Goal: Transaction & Acquisition: Purchase product/service

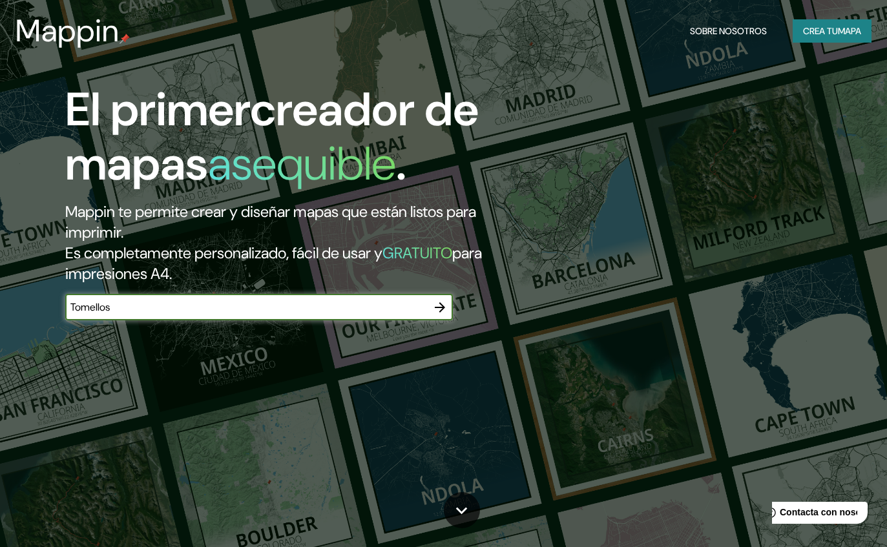
type input "Tomelloso"
click at [436, 317] on button "button" at bounding box center [440, 308] width 26 height 26
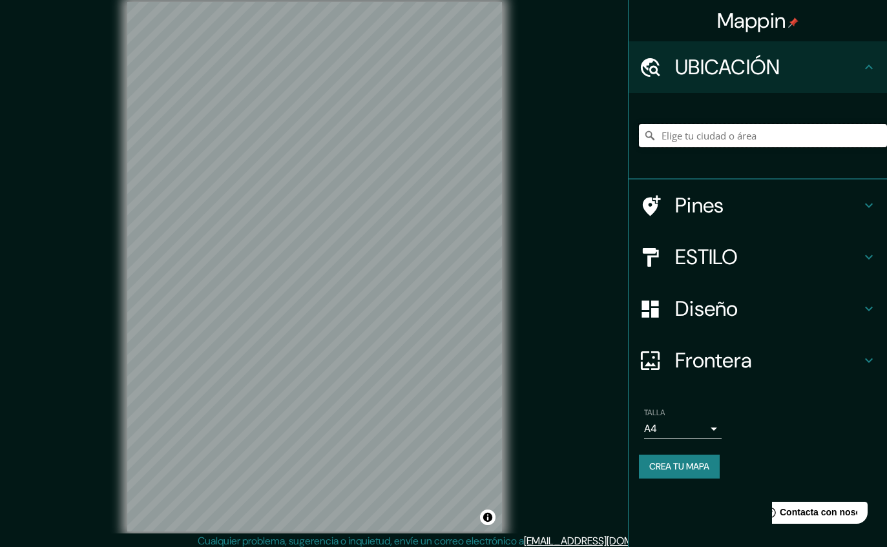
click at [818, 139] on input "Elige tu ciudad o área" at bounding box center [763, 135] width 248 height 23
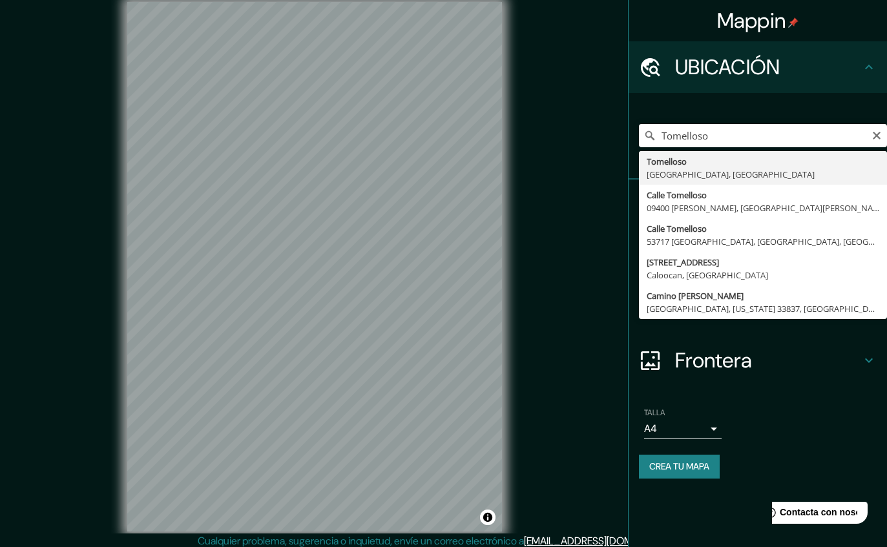
type input "[GEOGRAPHIC_DATA], [GEOGRAPHIC_DATA], [GEOGRAPHIC_DATA]"
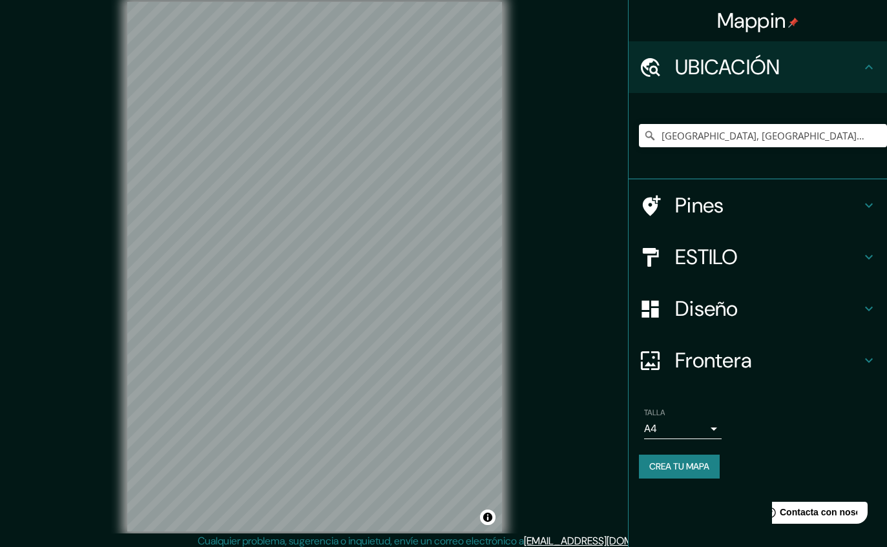
click at [838, 205] on h4 "Pines" at bounding box center [768, 205] width 186 height 26
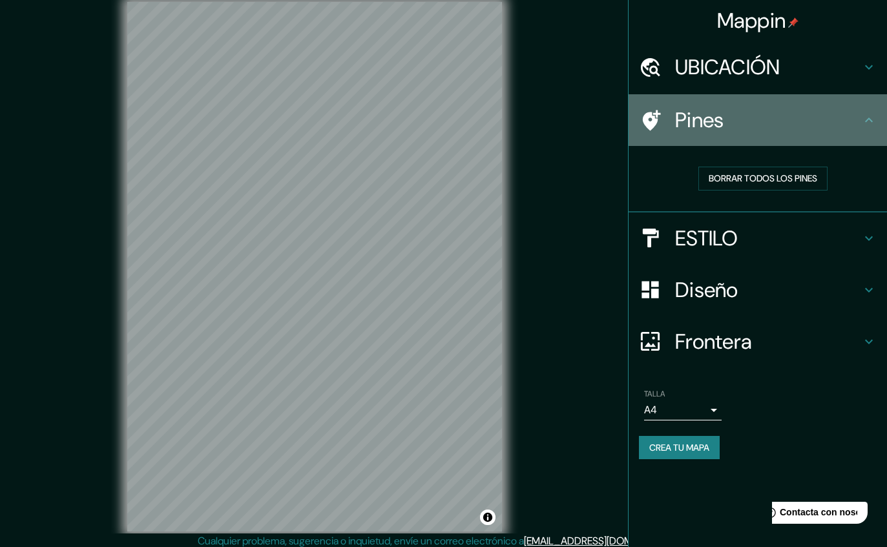
click at [869, 120] on icon at bounding box center [869, 120] width 16 height 16
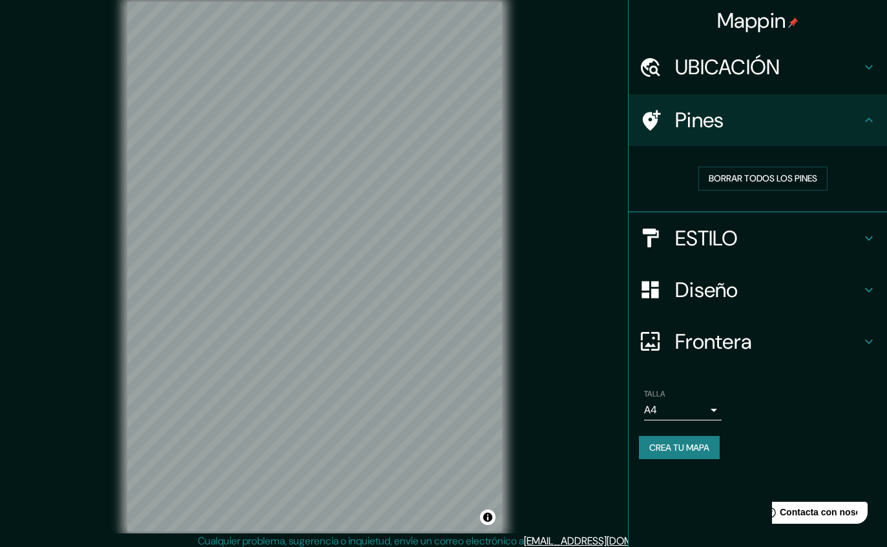
click at [863, 118] on icon at bounding box center [869, 120] width 16 height 16
click at [862, 78] on div "UBICACIÓN" at bounding box center [757, 67] width 258 height 52
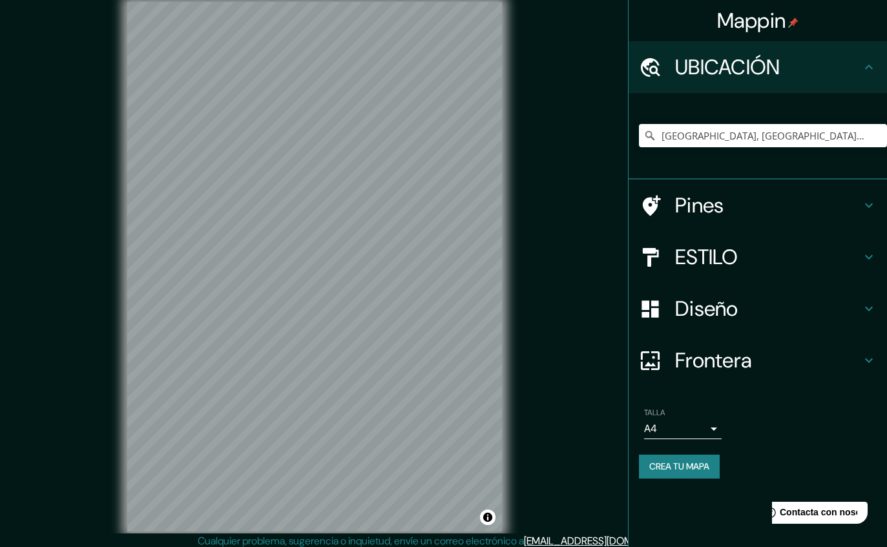
click at [853, 285] on div "Diseño" at bounding box center [757, 309] width 258 height 52
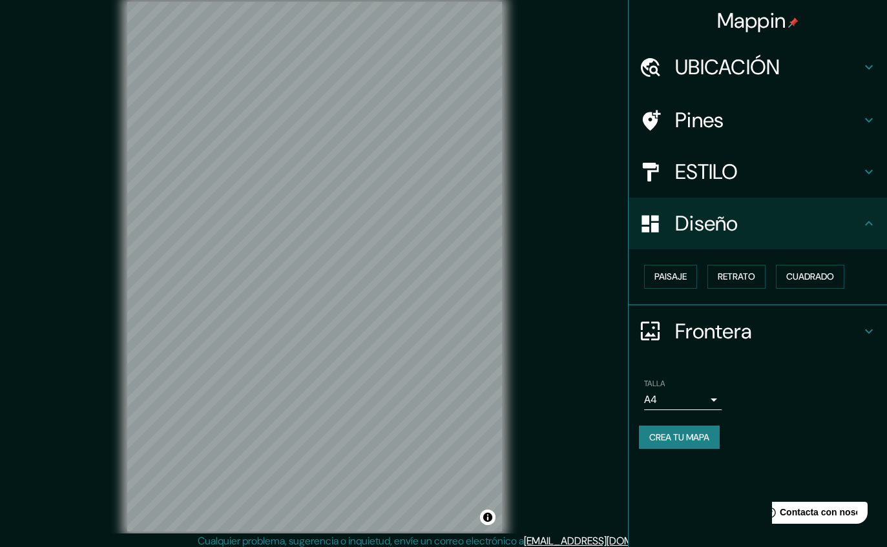
click at [854, 161] on h4 "ESTILO" at bounding box center [768, 172] width 186 height 26
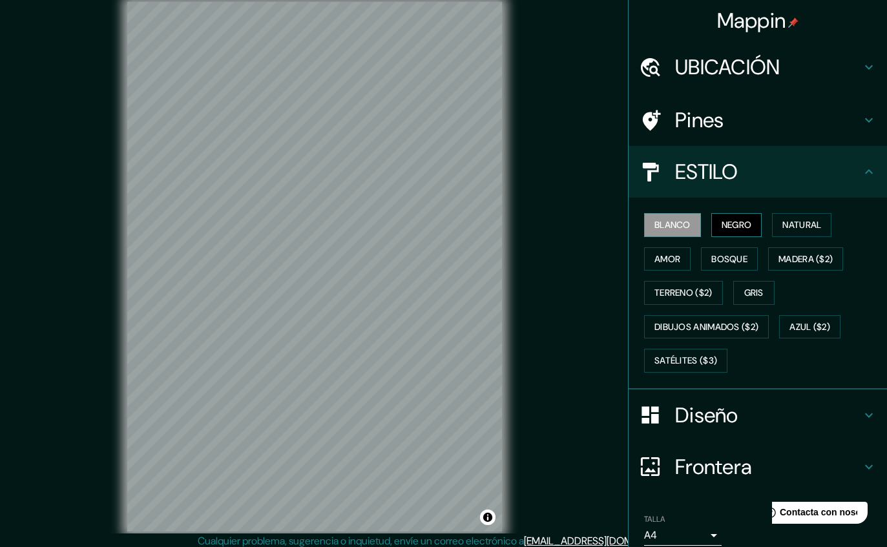
click at [745, 213] on button "NEGRO" at bounding box center [736, 225] width 51 height 24
click at [674, 224] on button "blanco" at bounding box center [672, 225] width 57 height 24
click at [742, 221] on button "NEGRO" at bounding box center [736, 225] width 51 height 24
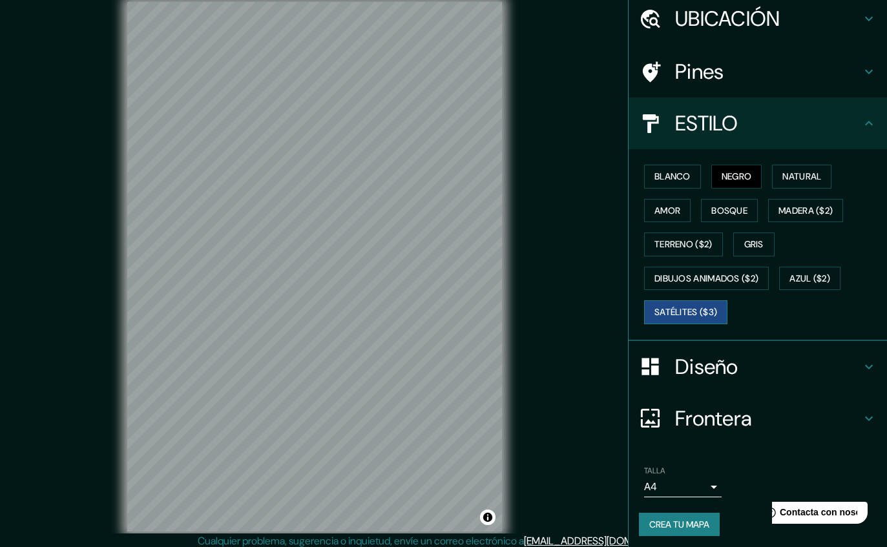
click at [708, 310] on button "SATÉLITES ($3)" at bounding box center [685, 312] width 83 height 24
click at [814, 176] on button "Natural" at bounding box center [801, 177] width 59 height 24
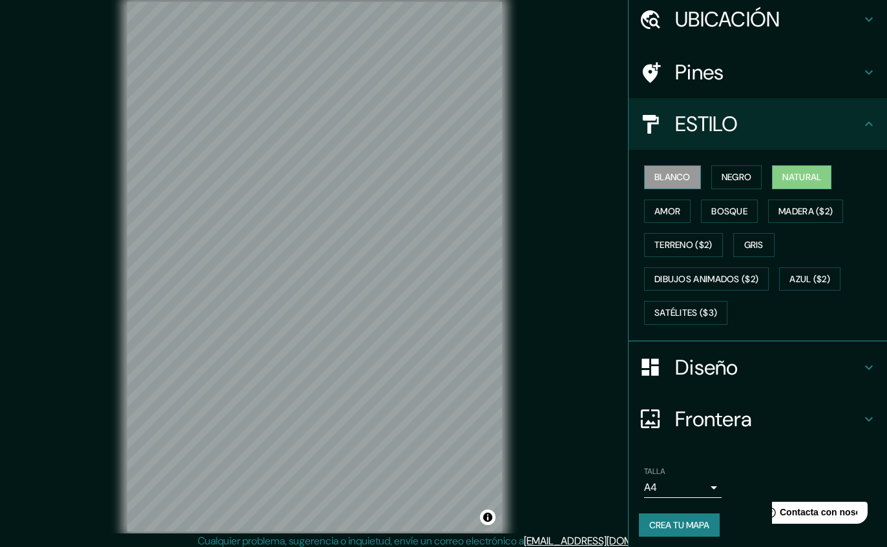
click at [676, 174] on button "blanco" at bounding box center [672, 177] width 57 height 24
click at [710, 307] on button "SATÉLITES ($3)" at bounding box center [685, 313] width 83 height 24
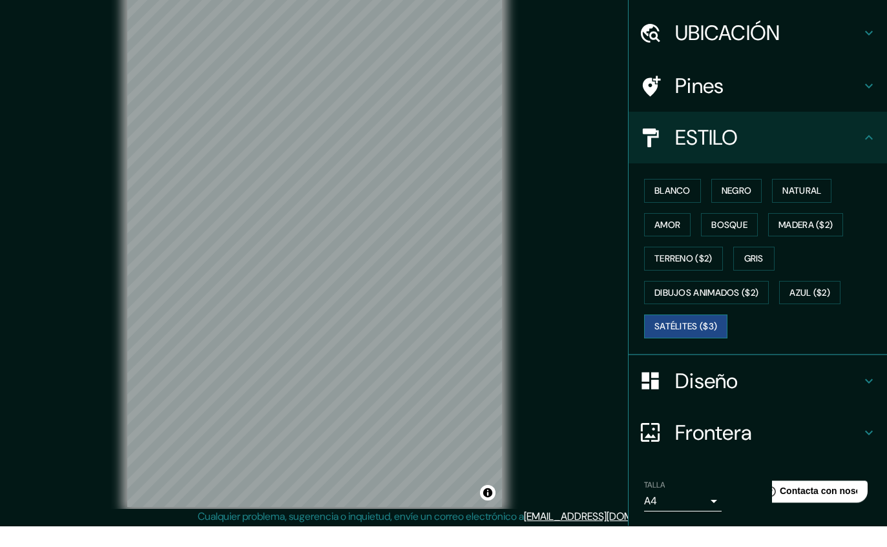
scroll to position [6, 0]
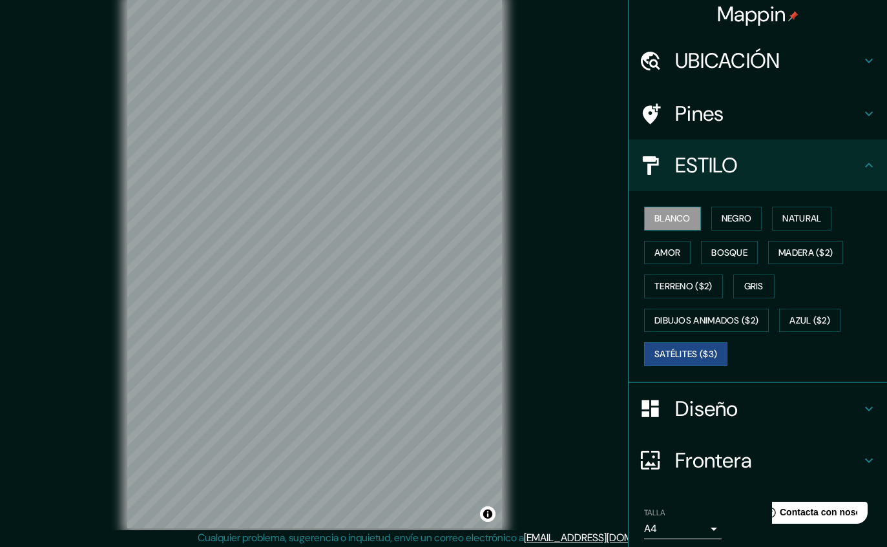
click at [690, 211] on button "blanco" at bounding box center [672, 219] width 57 height 24
click at [730, 223] on button "NEGRO" at bounding box center [736, 219] width 51 height 24
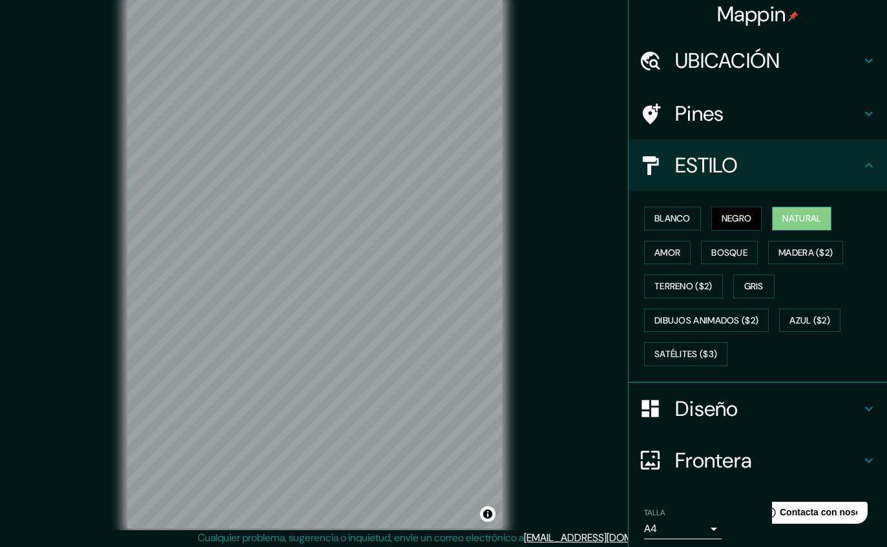
click at [800, 217] on button "Natural" at bounding box center [801, 219] width 59 height 24
click at [849, 405] on h4 "Diseño" at bounding box center [768, 409] width 186 height 26
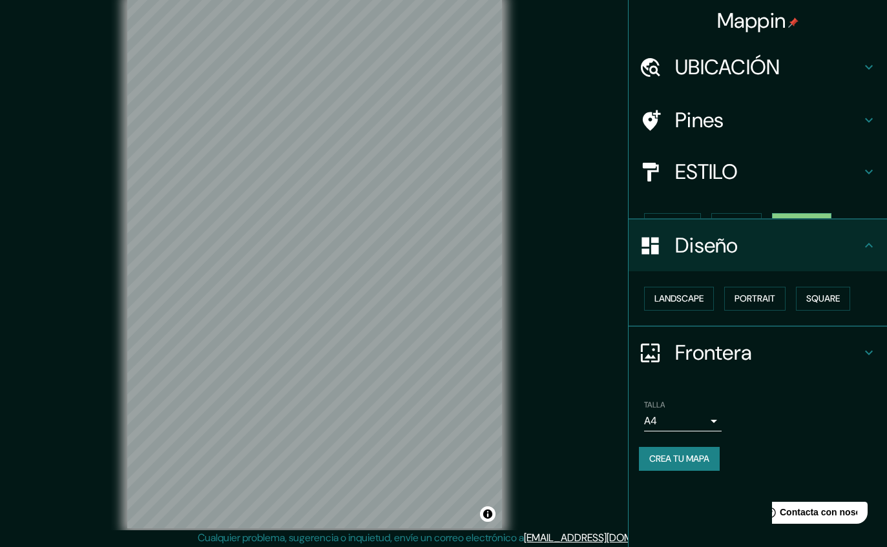
scroll to position [0, 0]
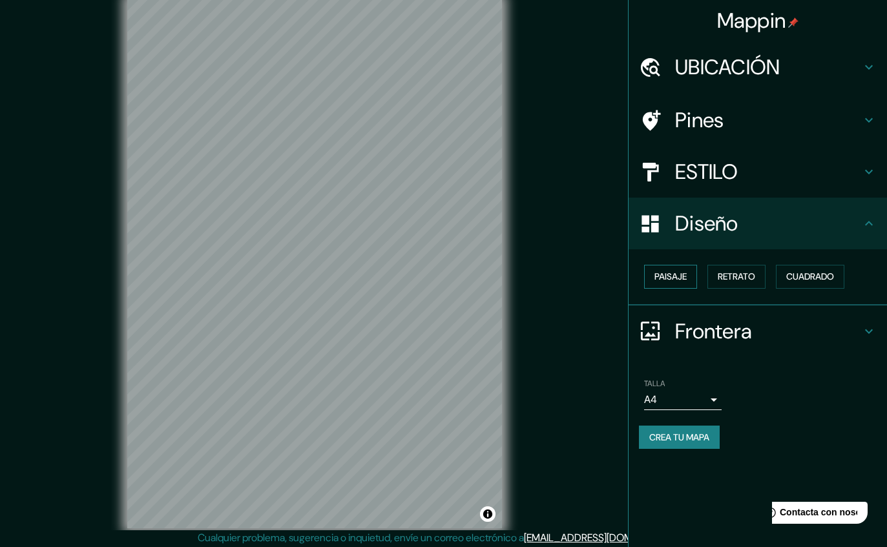
click at [679, 276] on button "Paisaje" at bounding box center [670, 277] width 53 height 24
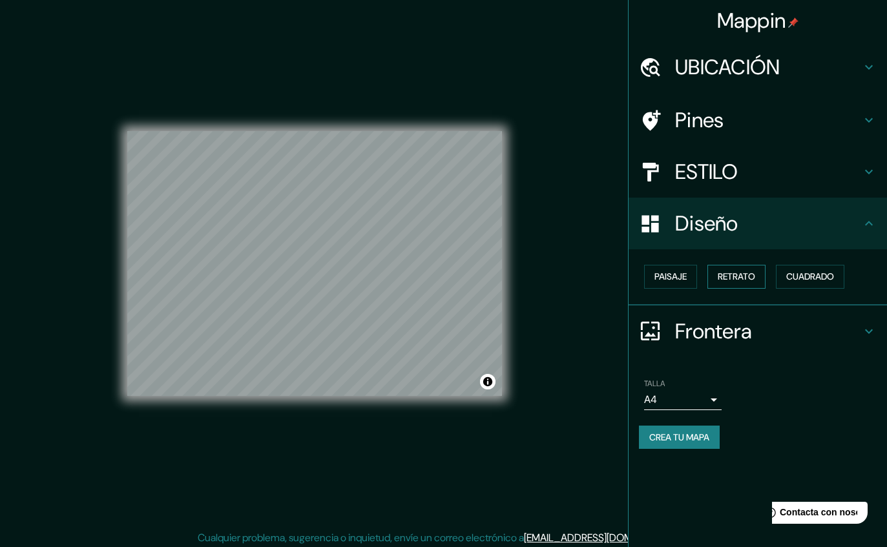
click at [744, 270] on button "Retrato" at bounding box center [736, 277] width 58 height 24
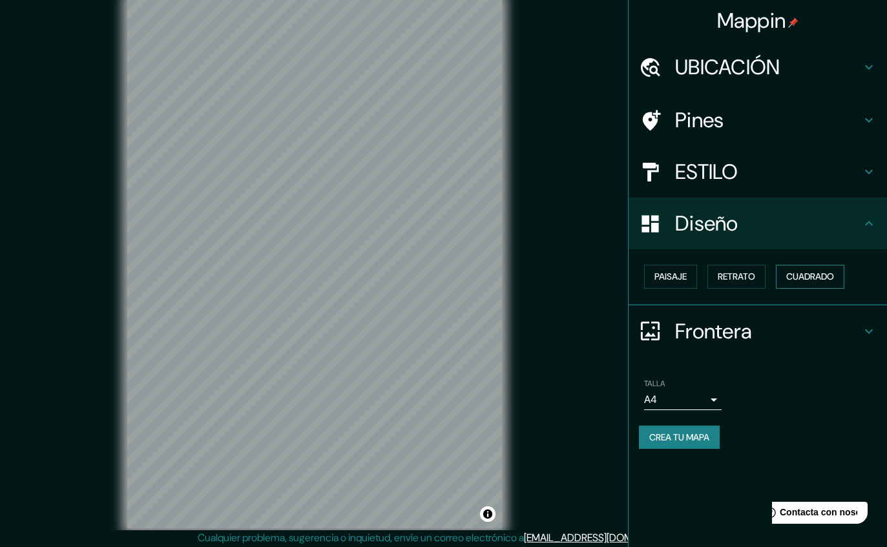
click at [820, 273] on button "Cuadrado" at bounding box center [810, 277] width 68 height 24
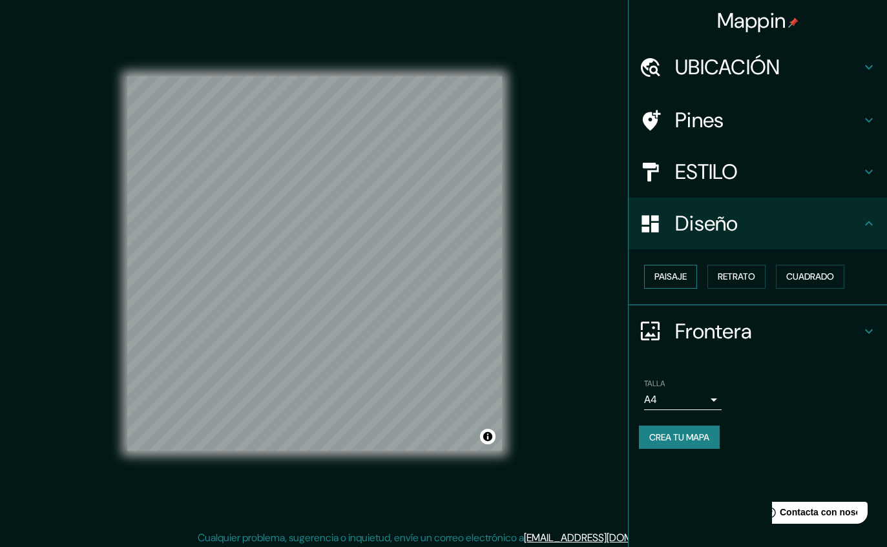
click at [677, 265] on button "Paisaje" at bounding box center [670, 277] width 53 height 24
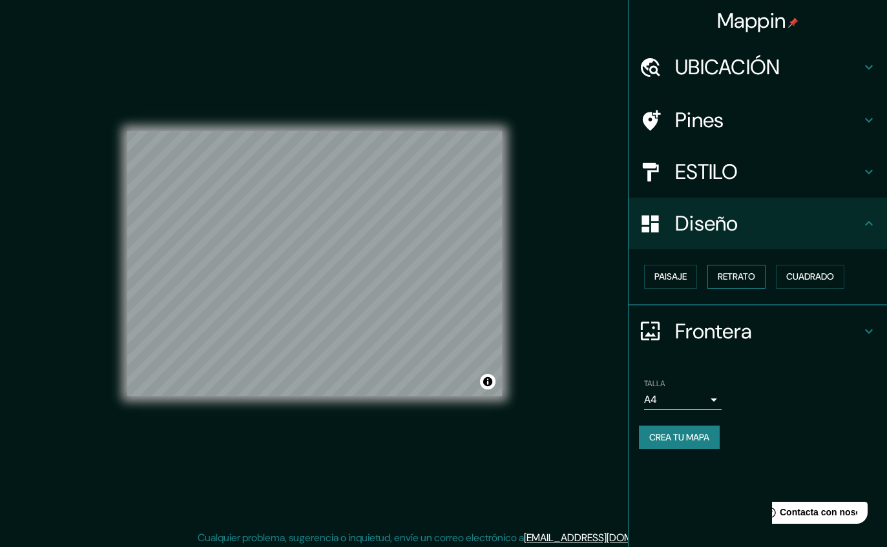
click at [727, 271] on button "Retrato" at bounding box center [736, 277] width 58 height 24
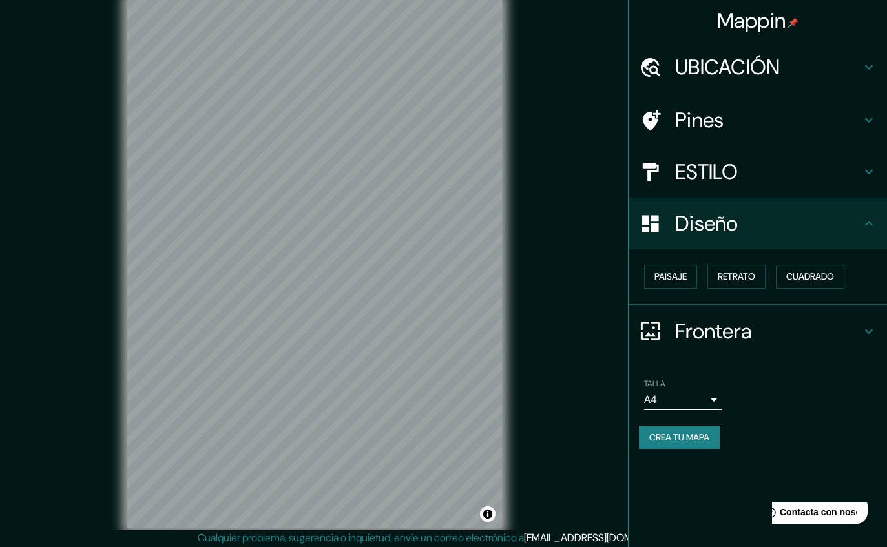
click at [869, 331] on icon at bounding box center [869, 332] width 16 height 16
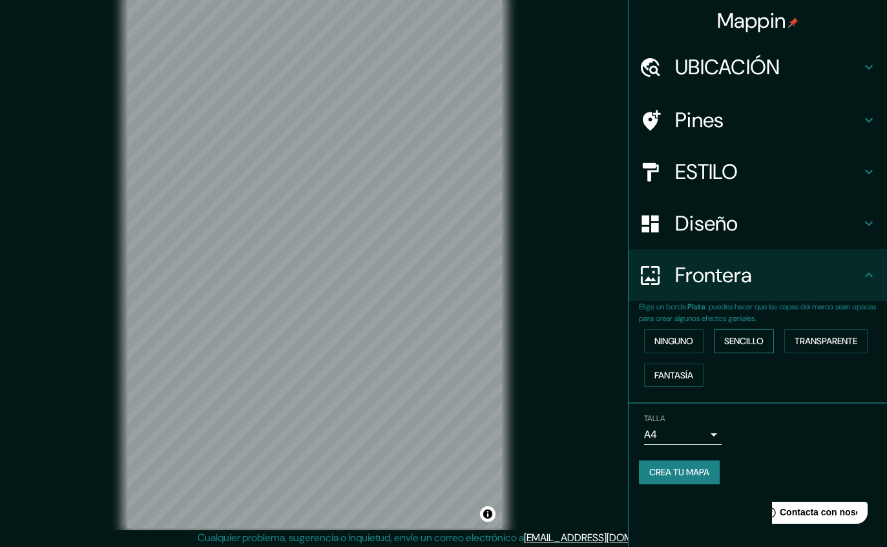
click at [767, 334] on button "Sencillo" at bounding box center [744, 341] width 60 height 24
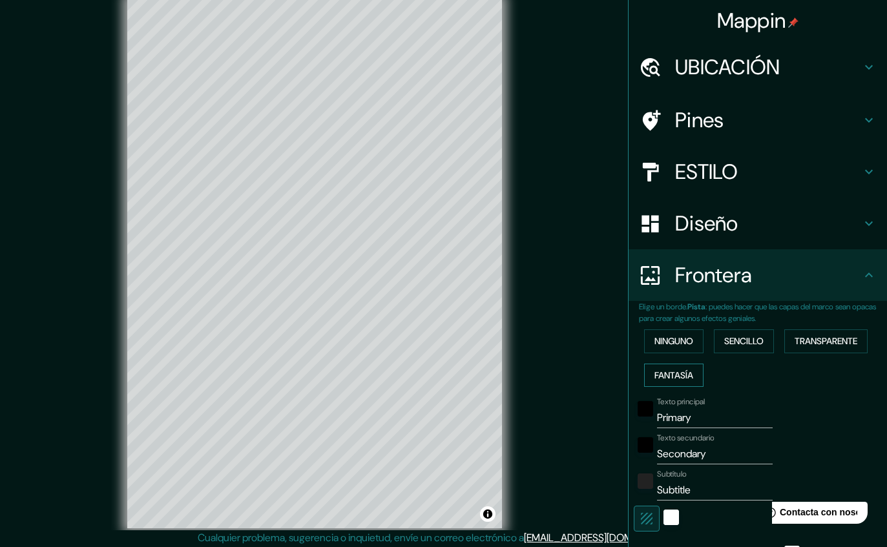
click at [683, 369] on button "FANTASÍA" at bounding box center [673, 376] width 59 height 24
click at [836, 341] on button "TRANSPARENTE" at bounding box center [825, 341] width 83 height 24
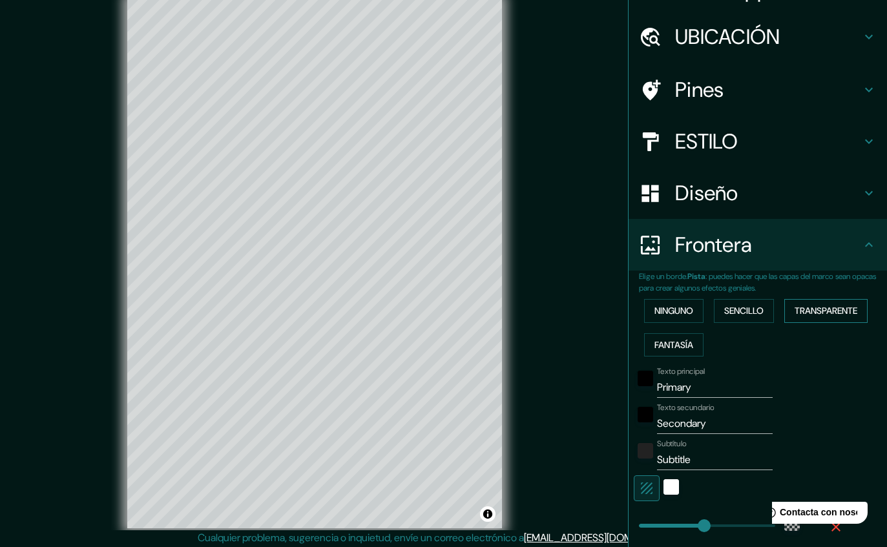
scroll to position [31, 0]
click at [730, 388] on input "Primary" at bounding box center [715, 387] width 116 height 21
type input "Primari"
type input "278"
type input "46"
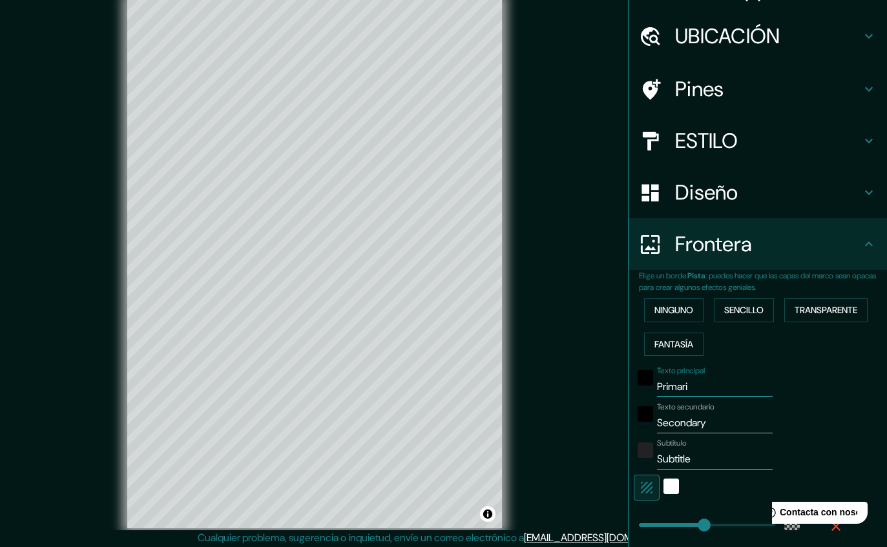
type input "Primar"
type input "278"
type input "46"
type input "Prima"
type input "278"
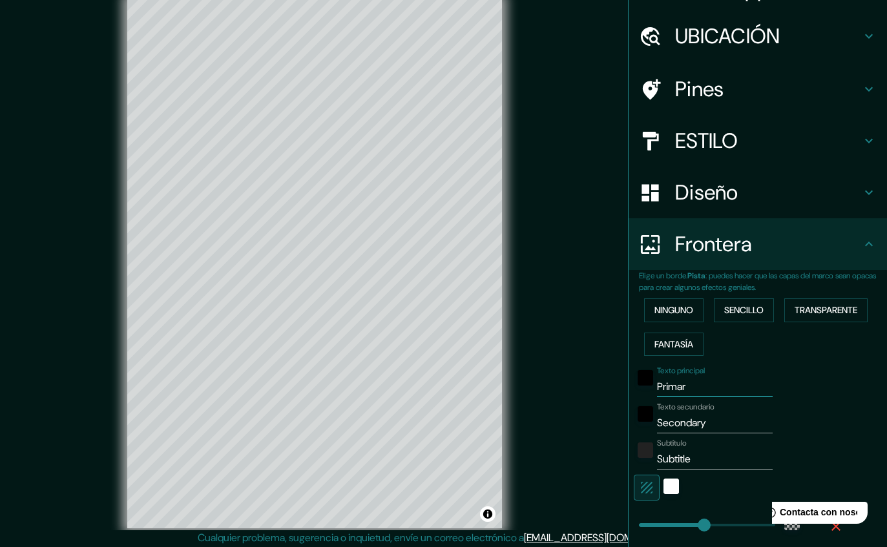
type input "46"
type input "Prim"
type input "278"
type input "46"
type input "Pri"
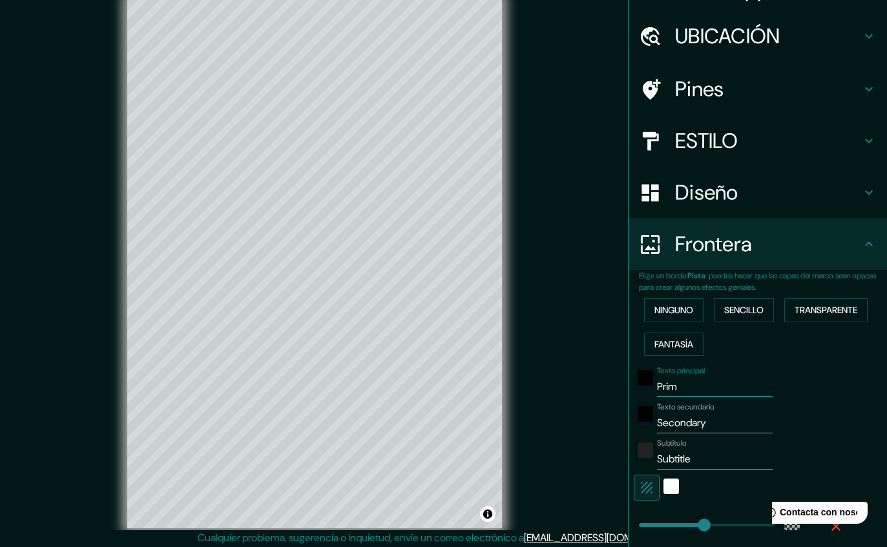
type input "278"
type input "46"
type input "Pr"
type input "278"
type input "46"
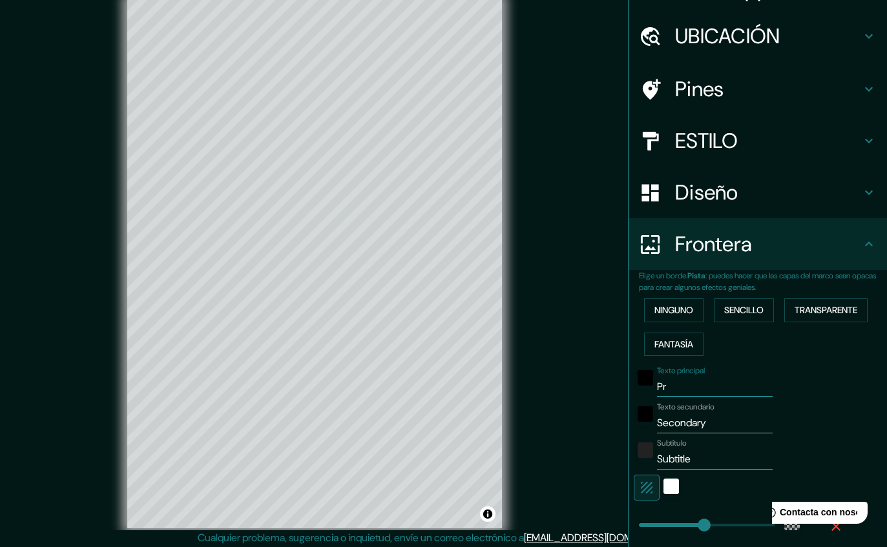
type input "P"
type input "278"
type input "46"
type input "278"
type input "46"
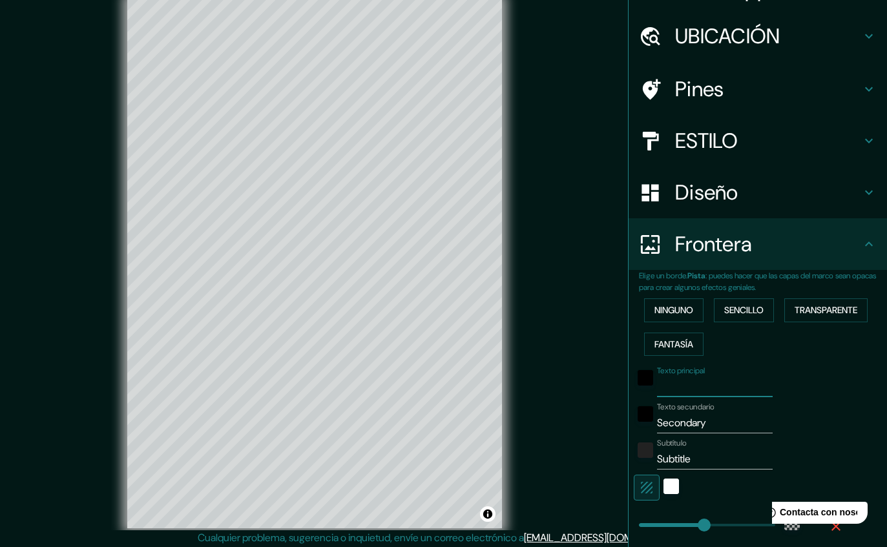
type input "T"
type input "278"
type input "46"
type input "TO"
type input "278"
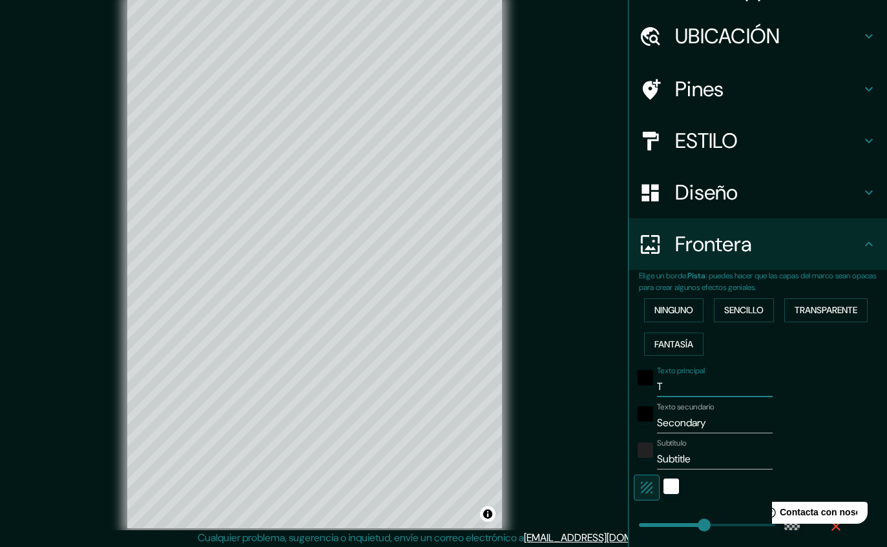
type input "46"
type input "[PERSON_NAME]"
type input "278"
type input "46"
type input "TOME"
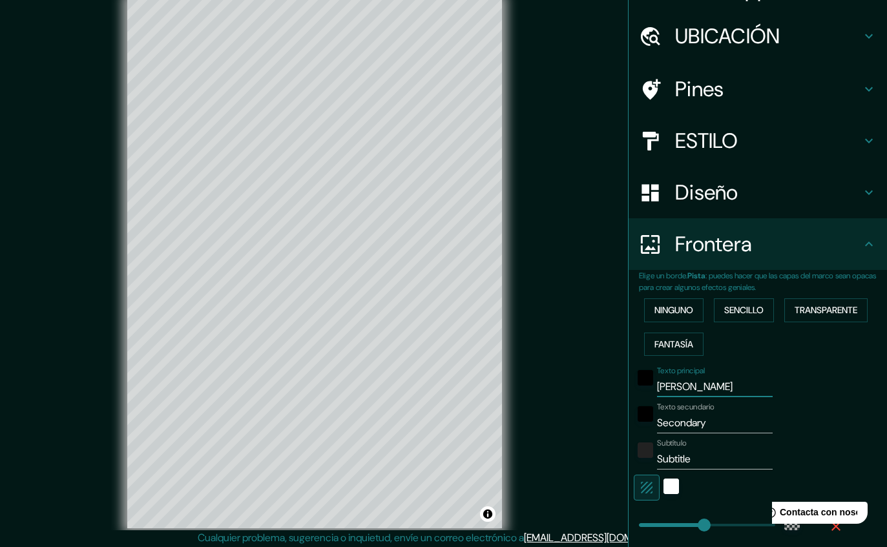
type input "278"
type input "46"
type input "TOMEL"
type input "278"
type input "46"
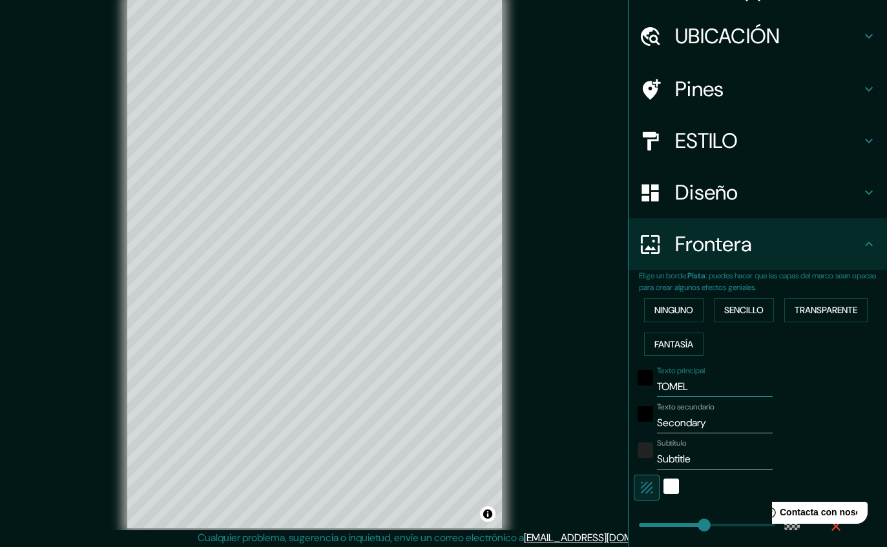
type input "TOMELL"
type input "278"
type input "46"
type input "TOMELLO"
type input "278"
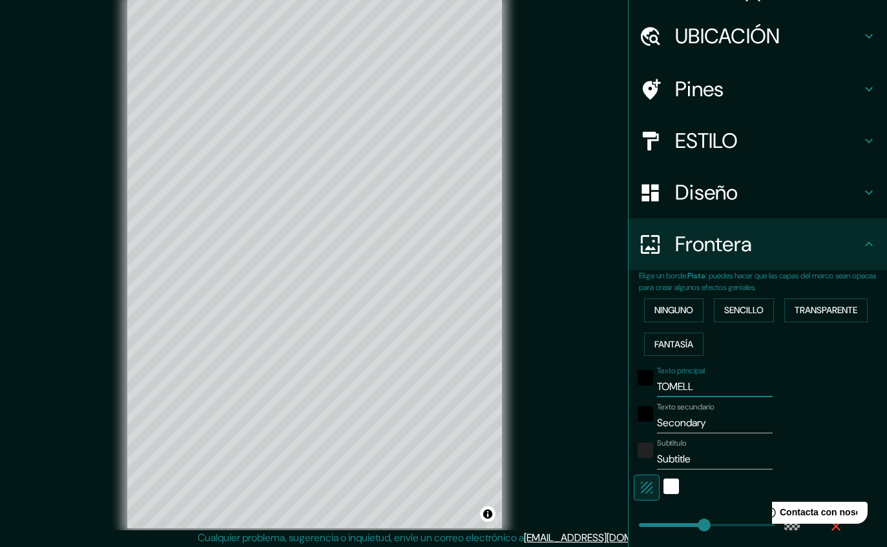
type input "46"
type input "TOMELLOS"
type input "278"
type input "46"
type input "TOMELLOSO"
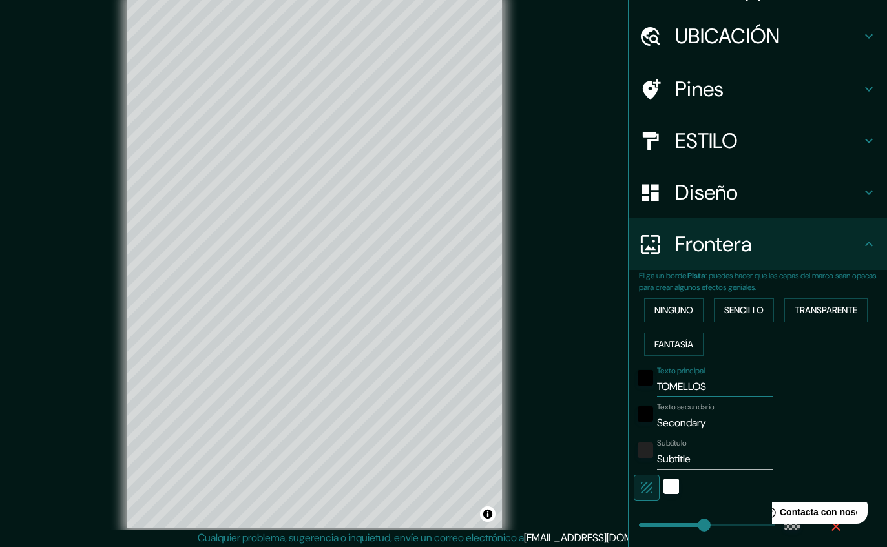
type input "278"
type input "46"
type input "TOMELLOSO"
click at [687, 402] on label "Texto secundario" at bounding box center [685, 407] width 57 height 11
click at [687, 413] on input "Secondary" at bounding box center [715, 423] width 116 height 21
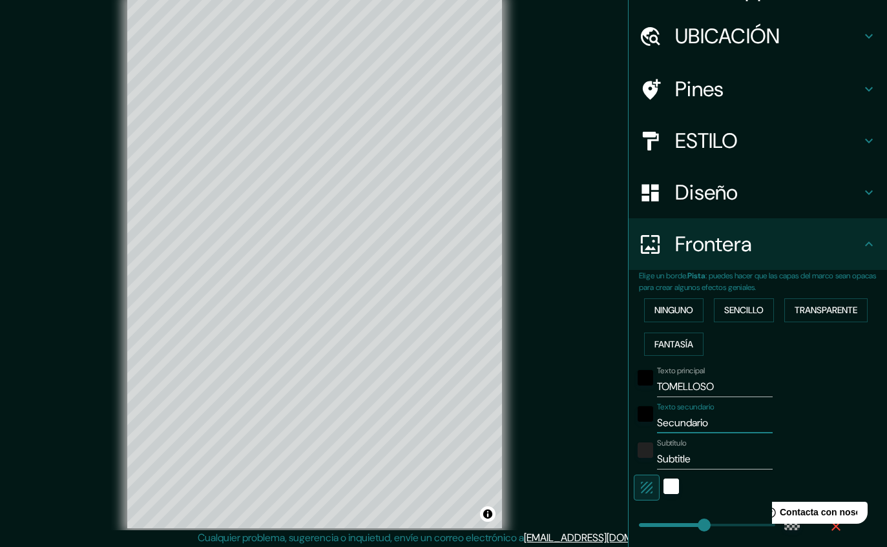
type input "Secundari"
type input "278"
type input "46"
type input "Secundar"
type input "278"
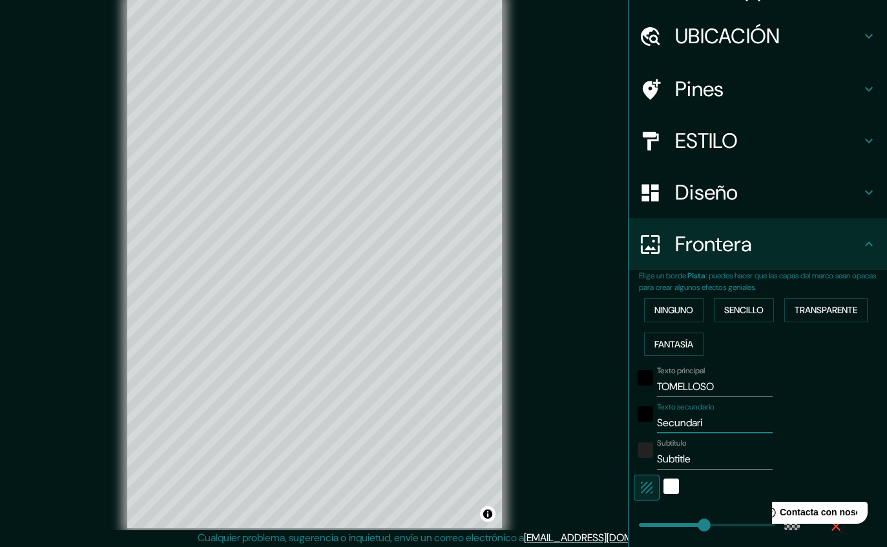
type input "46"
type input "Secunda"
type input "278"
type input "46"
type input "Secund"
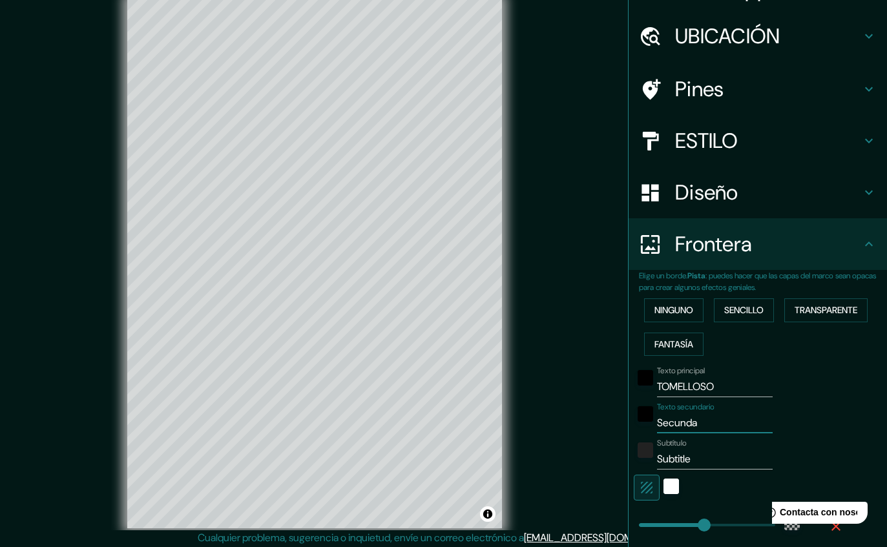
type input "278"
type input "46"
type input "Secun"
type input "278"
type input "46"
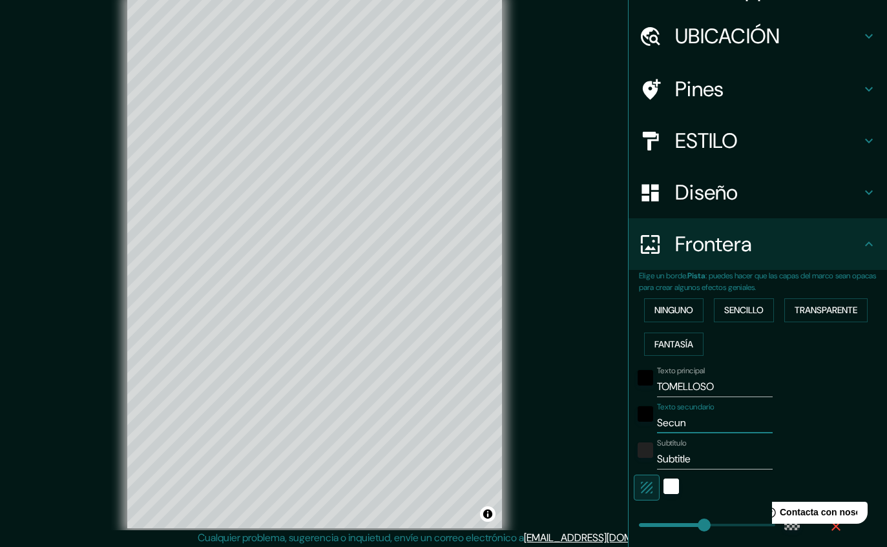
type input "Secu"
type input "278"
type input "46"
type input "Sec"
type input "278"
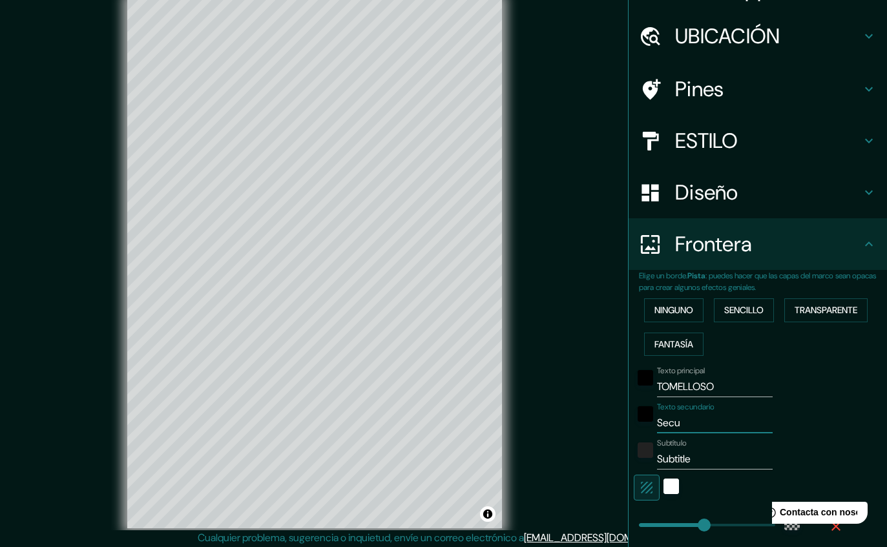
type input "46"
type input "Se"
type input "278"
type input "46"
type input "S"
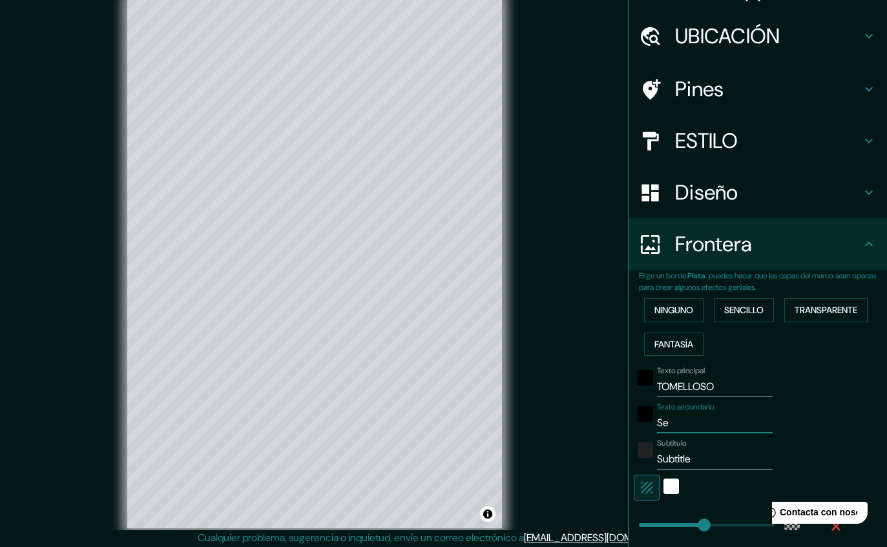
type input "278"
type input "46"
type input "278"
type input "46"
click at [701, 449] on input "Subtitle" at bounding box center [715, 459] width 116 height 21
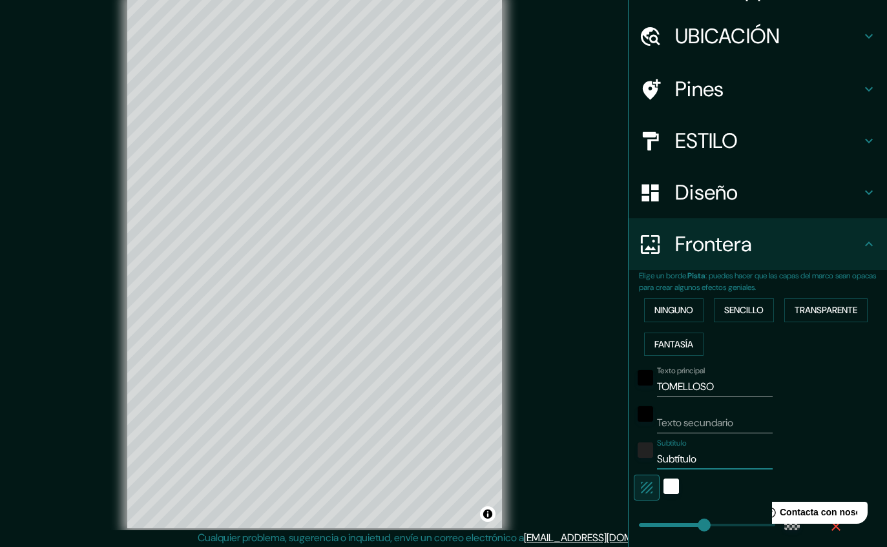
click at [701, 452] on input "Subtítulo" at bounding box center [715, 459] width 116 height 21
type input "C"
type input "278"
type input "46"
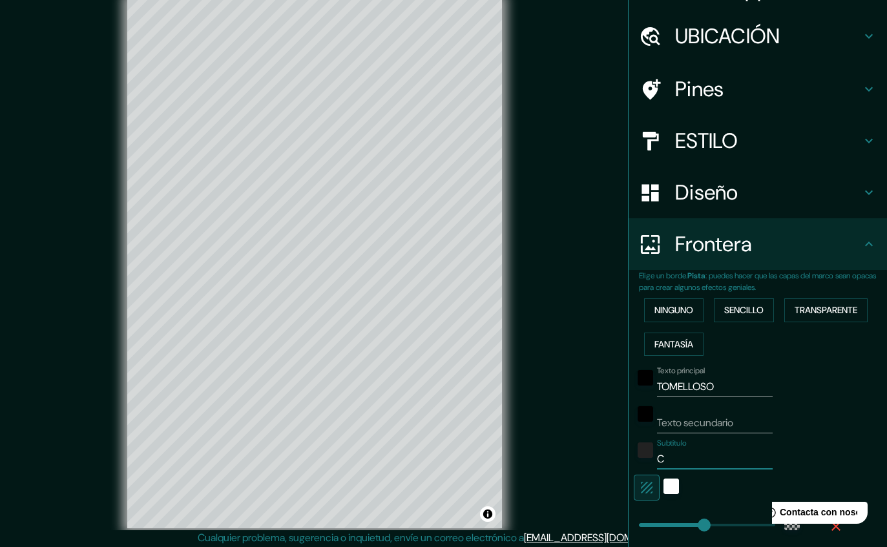
type input "CI"
type input "278"
type input "46"
type input "CIU"
type input "278"
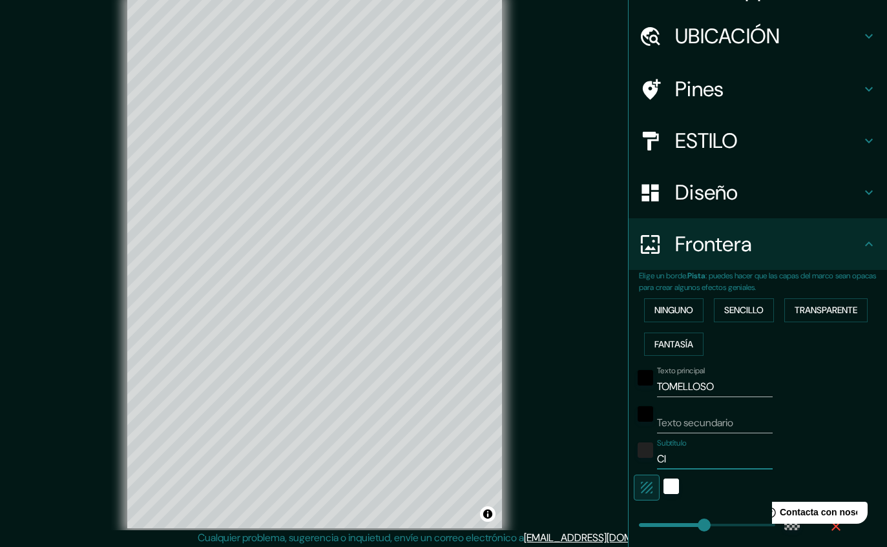
type input "46"
type input "CIUD"
type input "278"
type input "46"
type input "CIUDA"
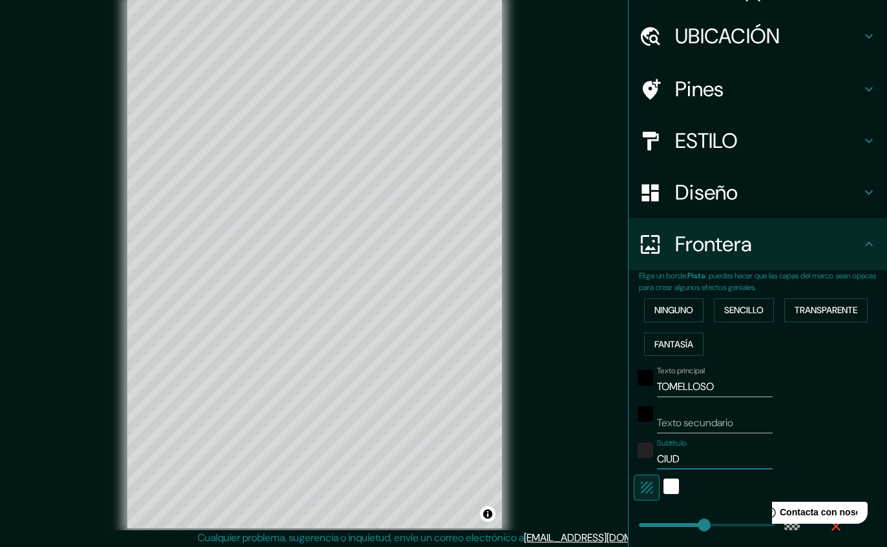
type input "278"
type input "46"
type input "CIUDAD"
type input "278"
type input "46"
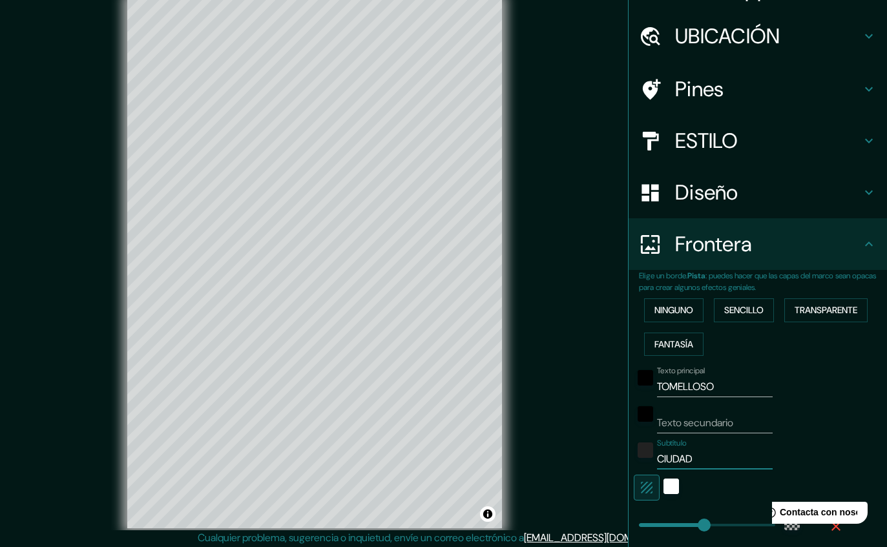
type input "CIUDAD"
type input "278"
type input "46"
type input "[GEOGRAPHIC_DATA]"
type input "278"
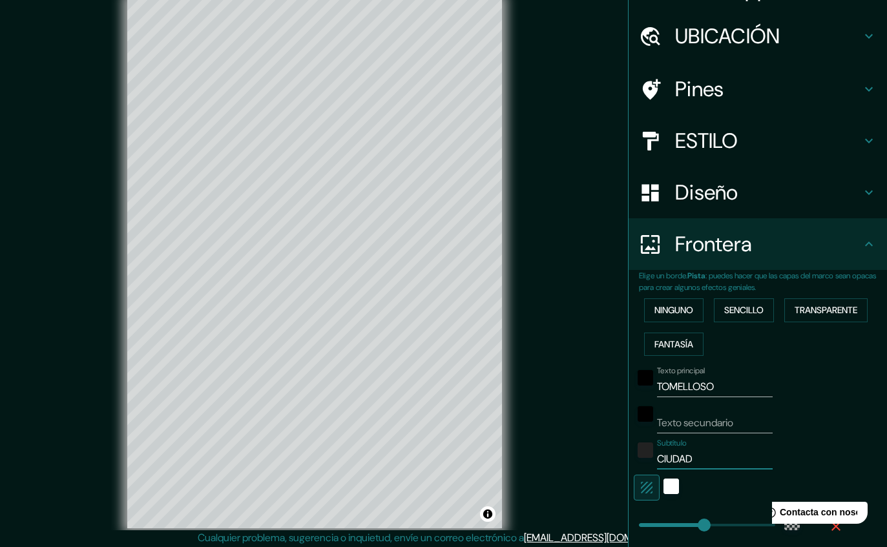
type input "46"
type input "CIUDAD RE"
type input "278"
type input "46"
type input "CIUDAD REA"
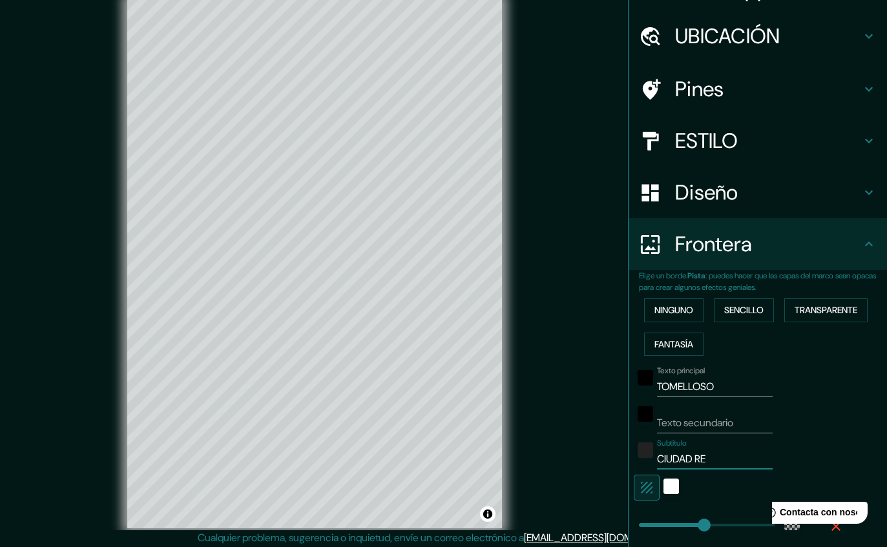
type input "278"
type input "46"
type input "[GEOGRAPHIC_DATA]"
type input "278"
type input "46"
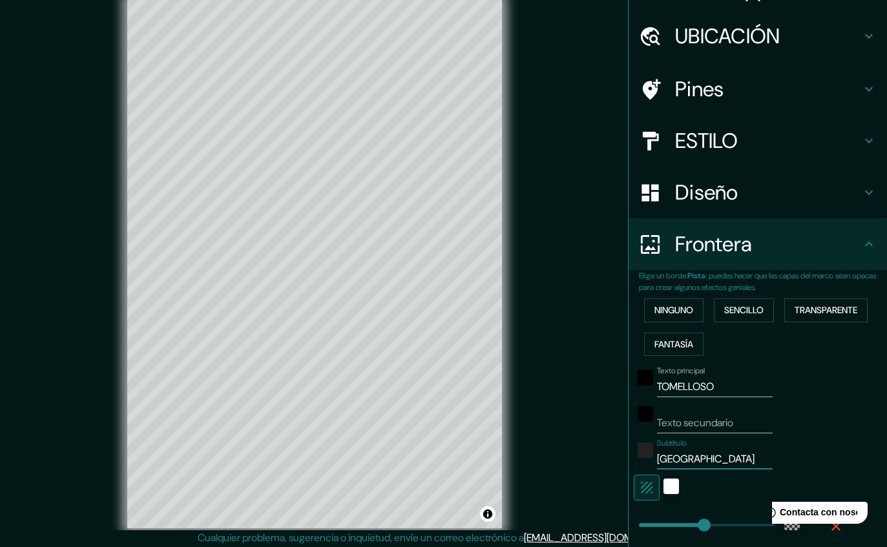
type input "[GEOGRAPHIC_DATA]"
type input "278"
type input "46"
type input "[GEOGRAPHIC_DATA]"
click at [694, 380] on input "TOMELLOSO" at bounding box center [715, 387] width 116 height 21
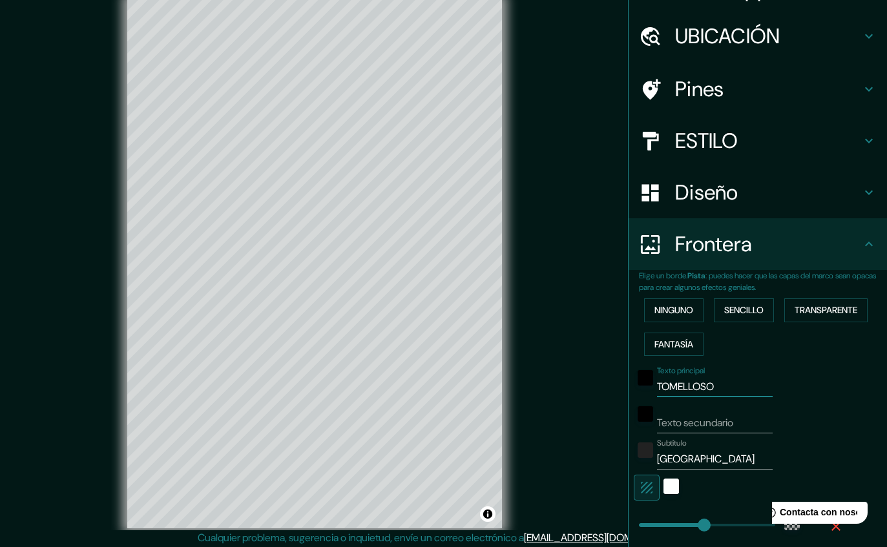
click at [712, 378] on input "TOMELLOSO" at bounding box center [715, 387] width 116 height 21
type input "278"
type input "46"
click at [724, 402] on div "Texto secundario" at bounding box center [715, 417] width 116 height 31
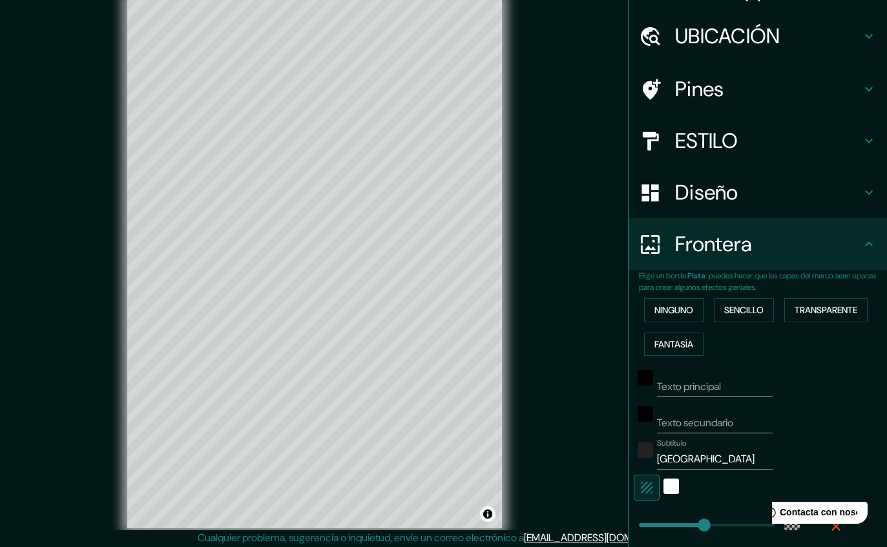
click at [723, 402] on div "Texto secundario" at bounding box center [715, 417] width 116 height 31
click at [694, 413] on input "Texto secundario" at bounding box center [715, 423] width 116 height 21
type input "T"
type input "278"
type input "46"
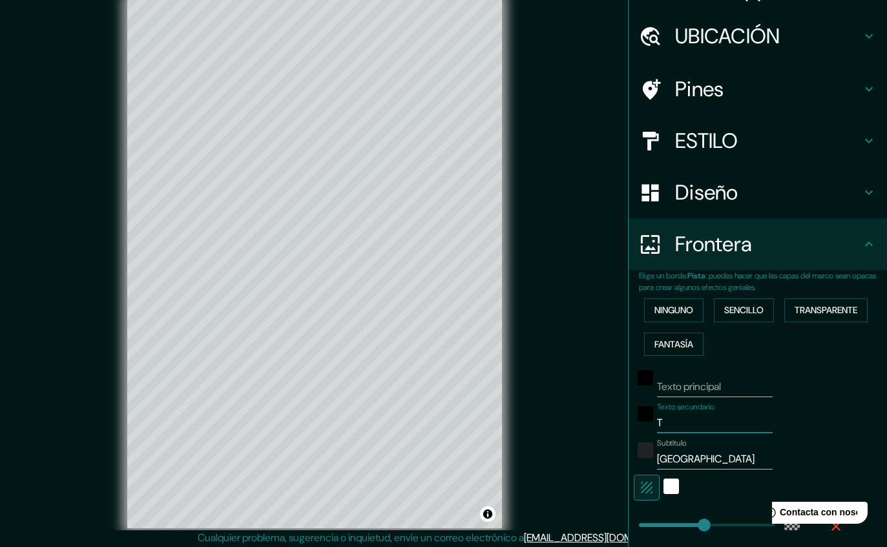
type input "To"
type input "278"
type input "46"
type input "[PERSON_NAME]"
type input "278"
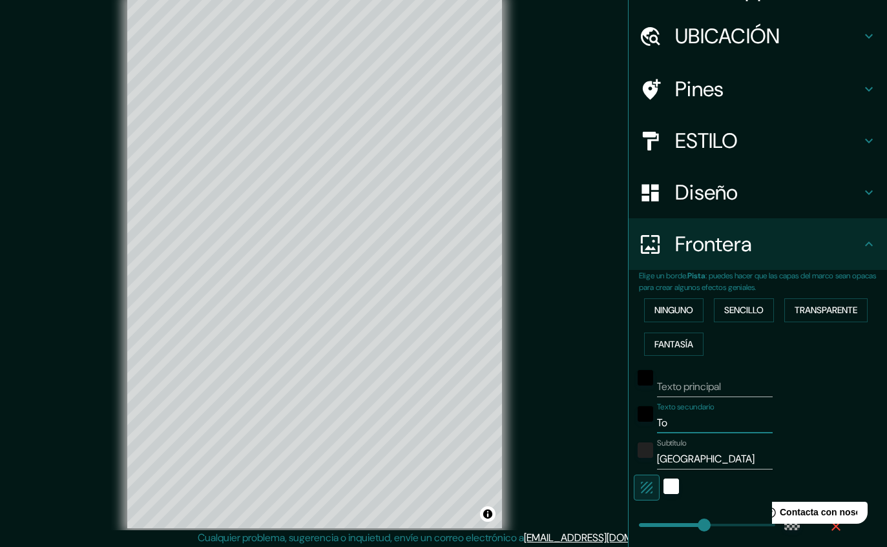
type input "46"
type input "Tome"
type input "278"
type input "46"
type input "Tomel"
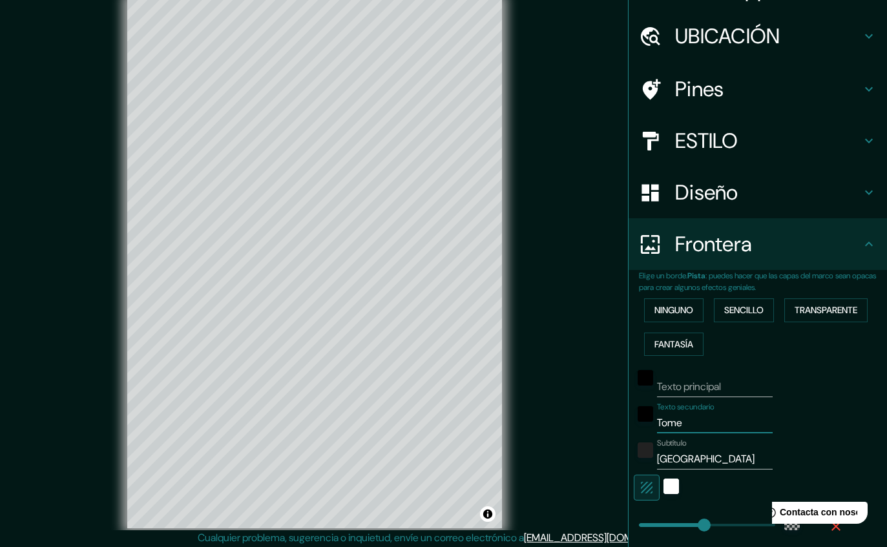
type input "278"
type input "46"
type input "Tomell"
type input "278"
type input "46"
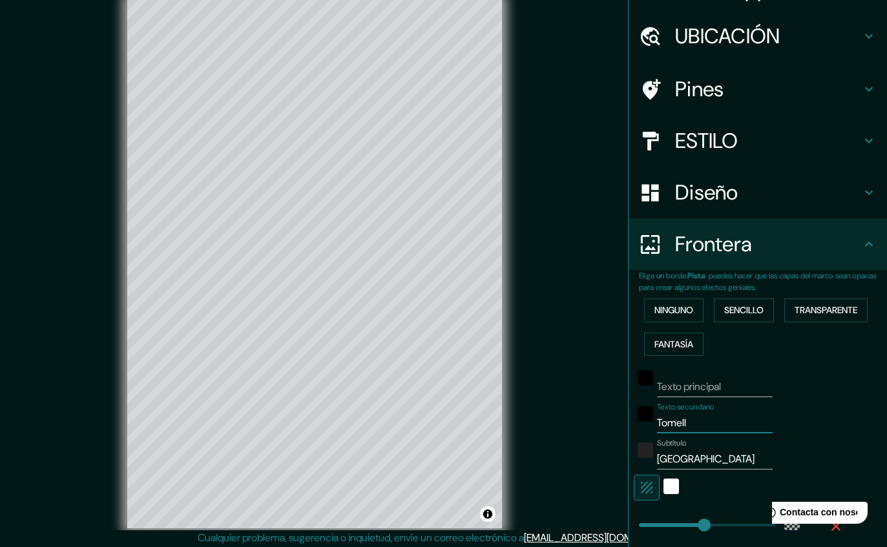
type input "Tomello"
type input "278"
type input "46"
type input "Tomellos"
type input "278"
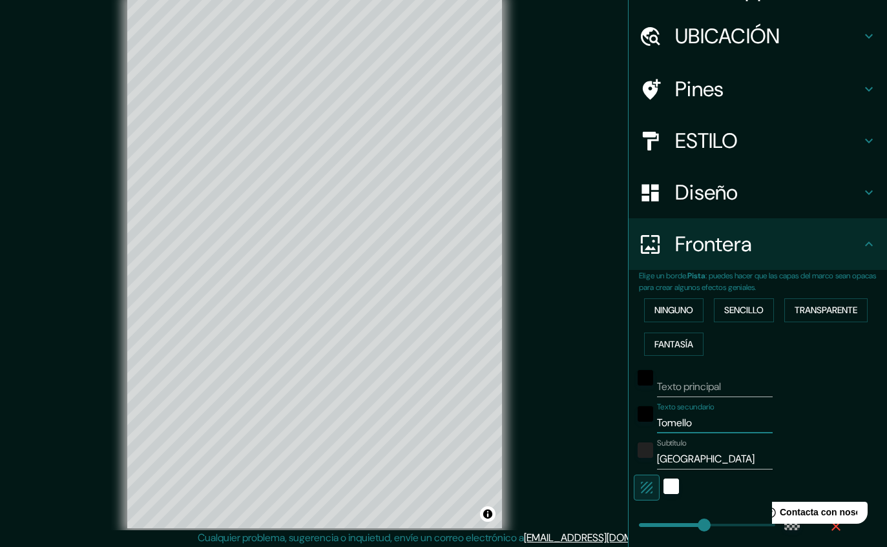
type input "46"
type input "Tomelloso"
type input "278"
type input "46"
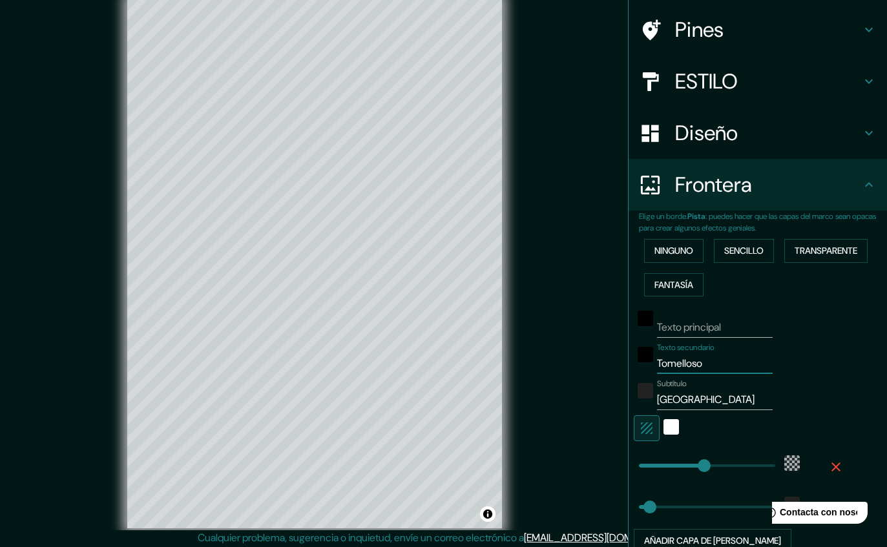
scroll to position [91, 0]
type input "Tomelloso"
click at [645, 427] on icon "button" at bounding box center [647, 428] width 16 height 16
type input "278"
type input "46"
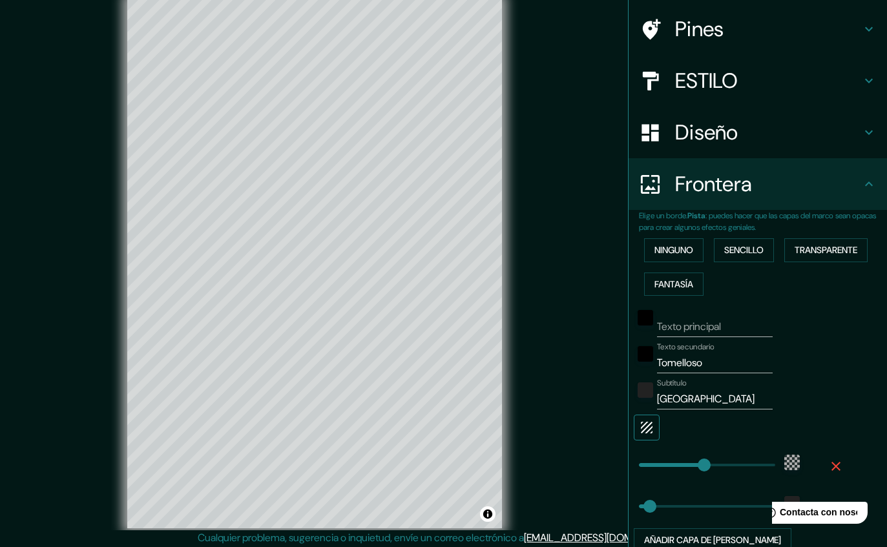
click at [641, 429] on icon "button" at bounding box center [647, 428] width 16 height 16
type input "278"
type input "46"
click at [650, 428] on icon "button" at bounding box center [647, 428] width 16 height 16
type input "278"
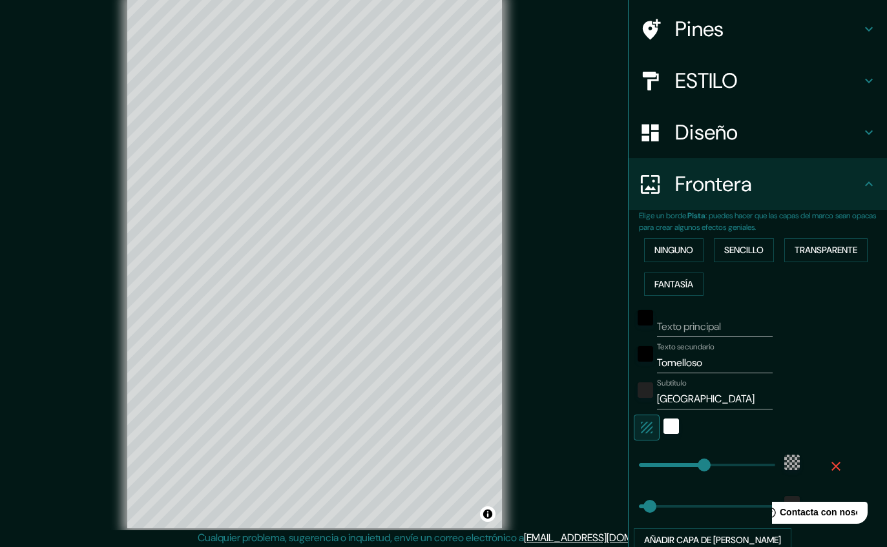
type input "46"
click at [649, 427] on icon "button" at bounding box center [647, 428] width 12 height 12
type input "278"
type input "46"
click at [642, 427] on icon "button" at bounding box center [647, 428] width 16 height 16
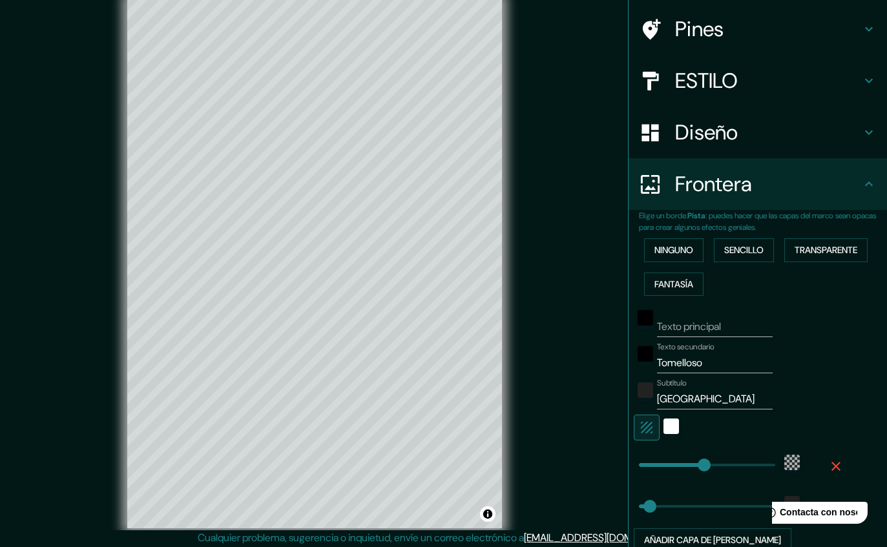
type input "278"
type input "46"
type input "580"
type input "394"
type input "0"
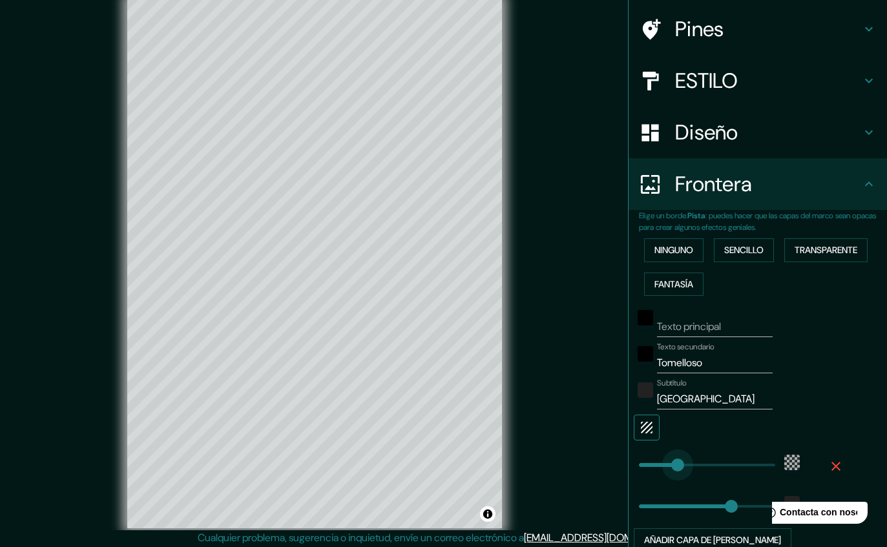
type input "275"
type input "498"
type input "281"
click at [835, 469] on icon "button" at bounding box center [836, 467] width 16 height 16
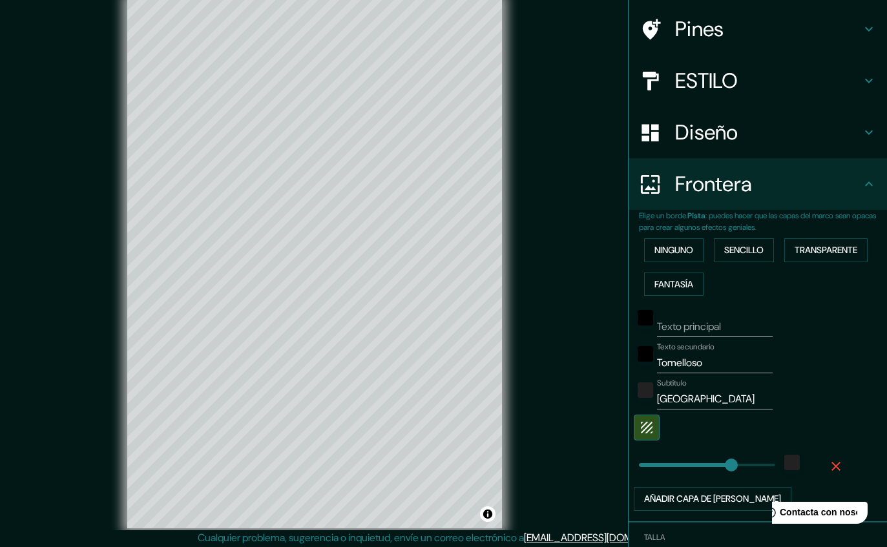
click at [841, 465] on icon "button" at bounding box center [836, 467] width 16 height 16
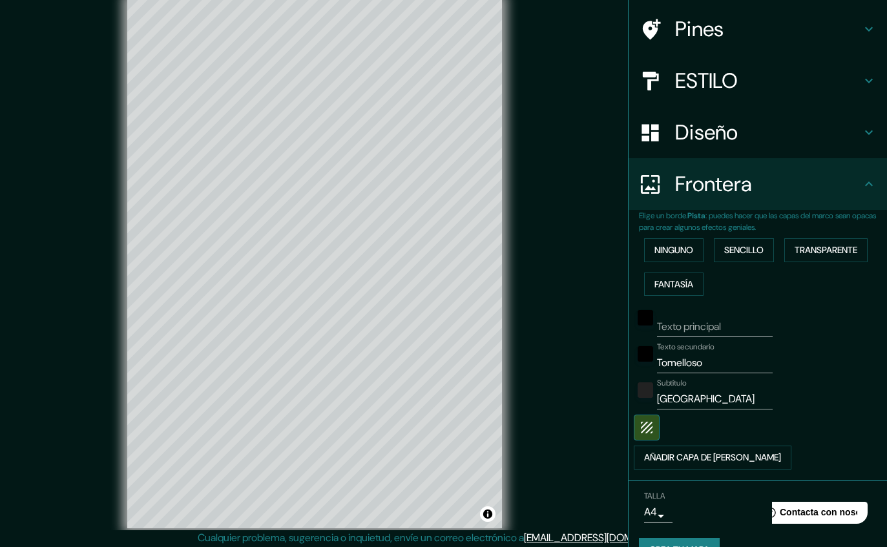
scroll to position [75, 0]
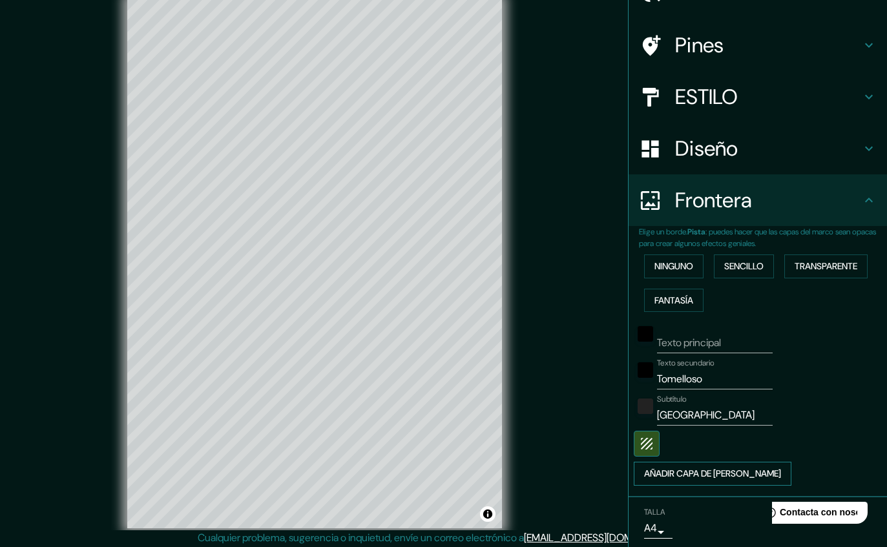
click at [734, 476] on button "AÑADIR CAPA DE [PERSON_NAME]" at bounding box center [713, 474] width 158 height 24
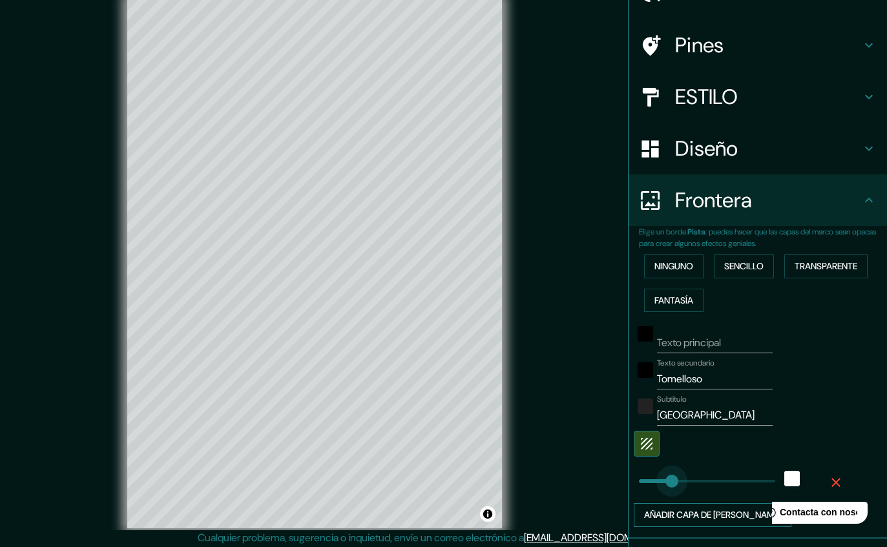
type input "83"
type input "0"
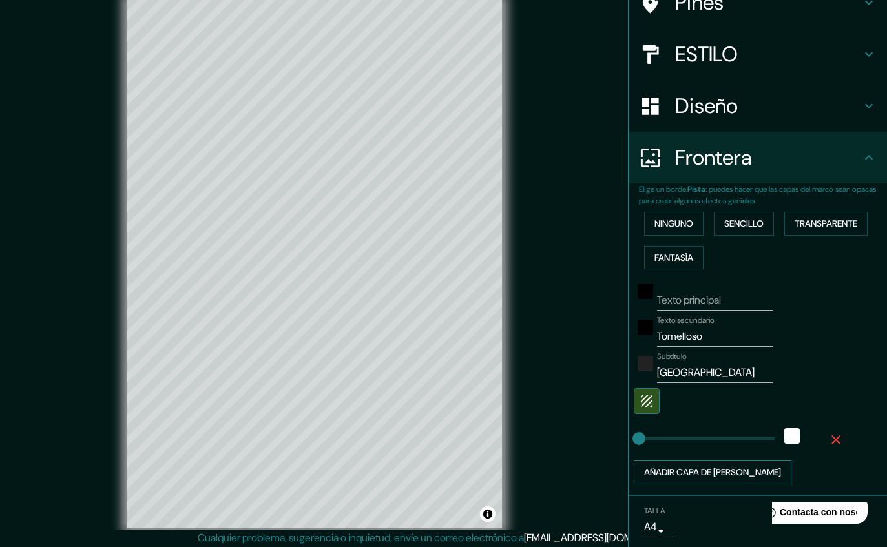
scroll to position [117, 0]
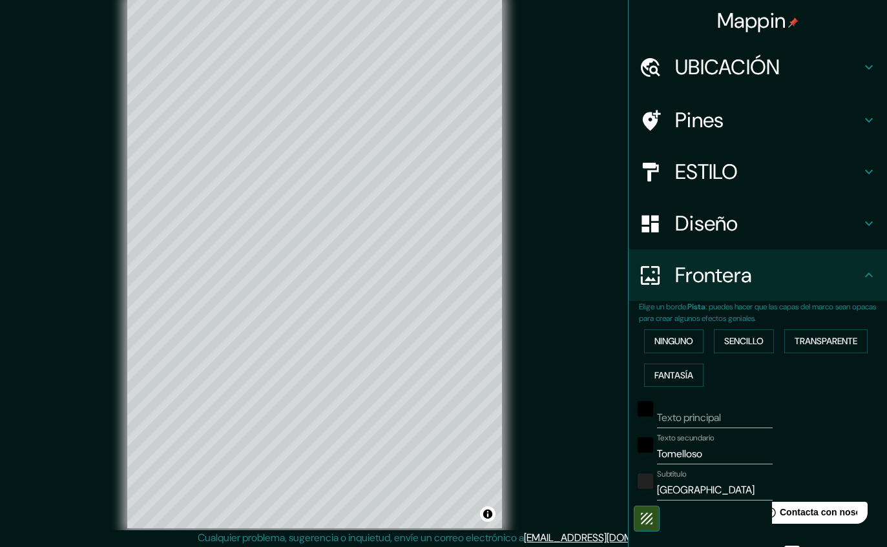
scroll to position [0, 0]
click at [862, 64] on icon at bounding box center [869, 67] width 16 height 16
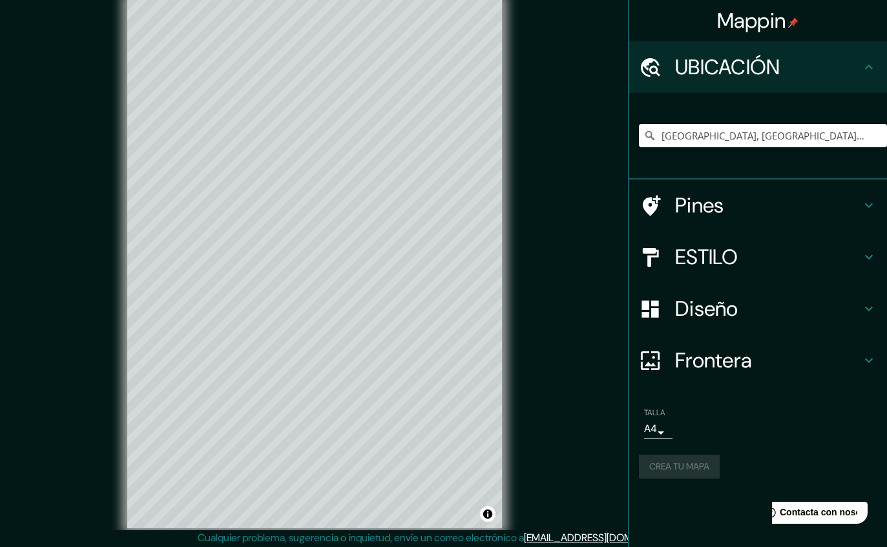
click at [780, 208] on h4 "Pines" at bounding box center [768, 205] width 186 height 26
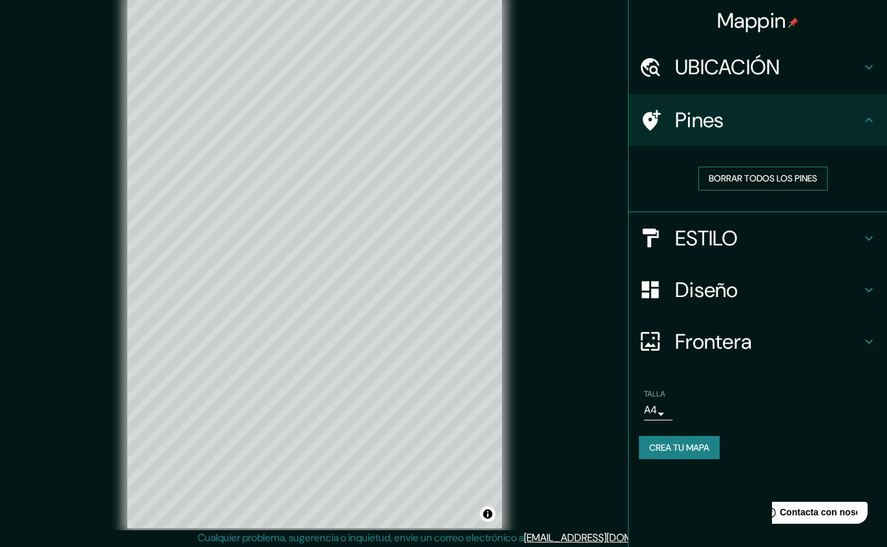
click at [791, 181] on button "BORRAR TODOS LOS PINES" at bounding box center [762, 179] width 129 height 24
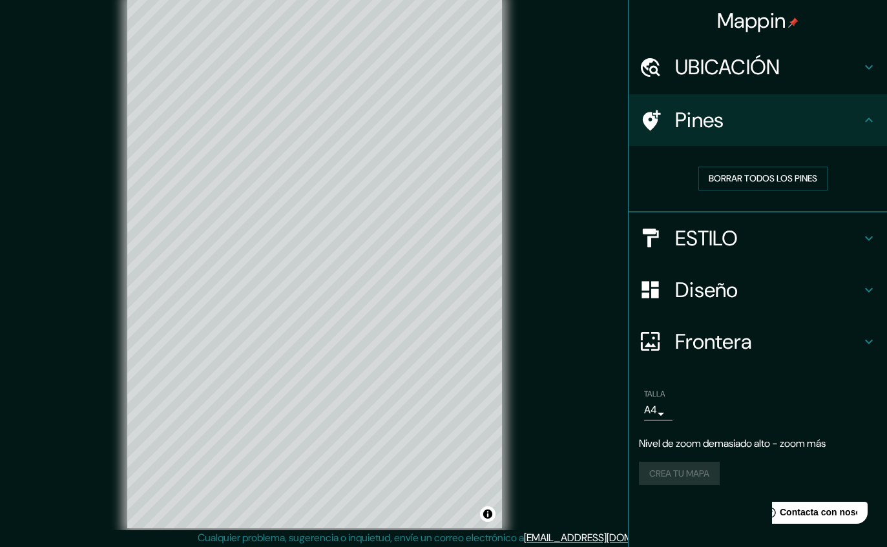
click at [868, 60] on icon at bounding box center [869, 67] width 16 height 16
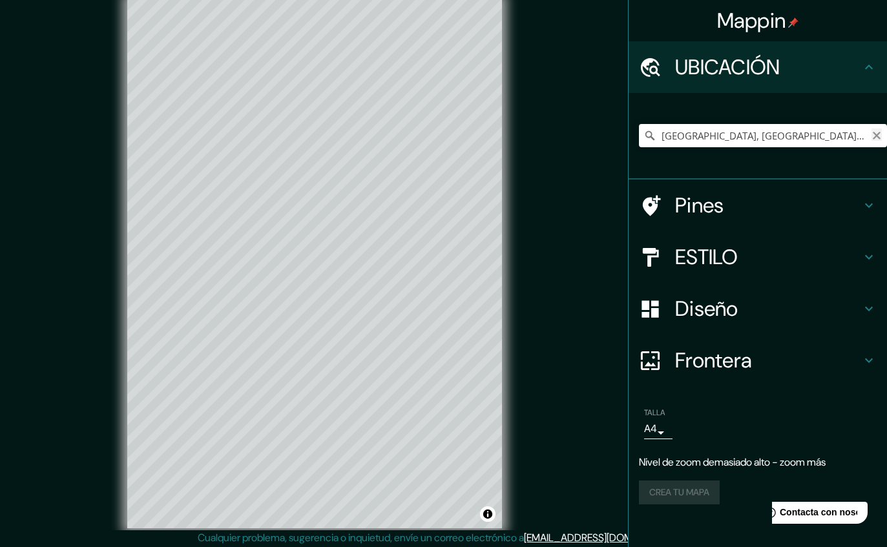
click at [873, 132] on icon "borrar" at bounding box center [876, 135] width 10 height 10
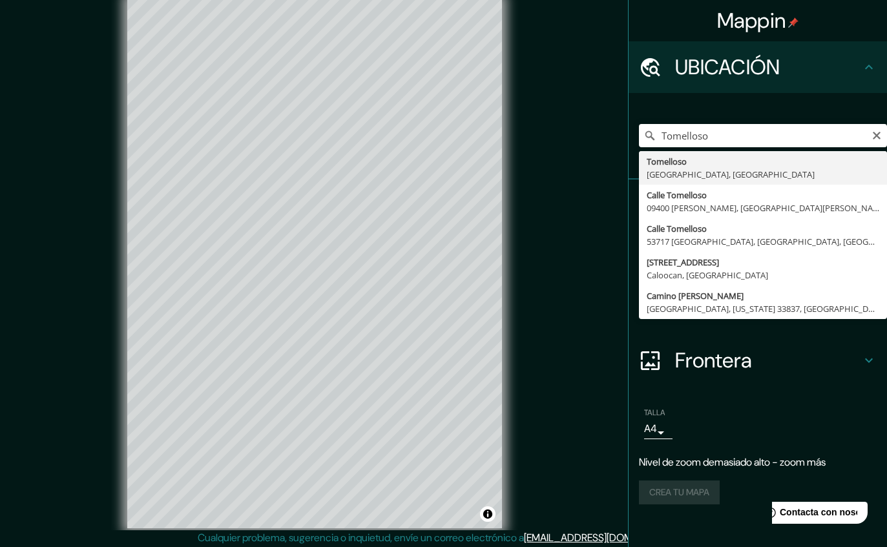
type input "[GEOGRAPHIC_DATA], [GEOGRAPHIC_DATA], [GEOGRAPHIC_DATA]"
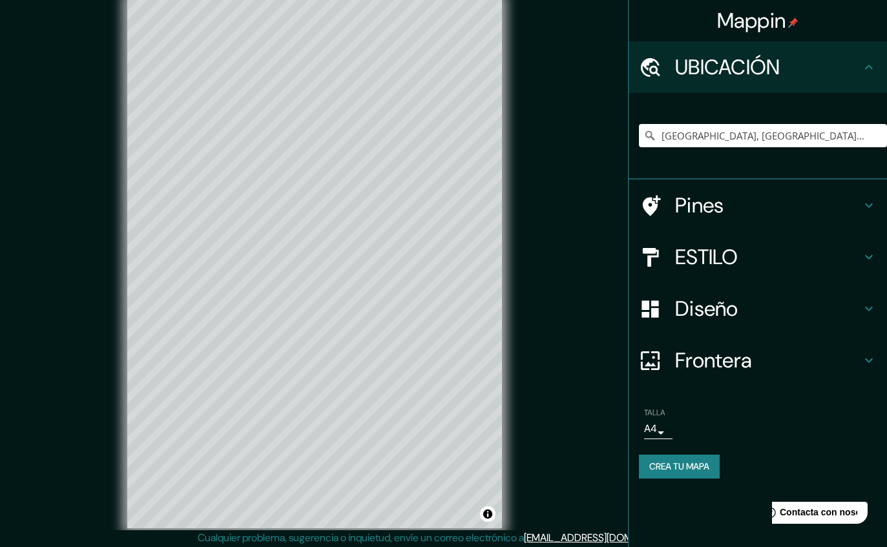
click at [873, 206] on icon at bounding box center [869, 206] width 16 height 16
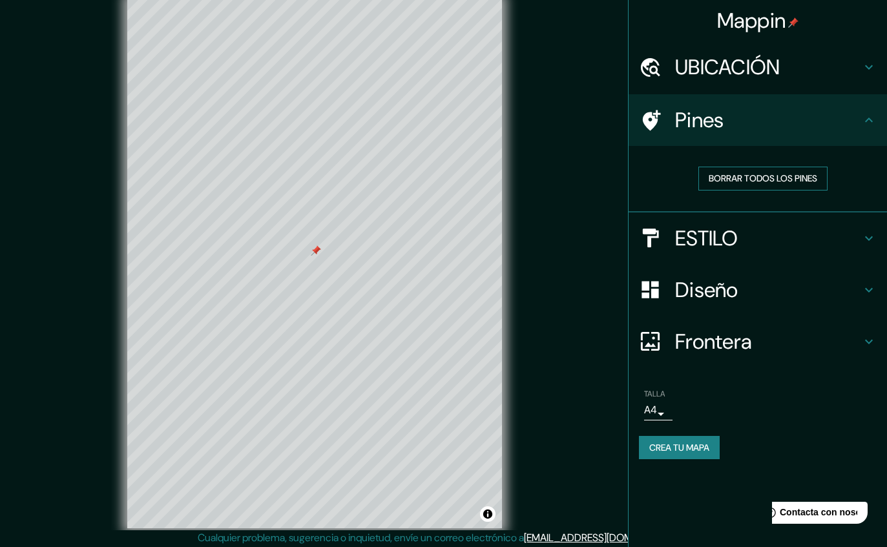
click at [801, 173] on button "BORRAR TODOS LOS PINES" at bounding box center [762, 179] width 129 height 24
click at [854, 234] on h4 "ESTILO" at bounding box center [768, 238] width 186 height 26
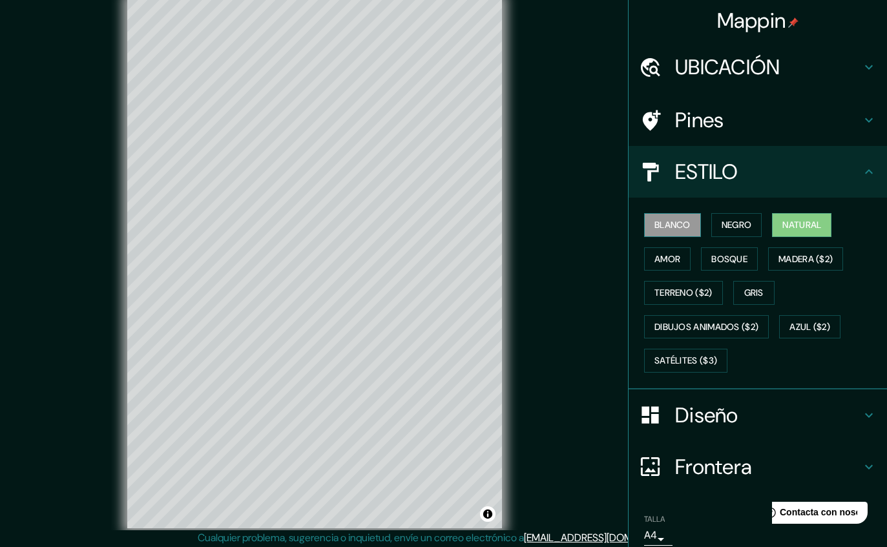
click at [679, 221] on button "blanco" at bounding box center [672, 225] width 57 height 24
click at [680, 248] on button "amor" at bounding box center [667, 259] width 47 height 24
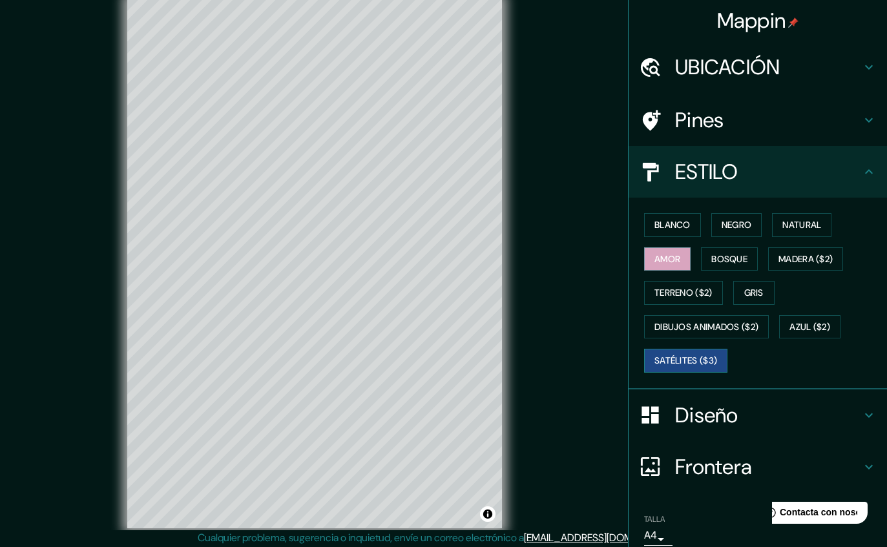
click at [702, 356] on button "SATÉLITES ($3)" at bounding box center [685, 361] width 83 height 24
click at [707, 293] on button "TERRENO ($2)" at bounding box center [683, 293] width 79 height 24
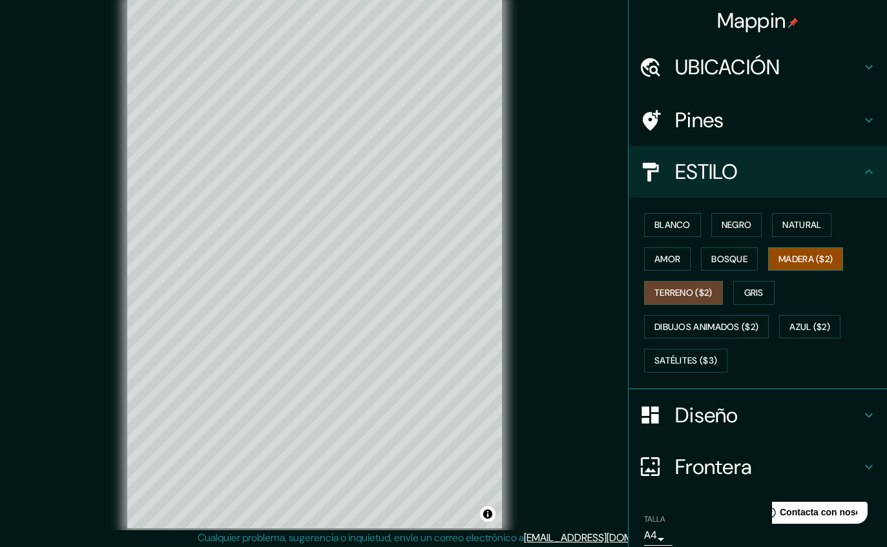
click at [823, 255] on button "MADERA ($2)" at bounding box center [805, 259] width 75 height 24
click at [749, 248] on button "Bosque" at bounding box center [729, 259] width 57 height 24
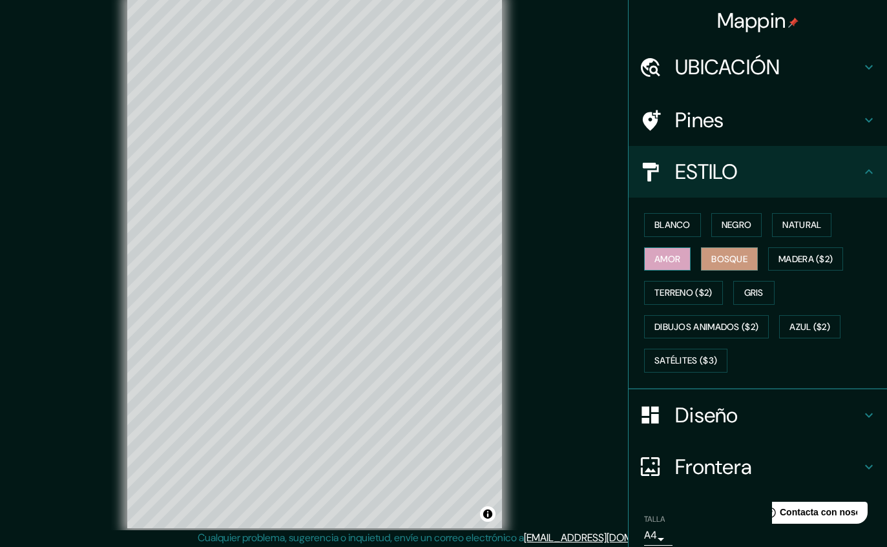
click at [688, 247] on button "amor" at bounding box center [667, 259] width 47 height 24
click at [828, 316] on button "AZUL ($2)" at bounding box center [809, 327] width 61 height 24
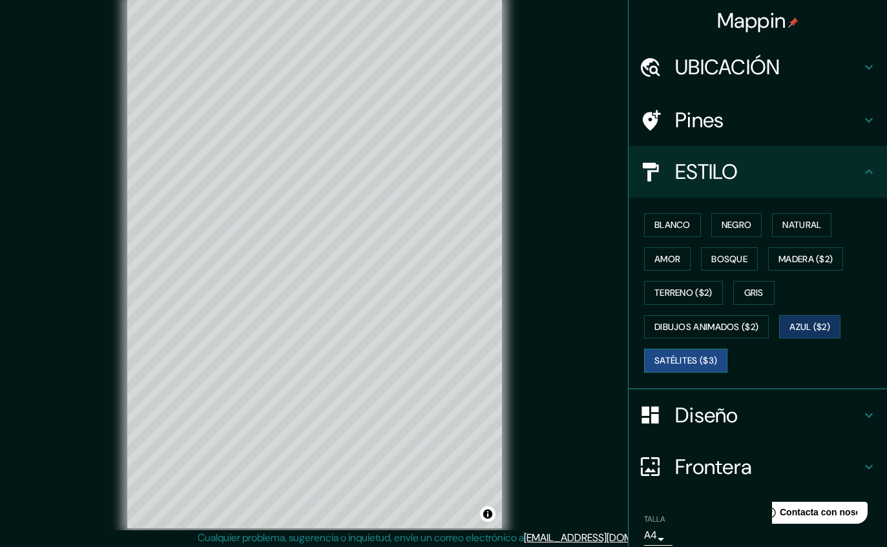
click at [698, 366] on button "SATÉLITES ($3)" at bounding box center [685, 361] width 83 height 24
click at [749, 470] on h4 "Frontera" at bounding box center [768, 467] width 186 height 26
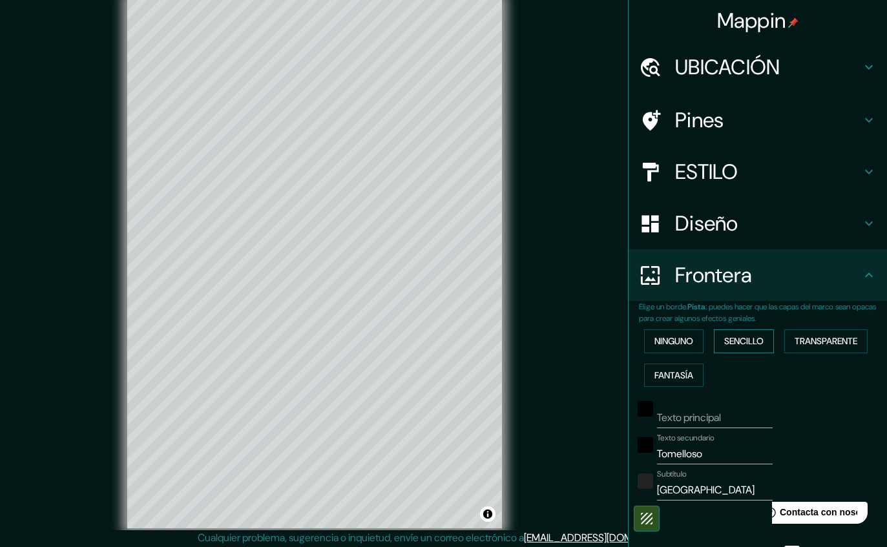
click at [756, 333] on button "Sencillo" at bounding box center [744, 341] width 60 height 24
click at [738, 422] on input "Primary" at bounding box center [715, 418] width 116 height 21
click at [756, 338] on button "Sencillo" at bounding box center [744, 341] width 60 height 24
click at [758, 337] on button "Sencillo" at bounding box center [744, 341] width 60 height 24
type input "46"
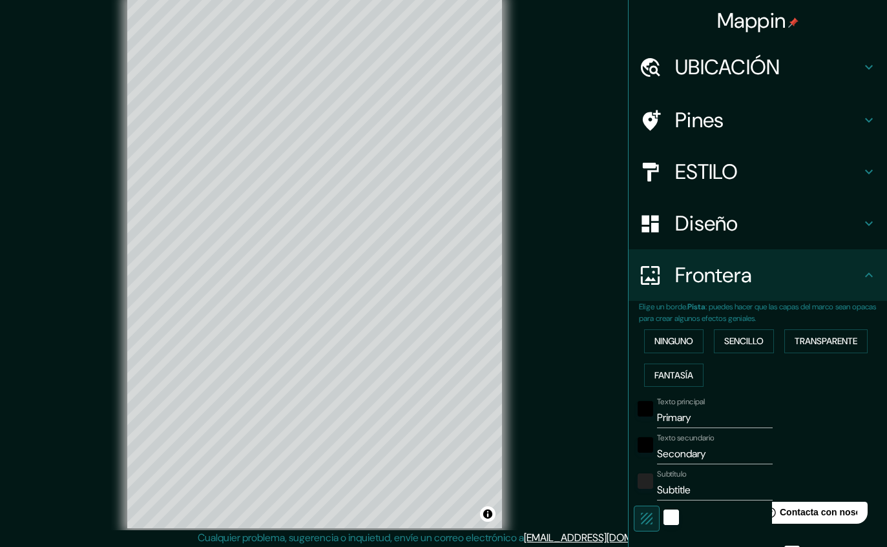
click at [739, 417] on input "Primary" at bounding box center [715, 418] width 116 height 21
type input "Primari"
type input "46"
type input "Primar"
type input "46"
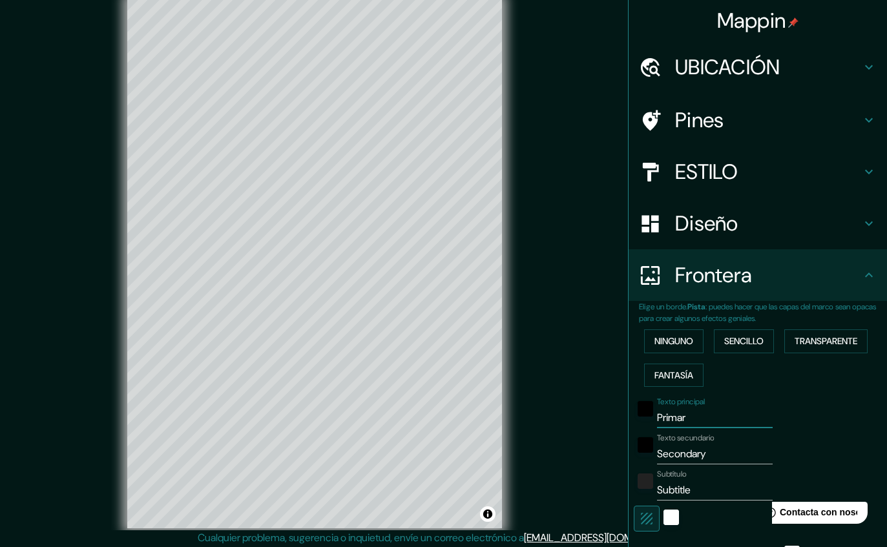
type input "Prima"
type input "46"
type input "Prim"
type input "46"
type input "Pri"
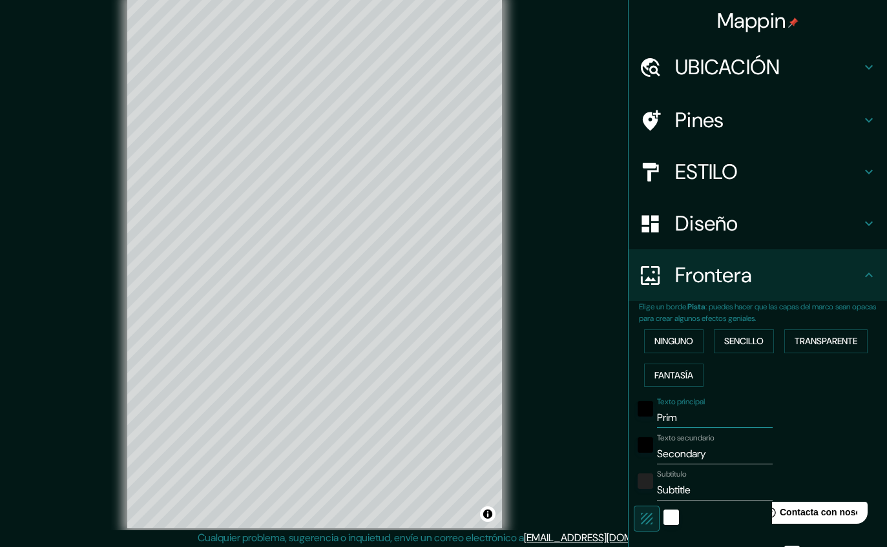
type input "46"
type input "Pr"
type input "46"
type input "P"
type input "46"
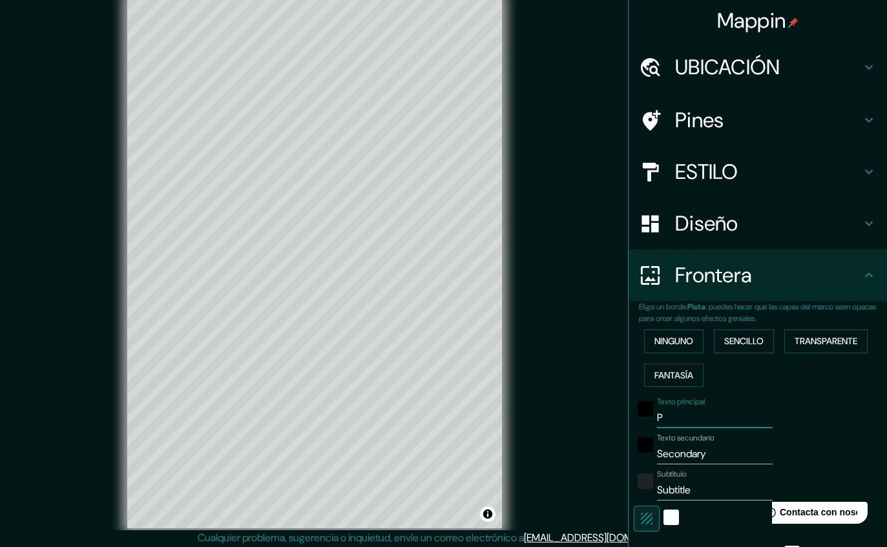
type input "46"
type input "Secundari"
type input "46"
type input "Secundar"
type input "46"
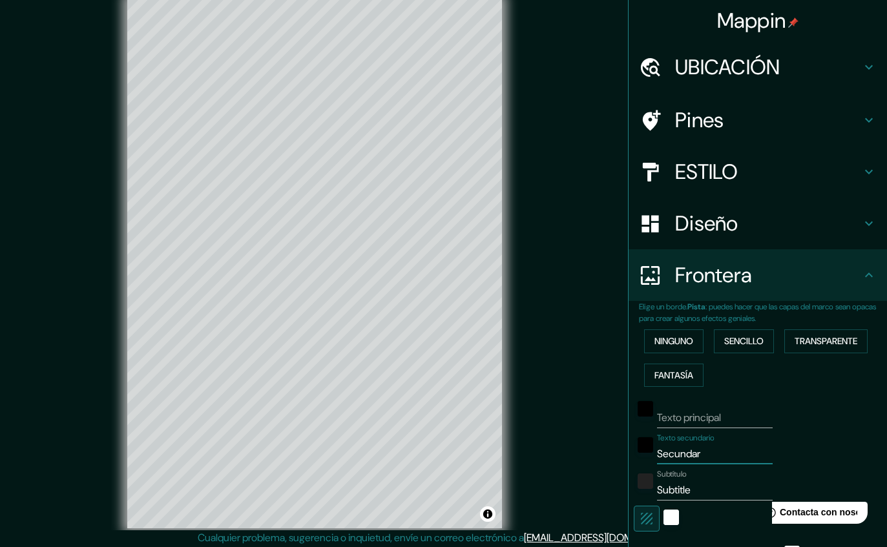
type input "Secunda"
type input "46"
type input "Secund"
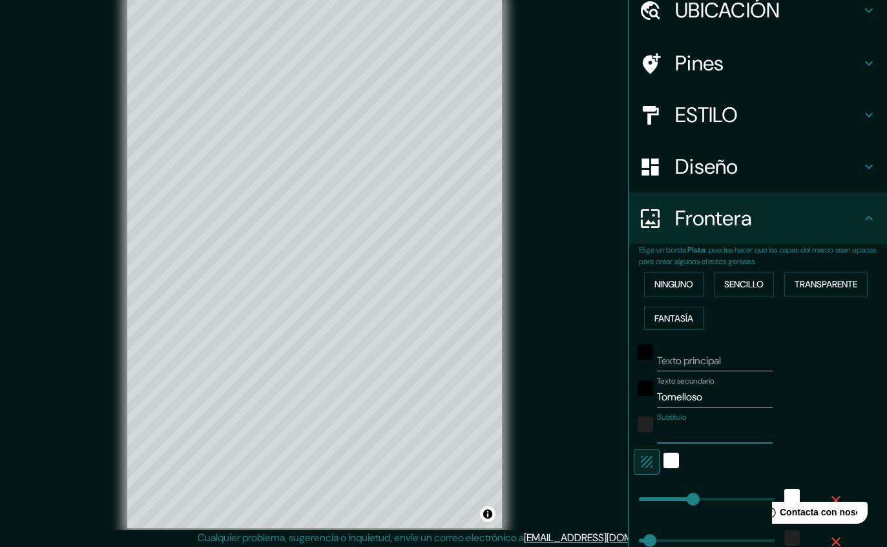
scroll to position [59, 0]
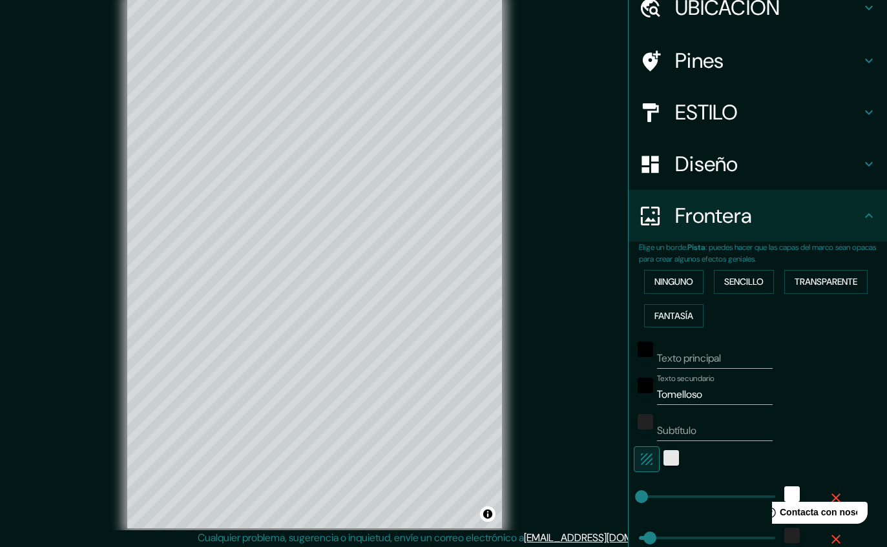
click at [669, 455] on div "blanco" at bounding box center [671, 458] width 16 height 16
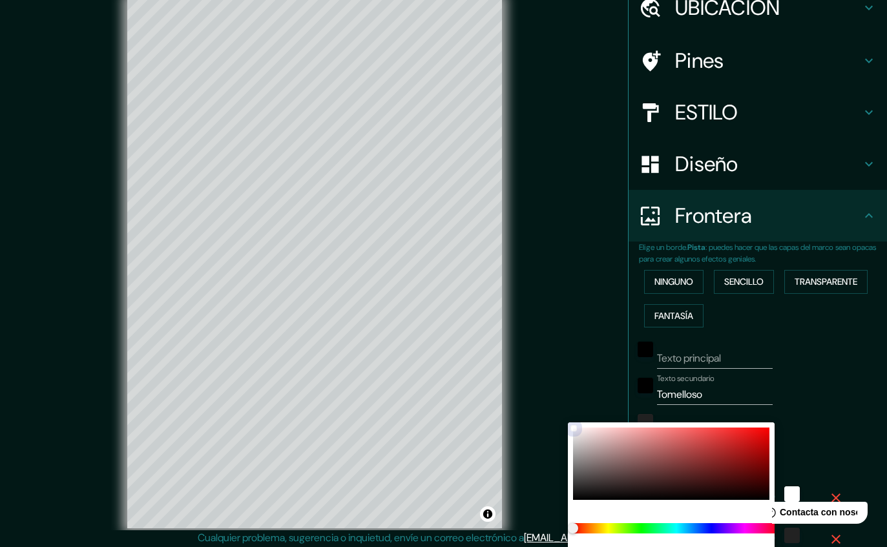
click at [582, 440] on div at bounding box center [671, 464] width 196 height 72
click at [850, 437] on div at bounding box center [443, 273] width 887 height 547
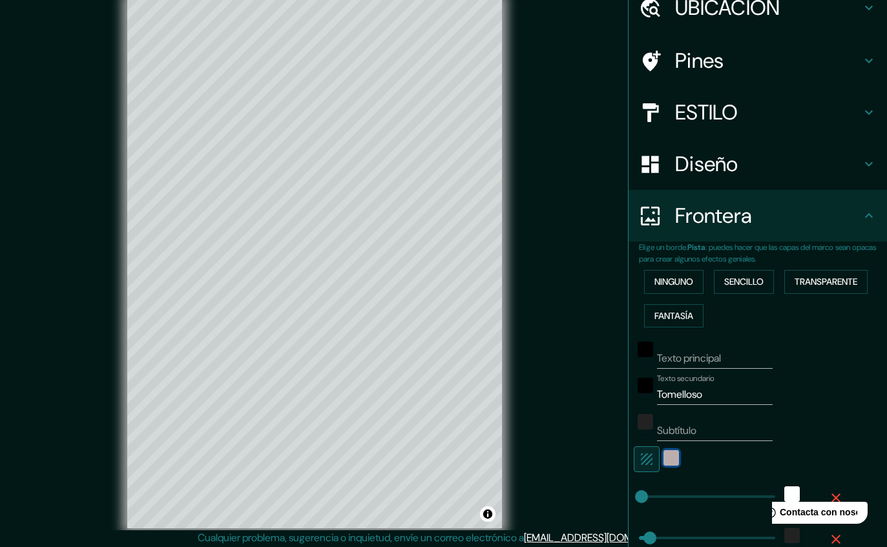
click at [669, 460] on div "color-D1C7C7" at bounding box center [671, 458] width 16 height 16
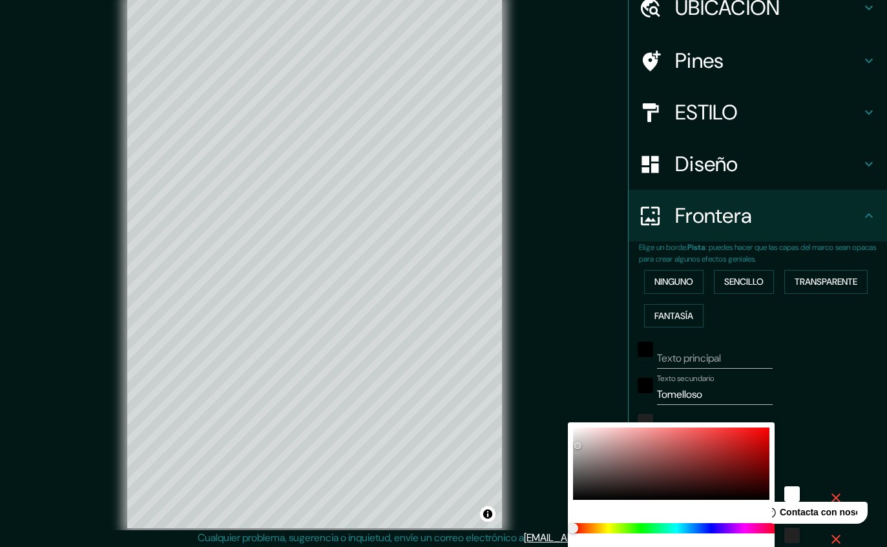
click at [843, 437] on div at bounding box center [443, 273] width 887 height 547
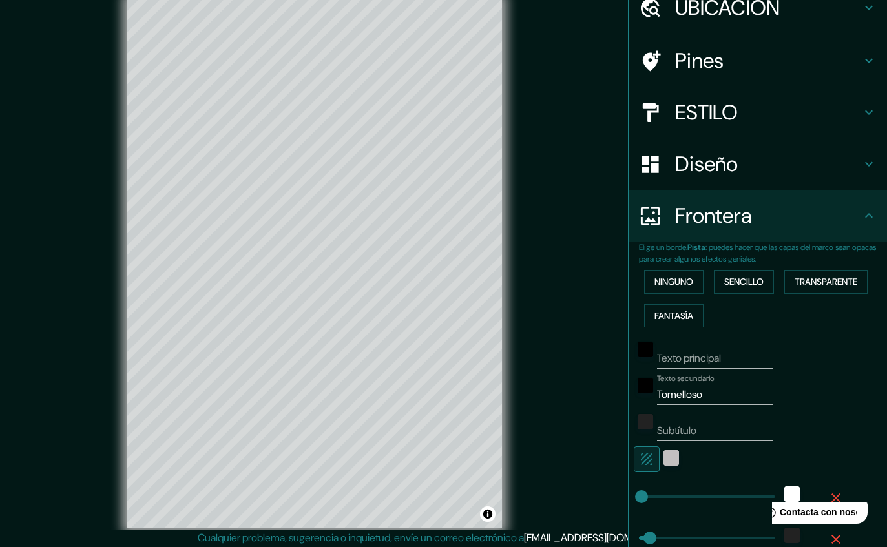
click at [831, 491] on icon "button" at bounding box center [836, 498] width 16 height 16
click at [835, 491] on icon "button" at bounding box center [836, 498] width 16 height 16
click at [727, 388] on input "Tomelloso" at bounding box center [715, 394] width 116 height 21
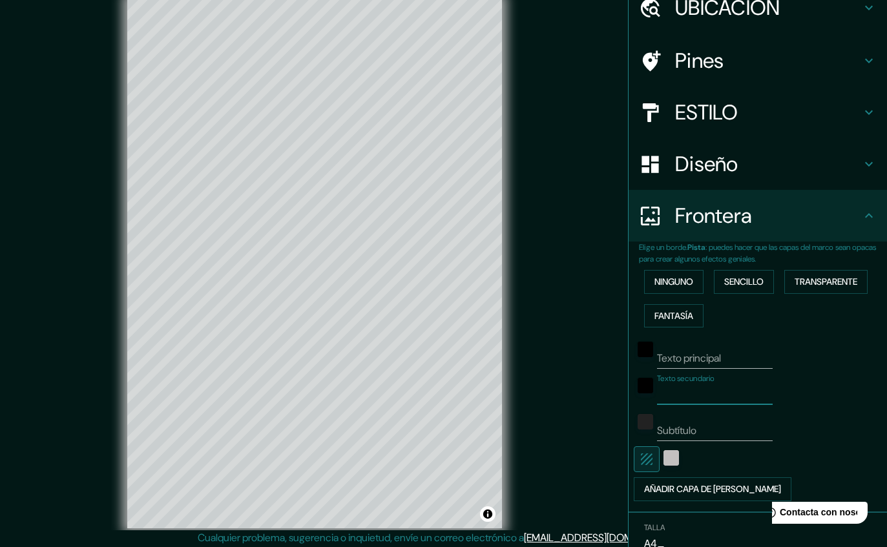
click at [651, 451] on icon "button" at bounding box center [647, 459] width 16 height 16
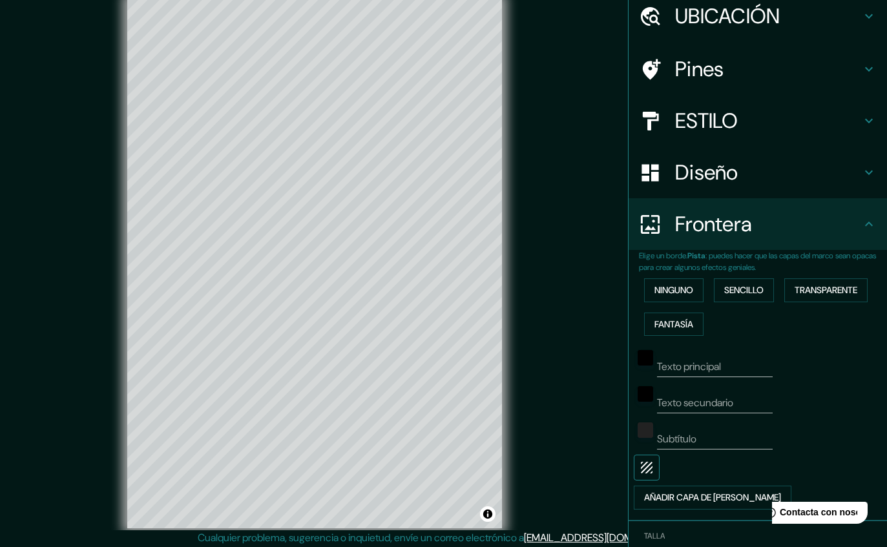
scroll to position [52, 0]
click at [652, 544] on body "Mappin UBICACIÓN Tomelloso, provincia de [GEOGRAPHIC_DATA], [GEOGRAPHIC_DATA] P…" at bounding box center [443, 270] width 887 height 547
click at [671, 537] on li "A3" at bounding box center [658, 537] width 66 height 23
click at [663, 544] on body "Mappin UBICACIÓN Tomelloso, provincia de [GEOGRAPHIC_DATA], [GEOGRAPHIC_DATA] P…" at bounding box center [443, 270] width 887 height 547
click at [670, 511] on li "A4" at bounding box center [657, 514] width 66 height 23
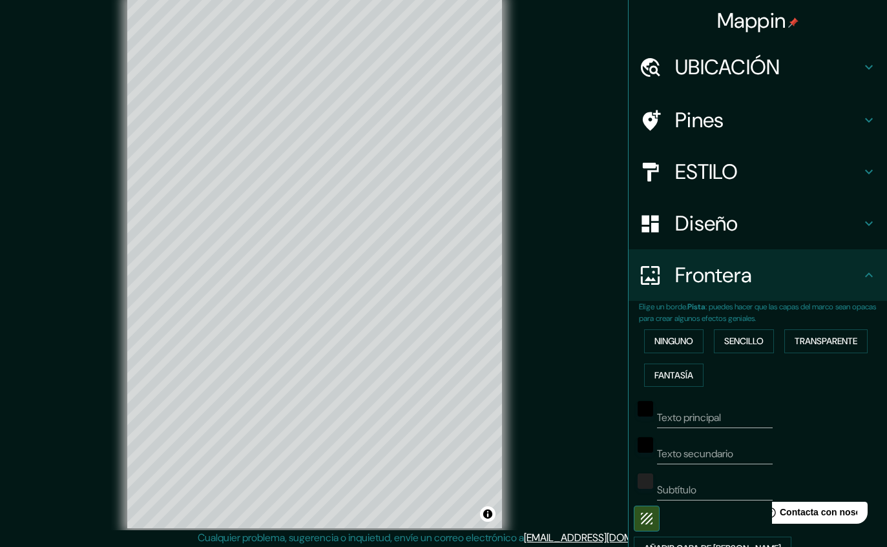
scroll to position [0, 0]
click at [843, 218] on h4 "Diseño" at bounding box center [768, 224] width 186 height 26
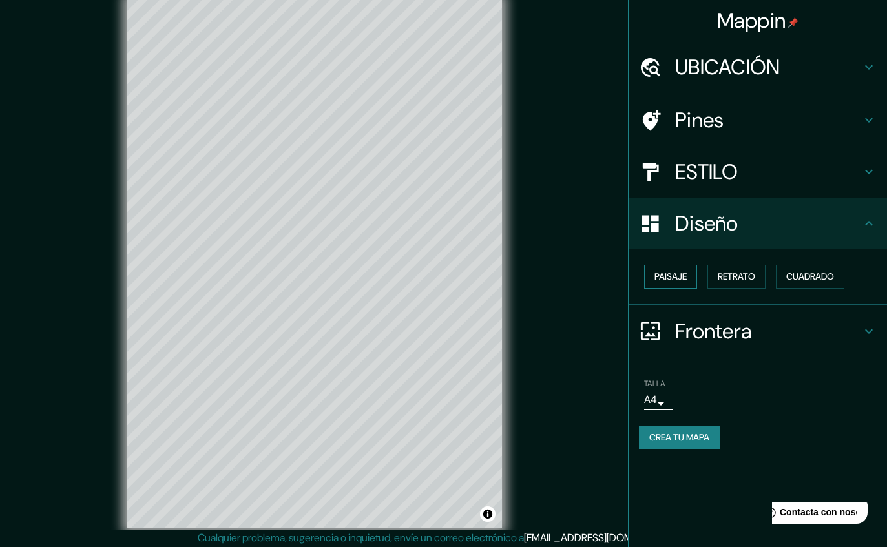
click at [689, 279] on button "Paisaje" at bounding box center [670, 277] width 53 height 24
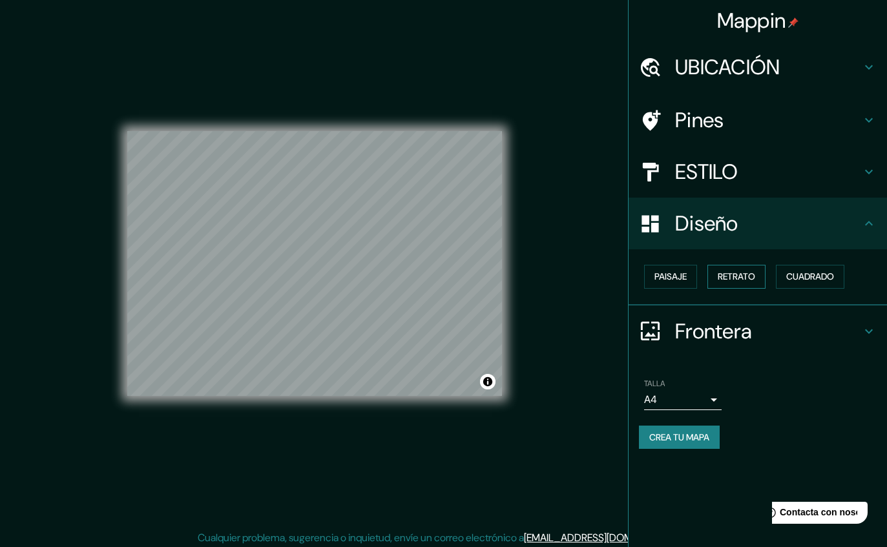
click at [746, 273] on button "Retrato" at bounding box center [736, 277] width 58 height 24
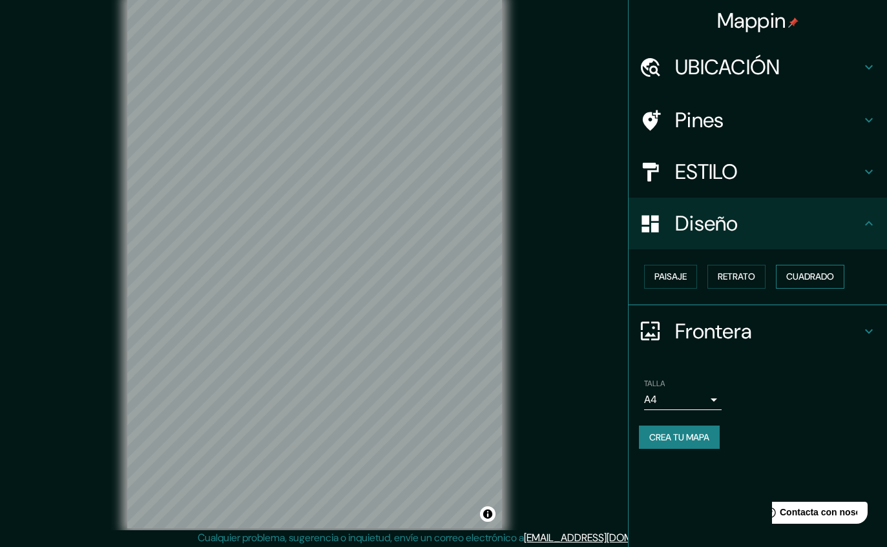
click at [824, 269] on button "Cuadrado" at bounding box center [810, 277] width 68 height 24
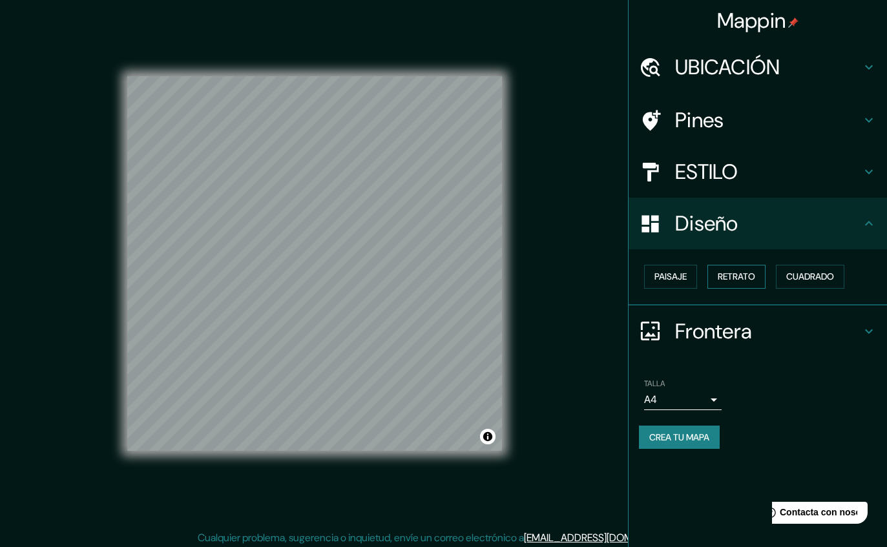
click at [742, 271] on button "Retrato" at bounding box center [736, 277] width 58 height 24
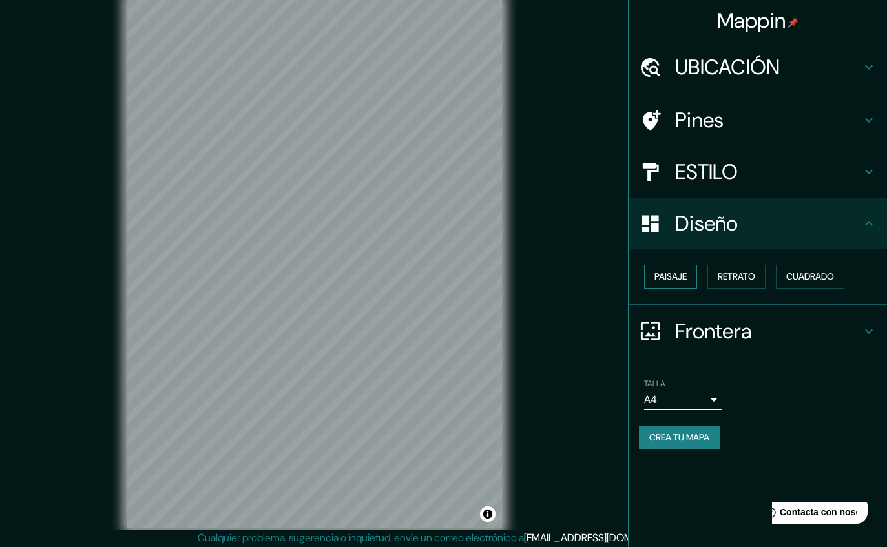
click at [690, 280] on button "Paisaje" at bounding box center [670, 277] width 53 height 24
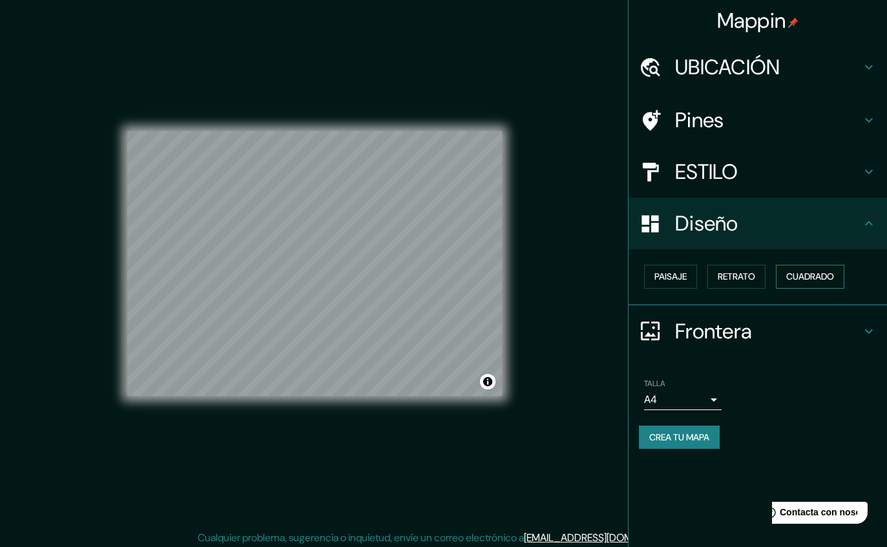
click at [820, 268] on button "Cuadrado" at bounding box center [810, 277] width 68 height 24
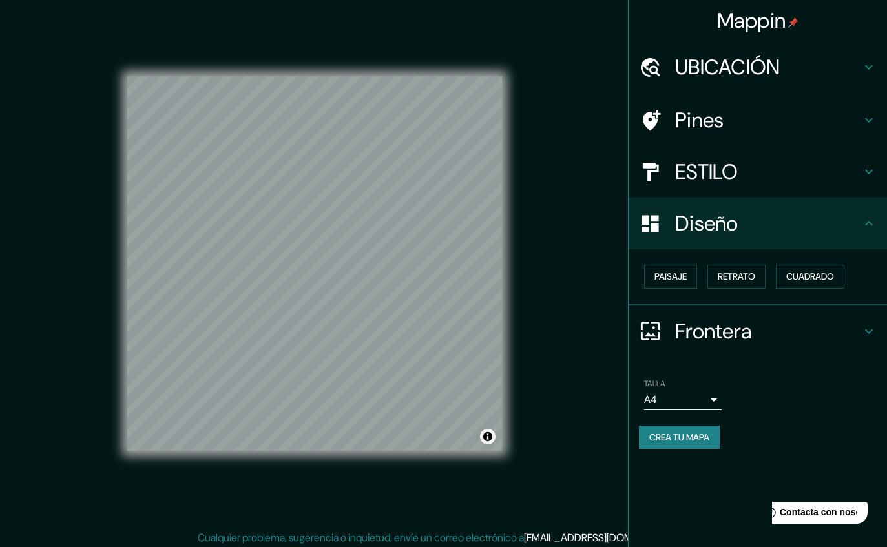
click at [490, 444] on button "Alternar la atribución" at bounding box center [488, 437] width 16 height 16
click at [761, 180] on h4 "ESTILO" at bounding box center [768, 172] width 186 height 26
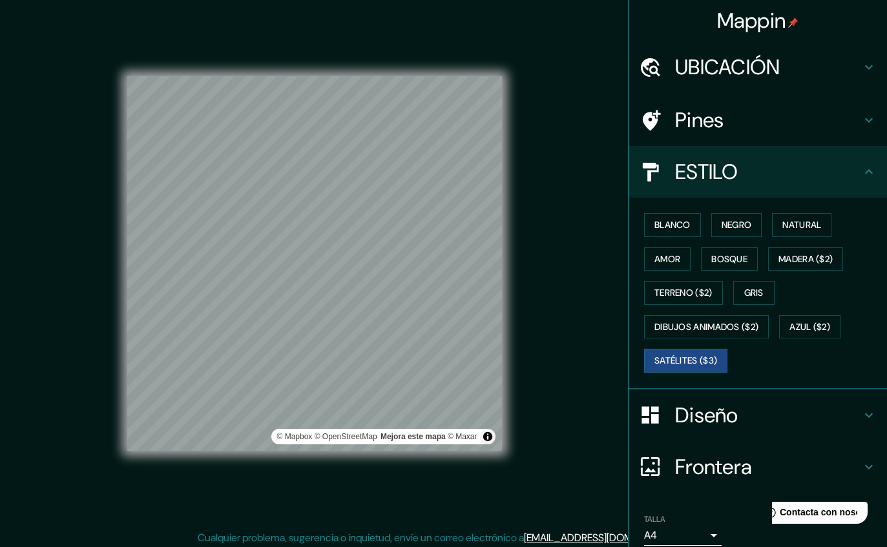
click at [856, 122] on h4 "Pines" at bounding box center [768, 120] width 186 height 26
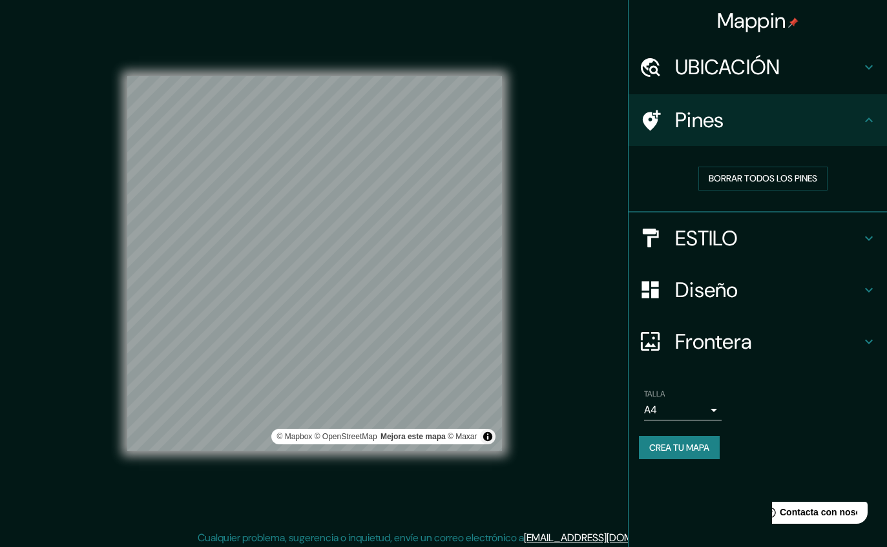
click at [861, 116] on icon at bounding box center [869, 120] width 16 height 16
click at [864, 63] on icon at bounding box center [869, 67] width 16 height 16
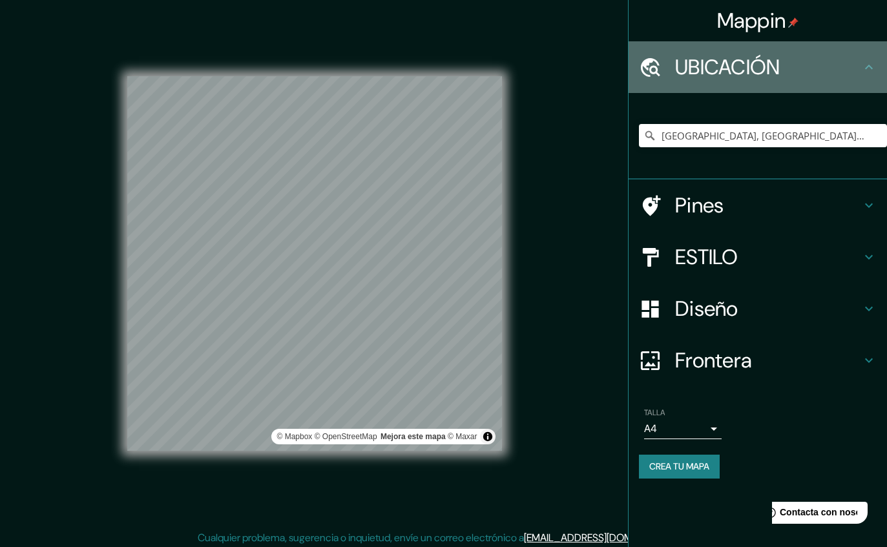
click at [864, 59] on icon at bounding box center [869, 67] width 16 height 16
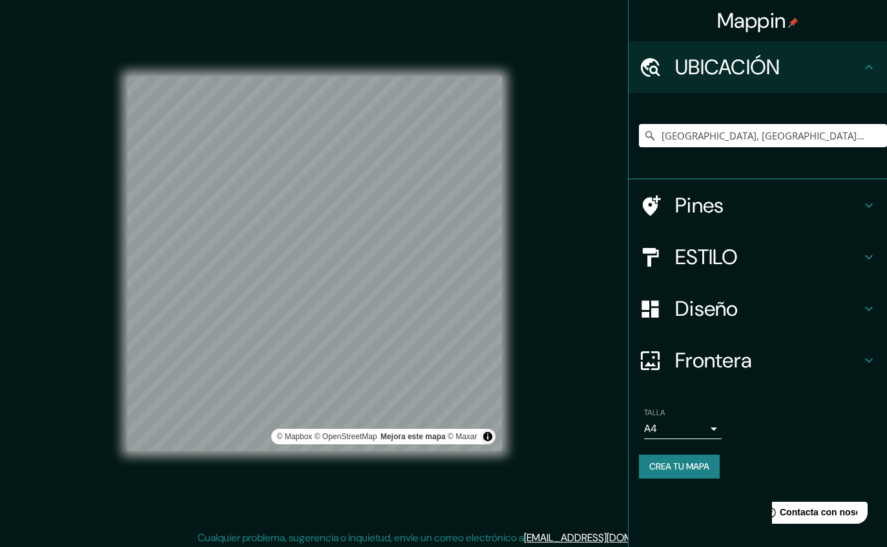
click at [823, 187] on div "Pines" at bounding box center [757, 206] width 258 height 52
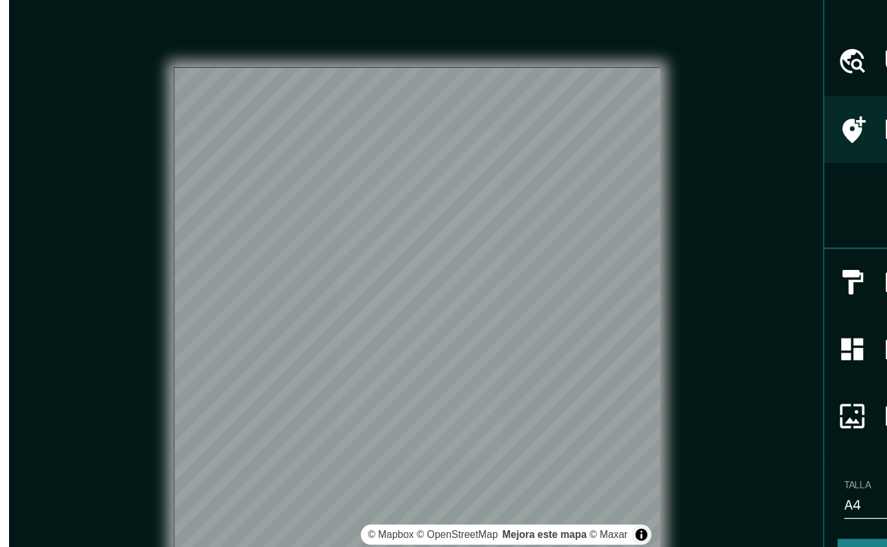
scroll to position [5, 0]
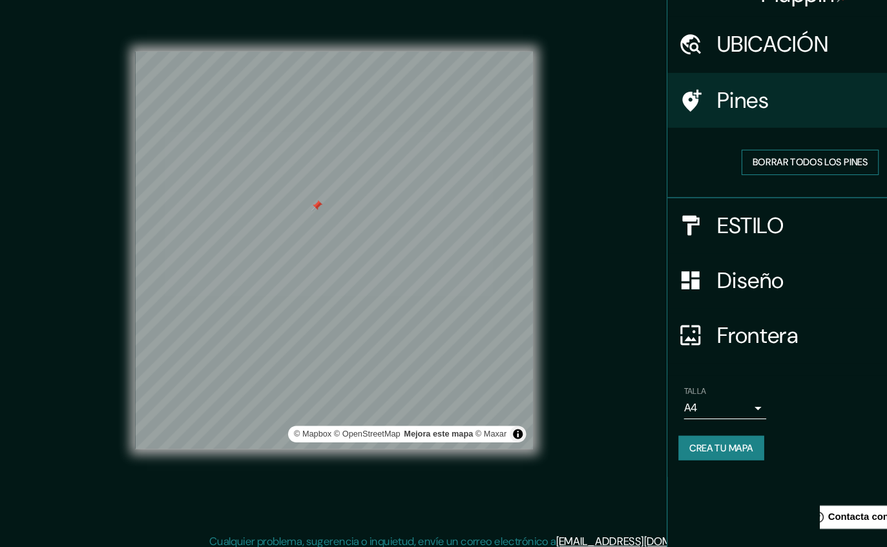
click at [758, 167] on button "BORRAR TODOS LOS PINES" at bounding box center [762, 179] width 129 height 24
click at [765, 167] on button "BORRAR TODOS LOS PINES" at bounding box center [762, 179] width 129 height 24
click at [787, 54] on div "UBICACIÓN" at bounding box center [757, 67] width 258 height 52
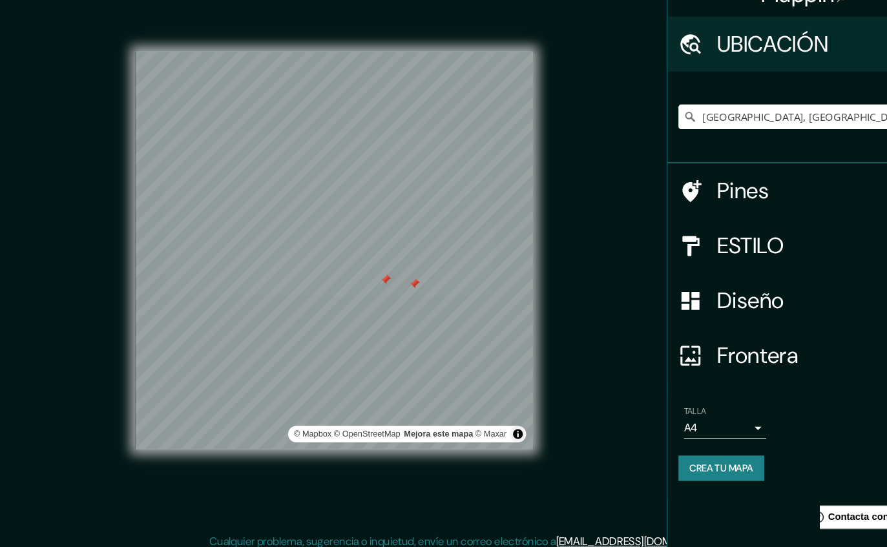
click at [754, 244] on h4 "ESTILO" at bounding box center [768, 257] width 186 height 26
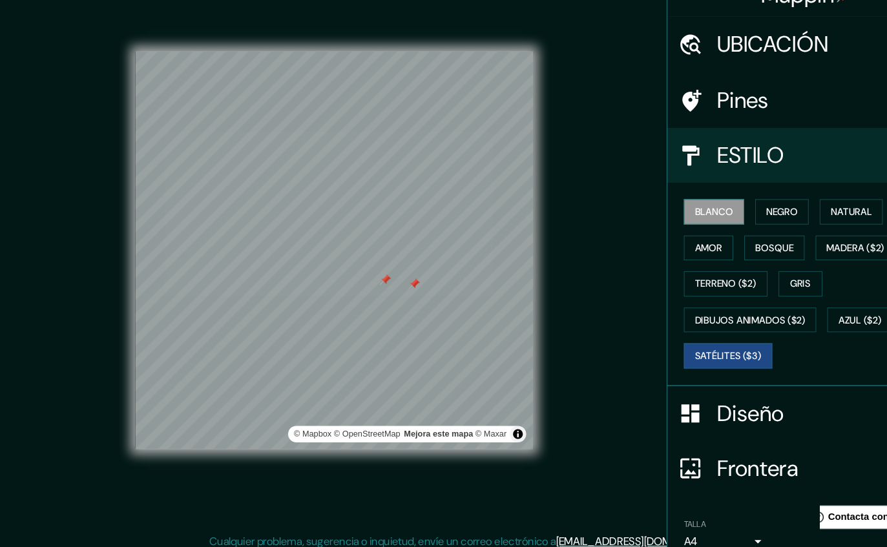
click at [678, 213] on button "blanco" at bounding box center [672, 225] width 57 height 24
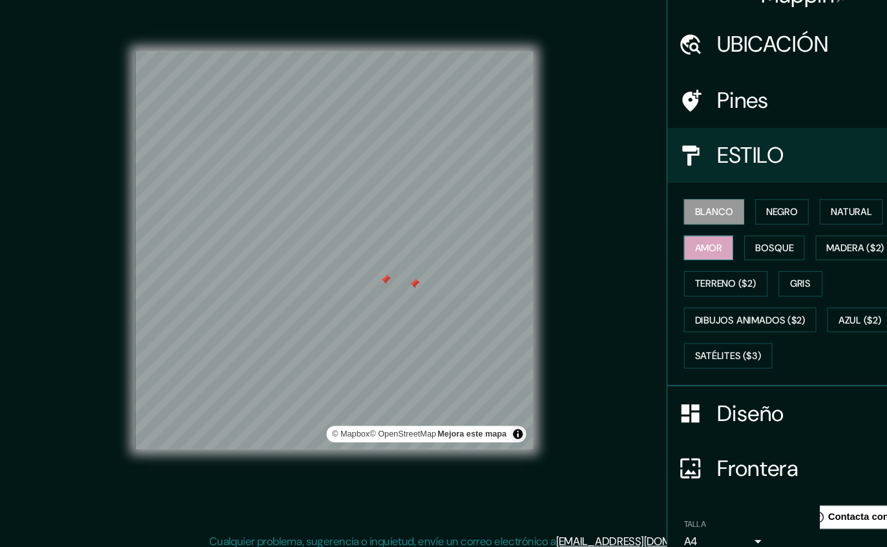
click at [681, 247] on button "amor" at bounding box center [667, 259] width 47 height 24
click at [701, 281] on button "TERRENO ($2)" at bounding box center [683, 293] width 79 height 24
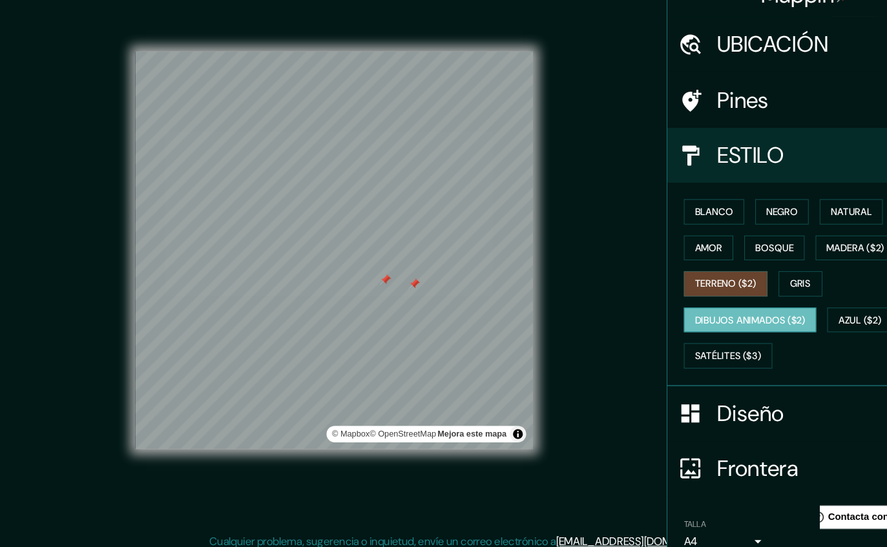
click at [708, 315] on button "DIBUJOS ANIMADOS ($2)" at bounding box center [706, 327] width 125 height 24
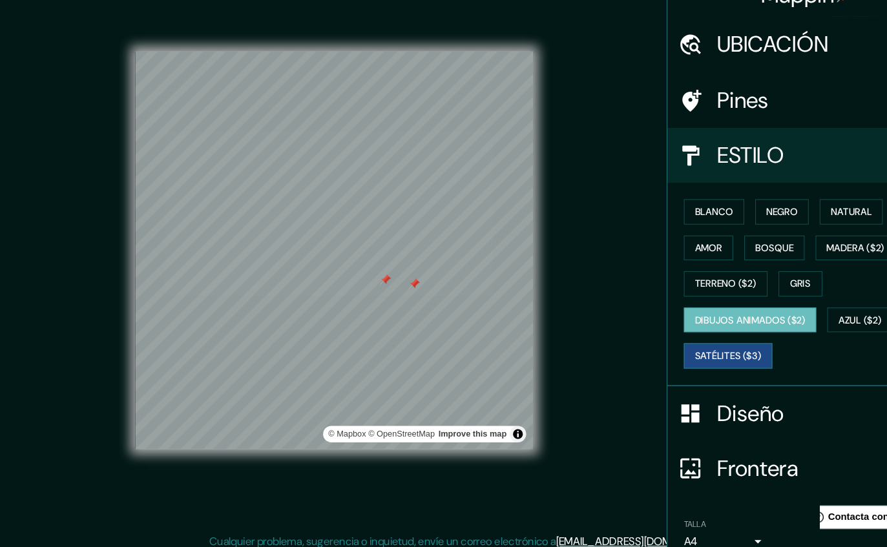
click at [698, 349] on button "SATÉLITES ($3)" at bounding box center [685, 361] width 83 height 24
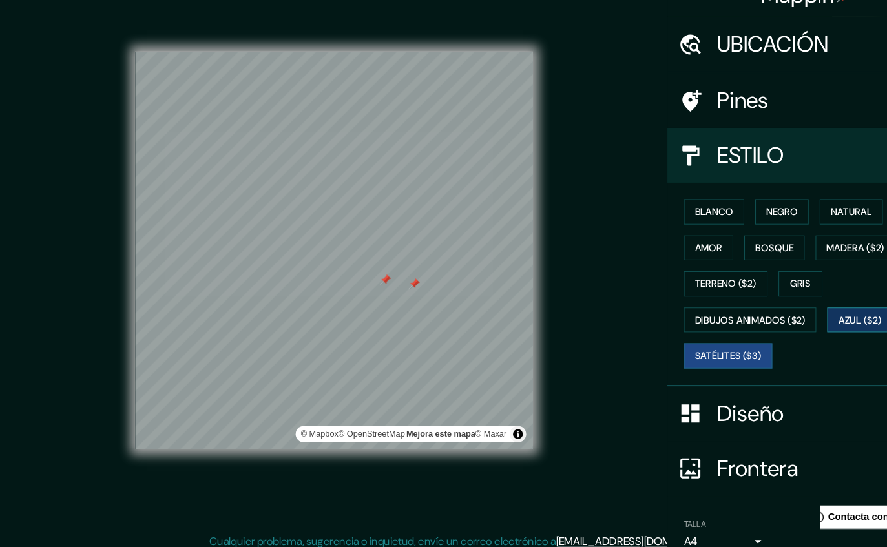
click at [815, 315] on button "AZUL ($2)" at bounding box center [809, 327] width 61 height 24
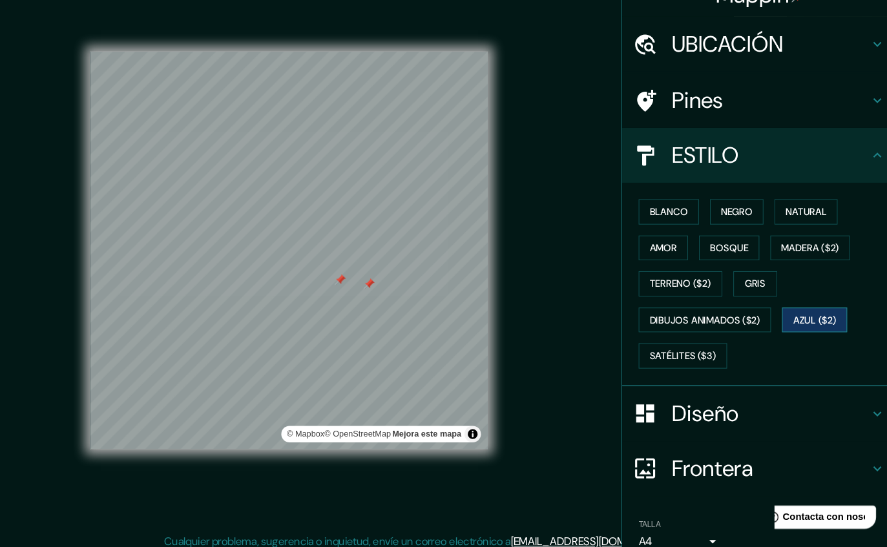
click at [733, 281] on button "Gris" at bounding box center [753, 293] width 41 height 24
click at [772, 213] on button "Natural" at bounding box center [801, 225] width 59 height 24
click at [711, 213] on button "NEGRO" at bounding box center [736, 225] width 51 height 24
click at [644, 213] on button "blanco" at bounding box center [672, 225] width 57 height 24
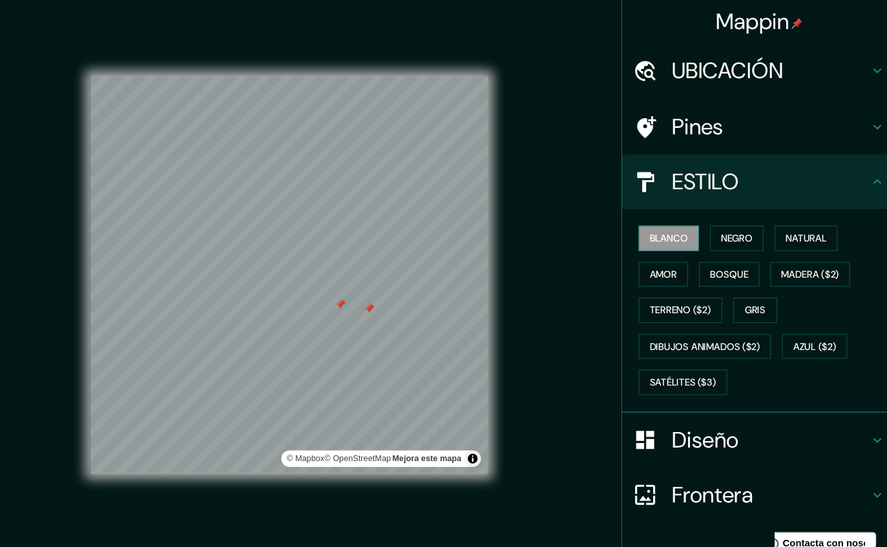
scroll to position [37, 0]
click at [385, 286] on div at bounding box center [390, 291] width 10 height 10
click at [724, 463] on h4 "Frontera" at bounding box center [768, 467] width 186 height 26
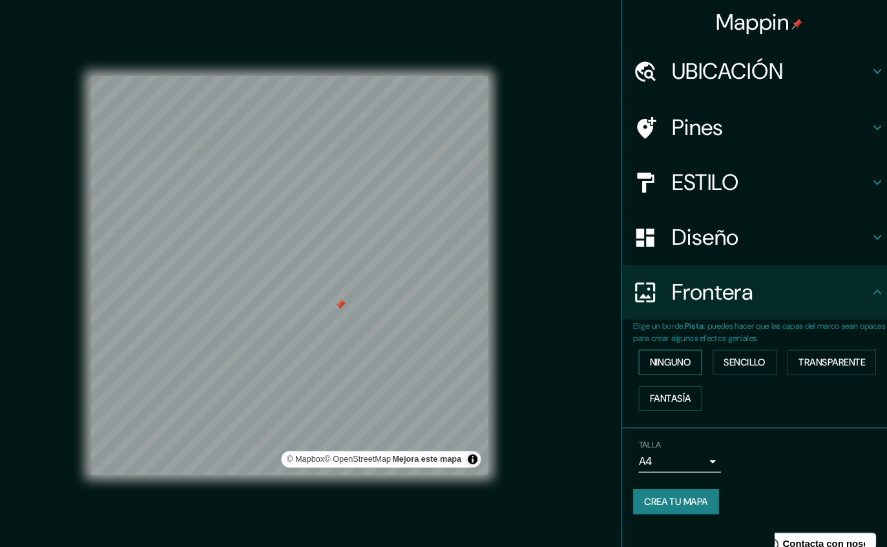
click at [644, 339] on button "ninguno" at bounding box center [673, 341] width 59 height 24
click at [714, 336] on button "Sencillo" at bounding box center [744, 341] width 60 height 24
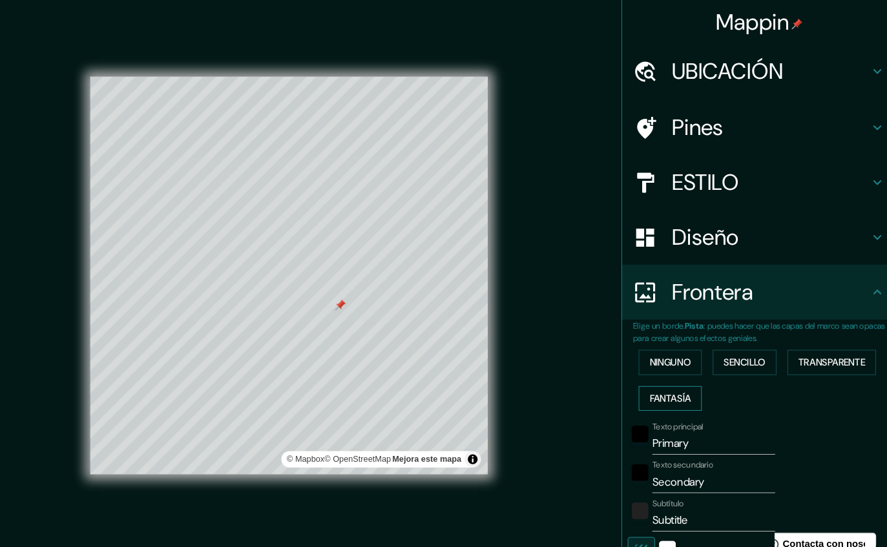
click at [644, 377] on button "FANTASÍA" at bounding box center [673, 376] width 59 height 24
click at [802, 338] on button "TRANSPARENTE" at bounding box center [825, 341] width 83 height 24
click at [644, 342] on button "ninguno" at bounding box center [673, 341] width 59 height 24
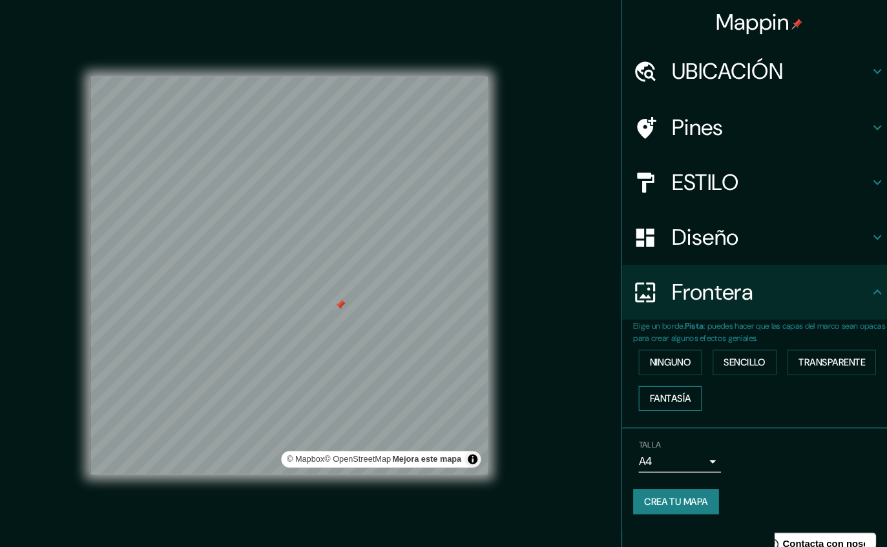
click at [644, 373] on button "FANTASÍA" at bounding box center [673, 376] width 59 height 24
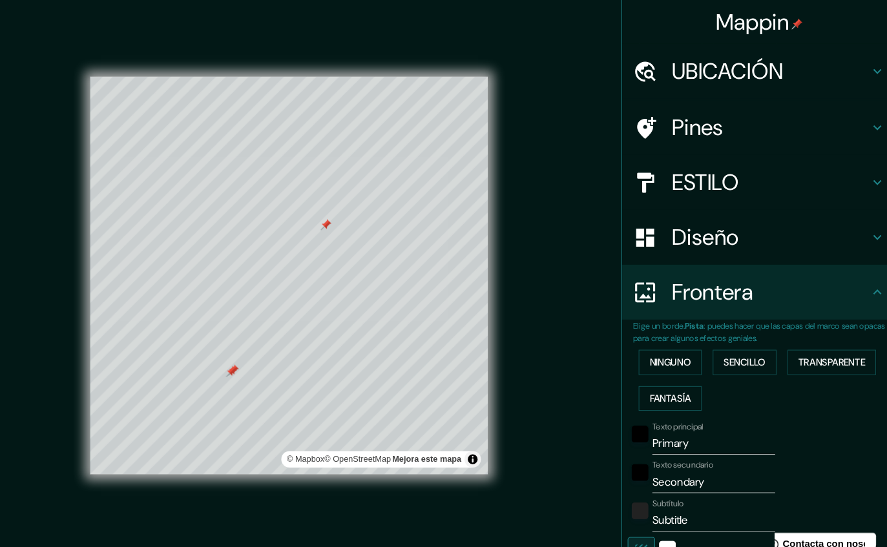
click at [255, 345] on div at bounding box center [260, 350] width 10 height 10
click at [257, 344] on div at bounding box center [262, 349] width 10 height 10
click at [686, 423] on input "Primary" at bounding box center [715, 418] width 116 height 21
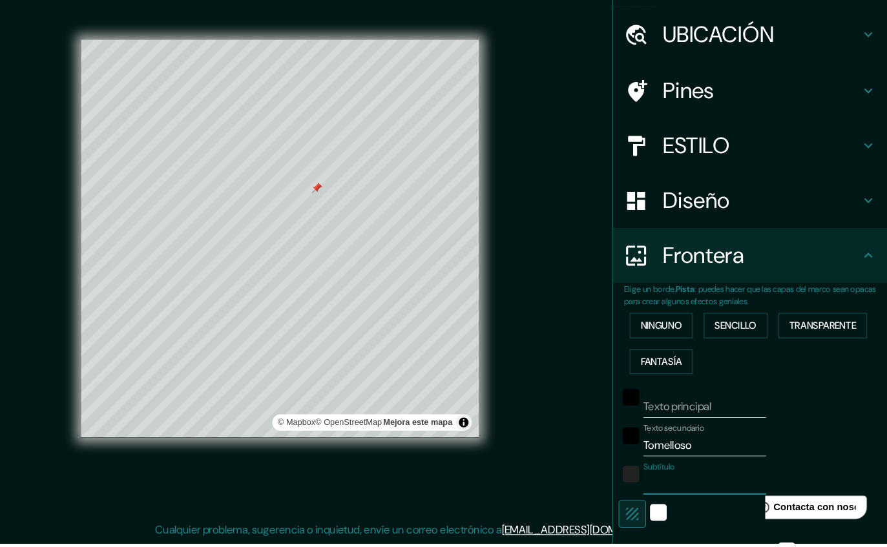
scroll to position [39, 0]
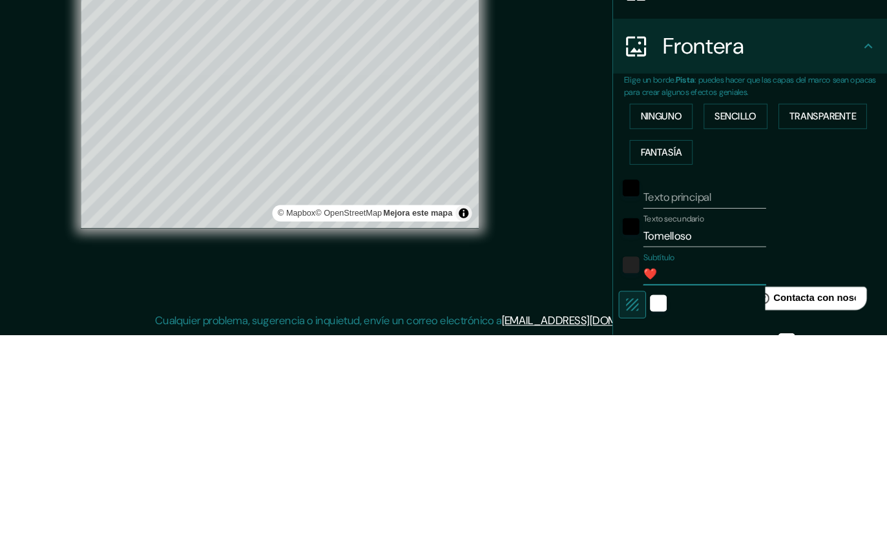
click at [32, 192] on div "Mappin UBICACIÓN Tomelloso, provincia de [GEOGRAPHIC_DATA], [GEOGRAPHIC_DATA] P…" at bounding box center [443, 270] width 887 height 554
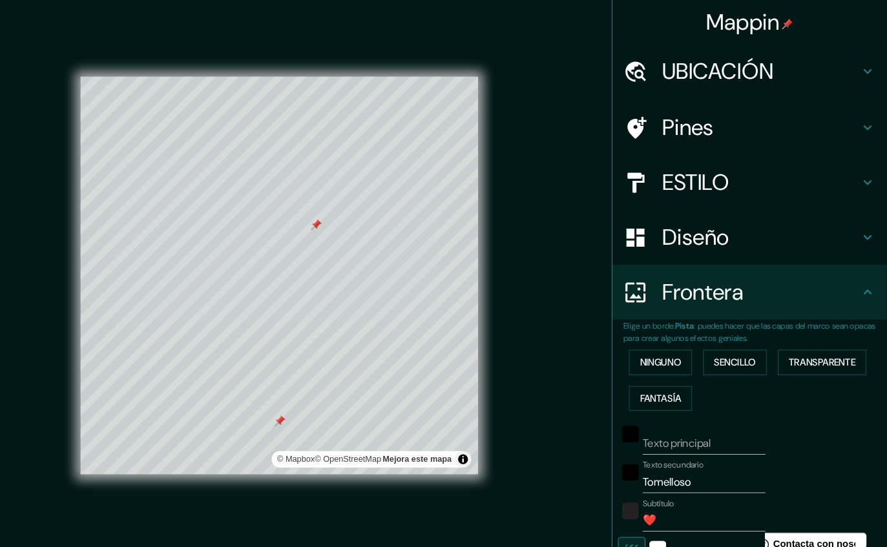
click at [310, 391] on div at bounding box center [315, 396] width 10 height 10
click at [639, 178] on div at bounding box center [657, 172] width 36 height 23
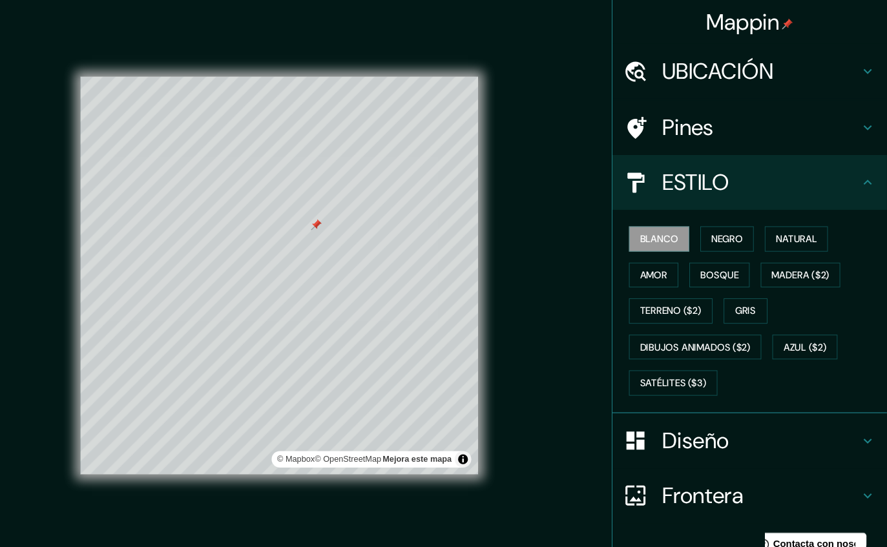
click at [684, 510] on div "TALLA A4 single" at bounding box center [758, 530] width 238 height 41
click at [861, 166] on icon at bounding box center [869, 172] width 16 height 16
click at [861, 167] on icon at bounding box center [869, 172] width 16 height 16
click at [861, 172] on icon at bounding box center [869, 172] width 16 height 16
click at [861, 121] on icon at bounding box center [869, 120] width 16 height 16
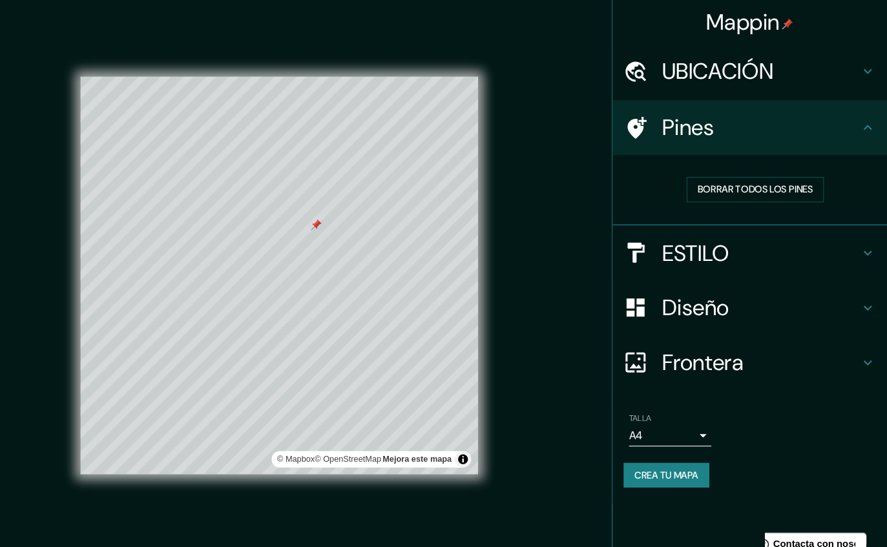
click at [861, 126] on icon at bounding box center [869, 120] width 16 height 16
click at [657, 454] on button "CREA TU MAPA" at bounding box center [679, 448] width 81 height 24
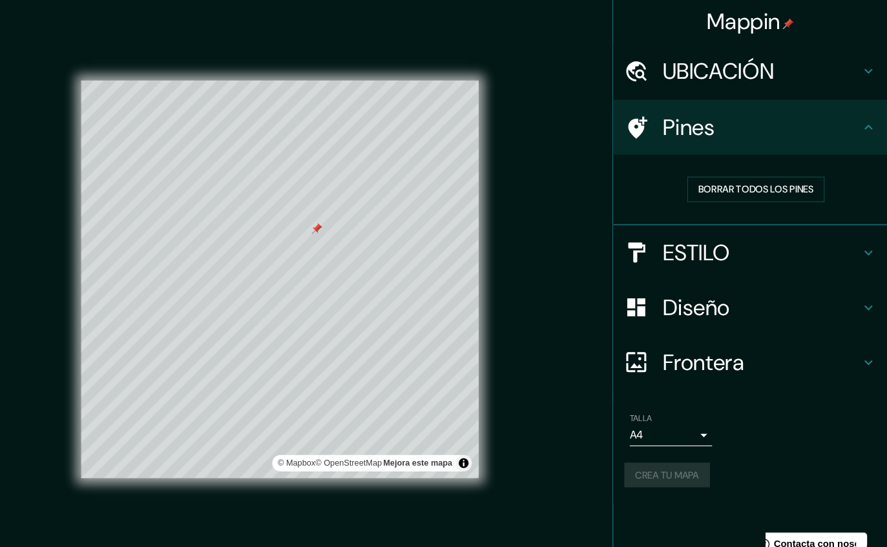
scroll to position [1, 0]
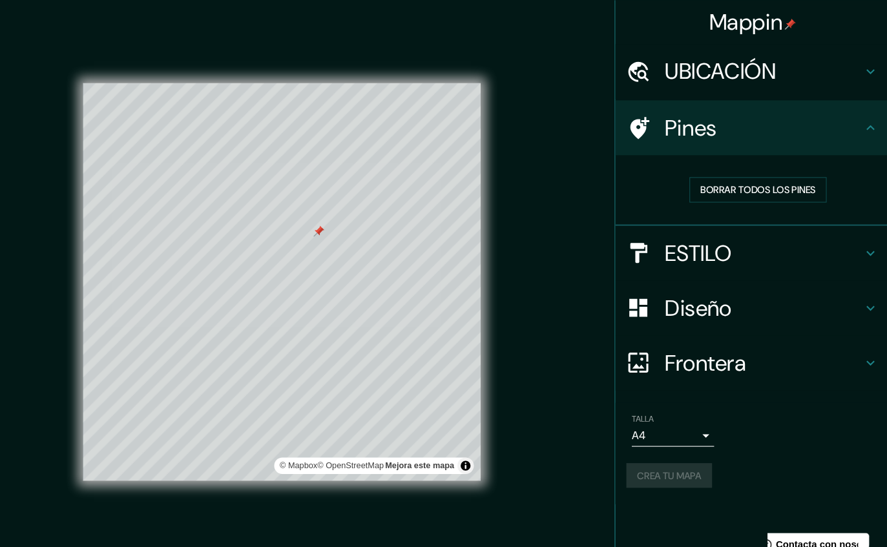
click at [670, 446] on div "CREA TU MAPA" at bounding box center [758, 448] width 238 height 24
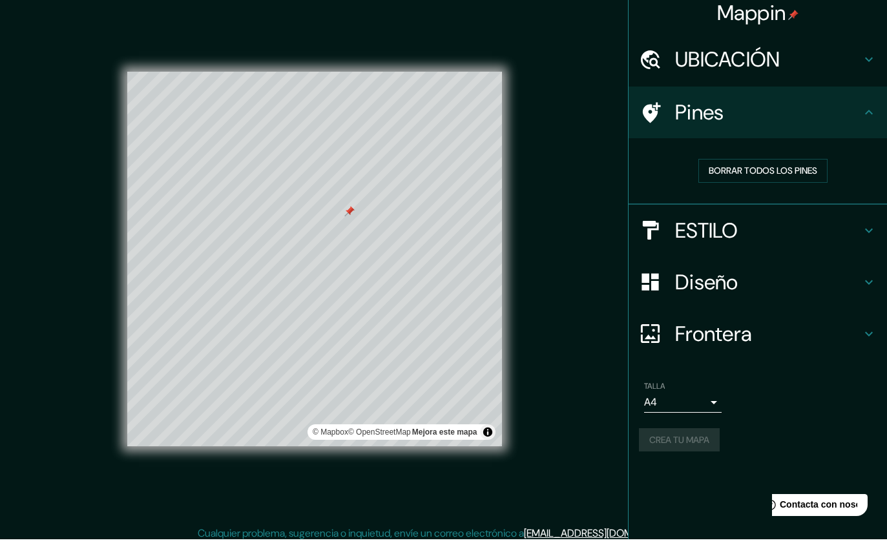
click at [687, 450] on div "TALLA A4 single CREA TU MAPA" at bounding box center [758, 427] width 238 height 86
click at [876, 129] on div "Pines" at bounding box center [757, 120] width 258 height 52
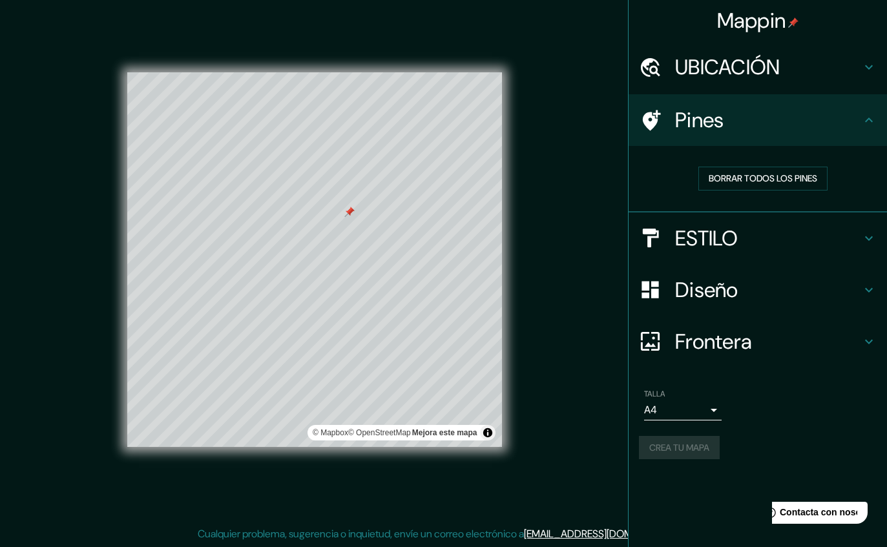
click at [870, 115] on icon at bounding box center [869, 120] width 16 height 16
click at [877, 115] on div "Pines" at bounding box center [757, 120] width 258 height 52
click at [864, 239] on icon at bounding box center [869, 239] width 16 height 16
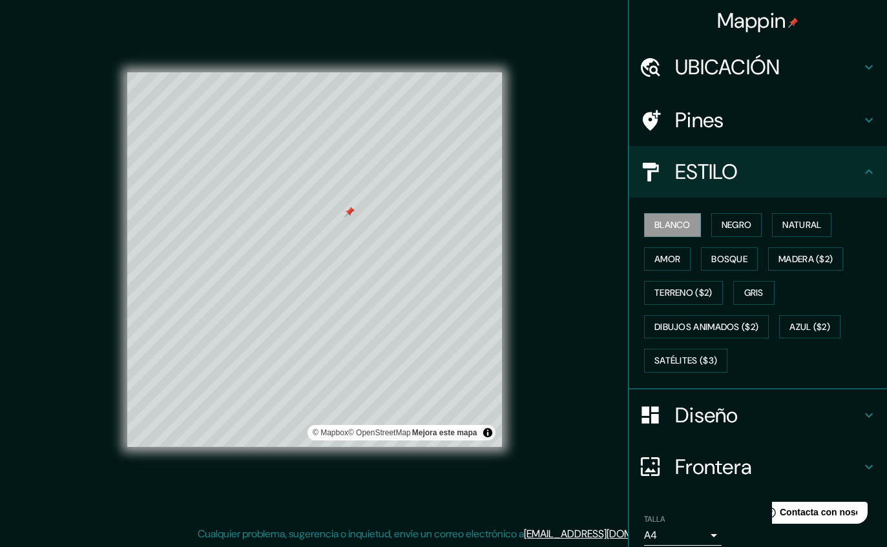
click at [869, 167] on icon at bounding box center [869, 172] width 16 height 16
click at [865, 181] on div "ESTILO" at bounding box center [757, 172] width 258 height 52
click at [867, 408] on icon at bounding box center [869, 416] width 16 height 16
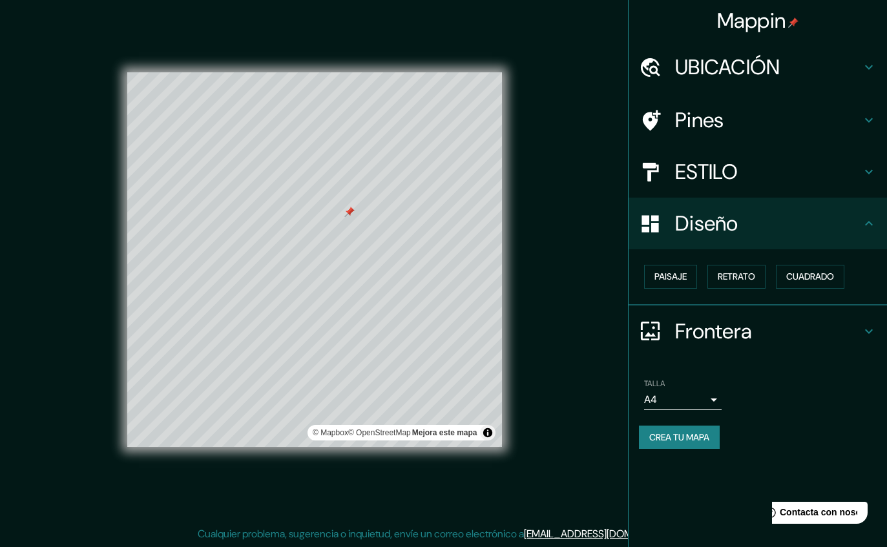
click at [865, 335] on icon at bounding box center [869, 332] width 16 height 16
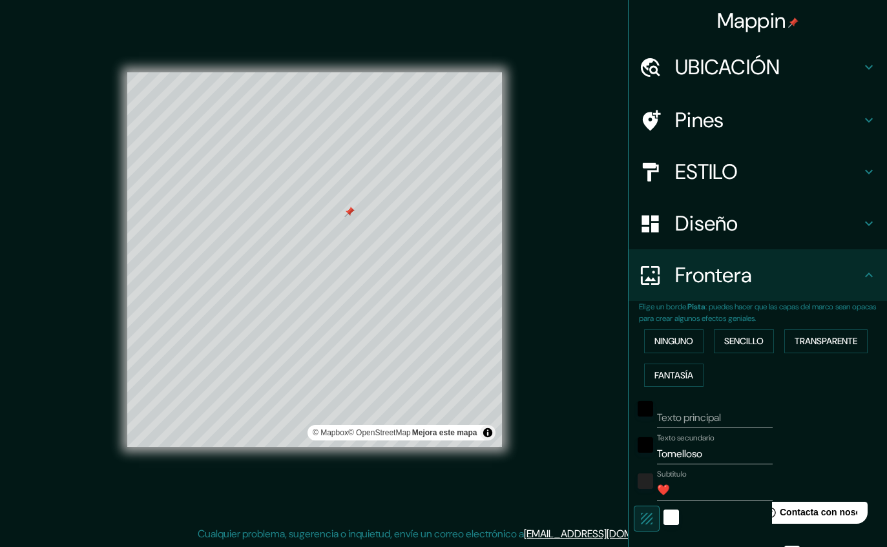
click at [876, 275] on icon at bounding box center [869, 275] width 16 height 16
click at [868, 264] on div "Frontera" at bounding box center [757, 275] width 258 height 52
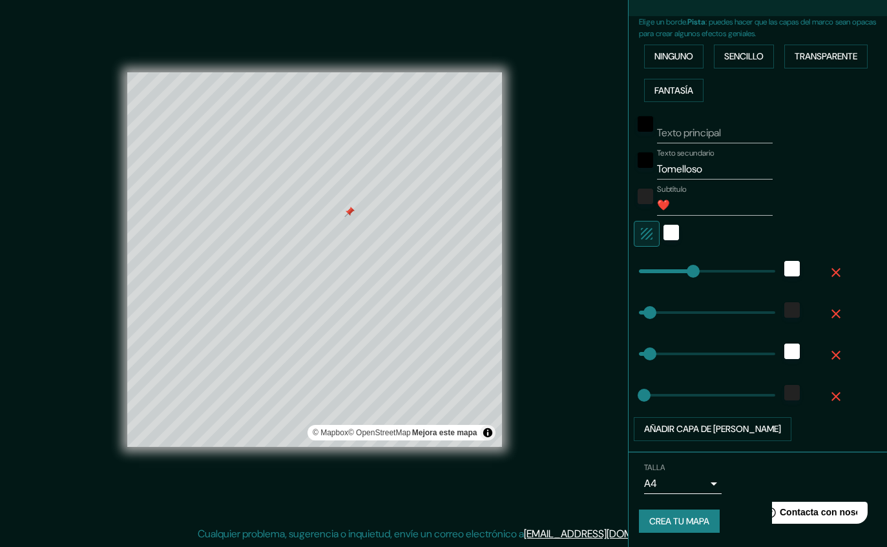
scroll to position [284, 0]
click at [681, 525] on button "CREA TU MAPA" at bounding box center [679, 522] width 81 height 24
click at [681, 524] on div "CREA TU MAPA" at bounding box center [758, 522] width 238 height 24
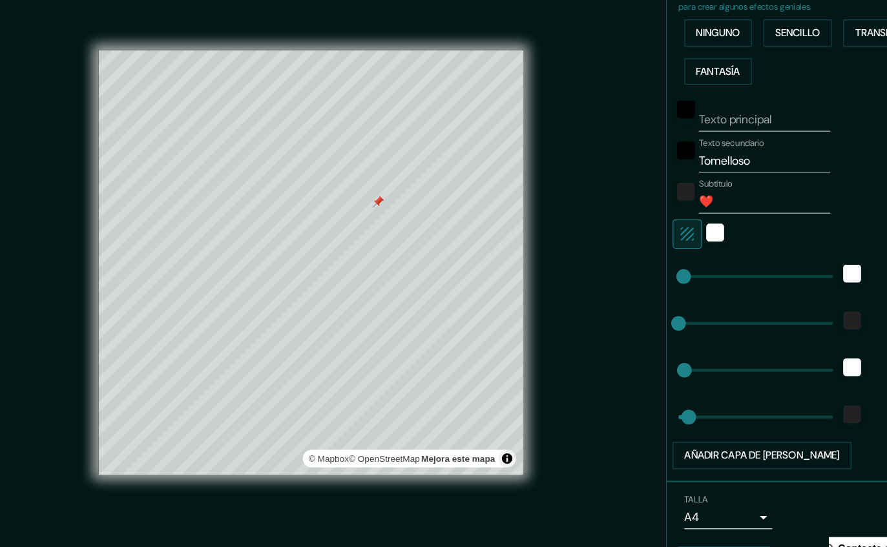
scroll to position [45, 0]
click at [639, 510] on button "CREA TU MAPA" at bounding box center [679, 522] width 81 height 24
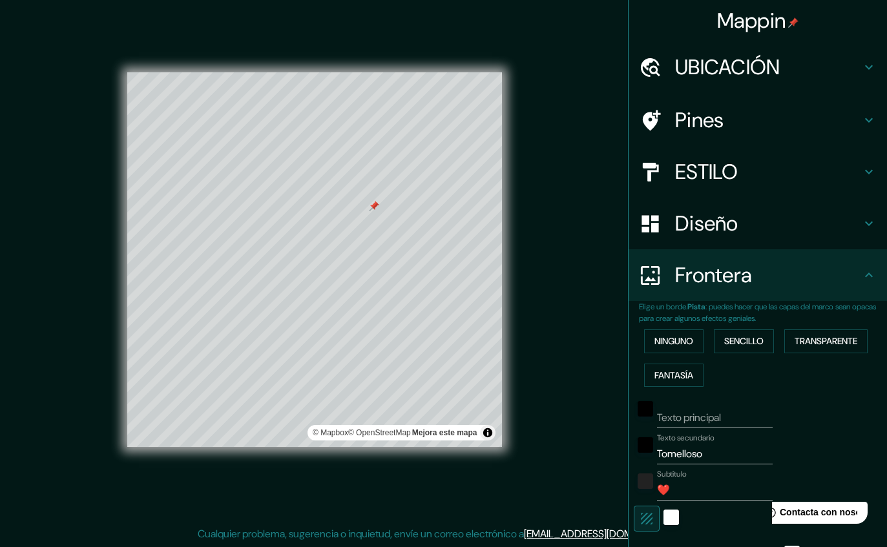
scroll to position [0, 0]
click at [865, 276] on icon at bounding box center [869, 275] width 16 height 16
click at [869, 273] on icon at bounding box center [869, 275] width 8 height 5
click at [867, 271] on icon at bounding box center [869, 275] width 16 height 16
click at [684, 342] on button "ninguno" at bounding box center [673, 341] width 59 height 24
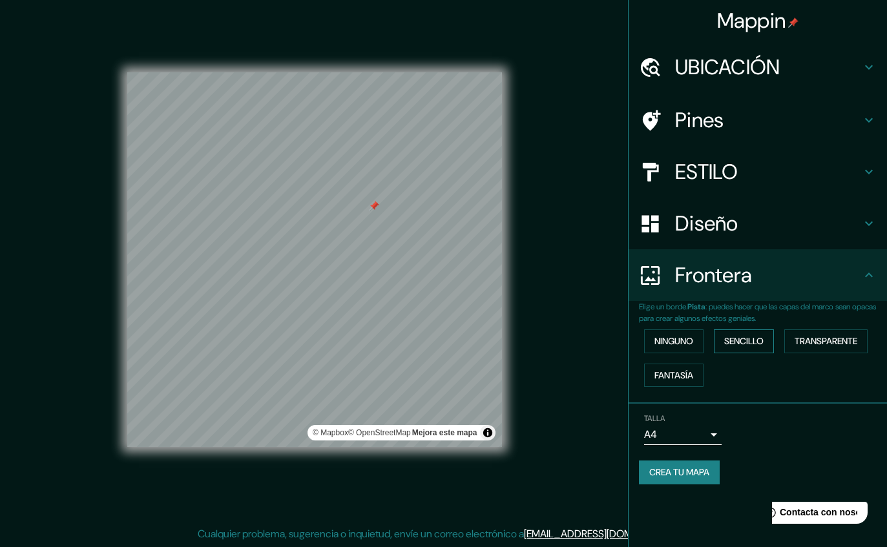
click at [745, 331] on button "Sencillo" at bounding box center [744, 341] width 60 height 24
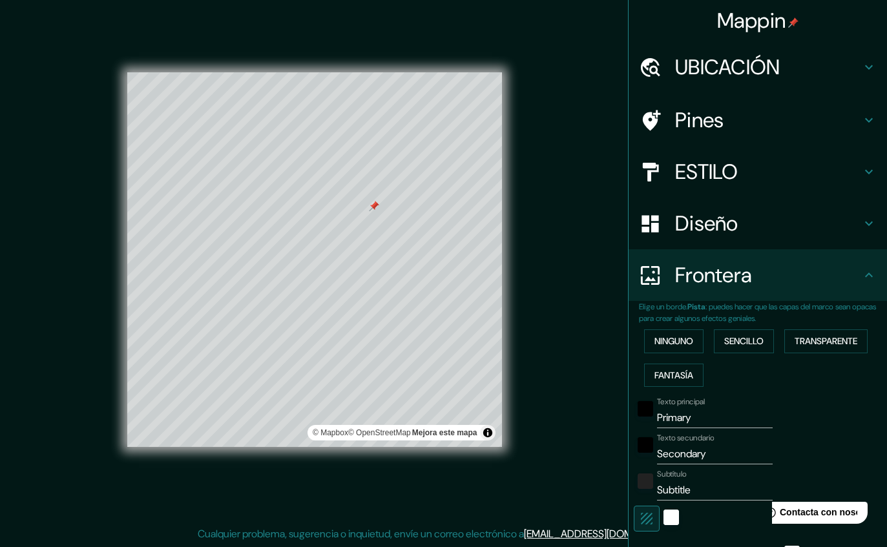
click at [705, 417] on input "Primary" at bounding box center [715, 418] width 116 height 21
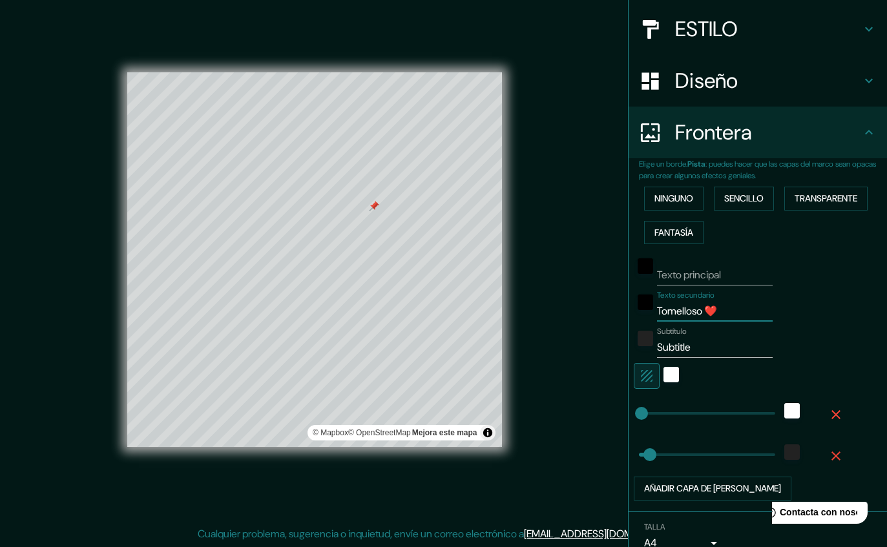
scroll to position [147, 0]
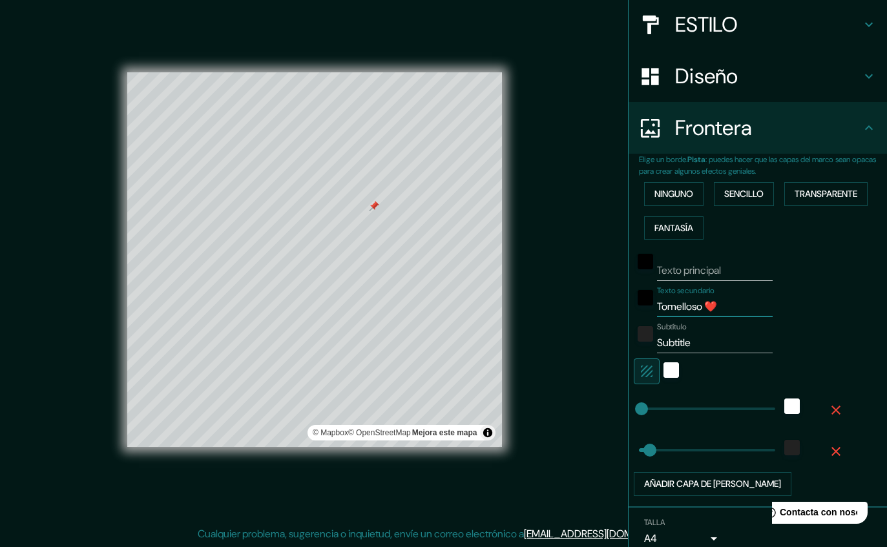
click at [862, 123] on icon at bounding box center [869, 128] width 16 height 16
click at [878, 120] on div "Frontera" at bounding box center [757, 128] width 258 height 52
click at [868, 121] on icon at bounding box center [869, 128] width 16 height 16
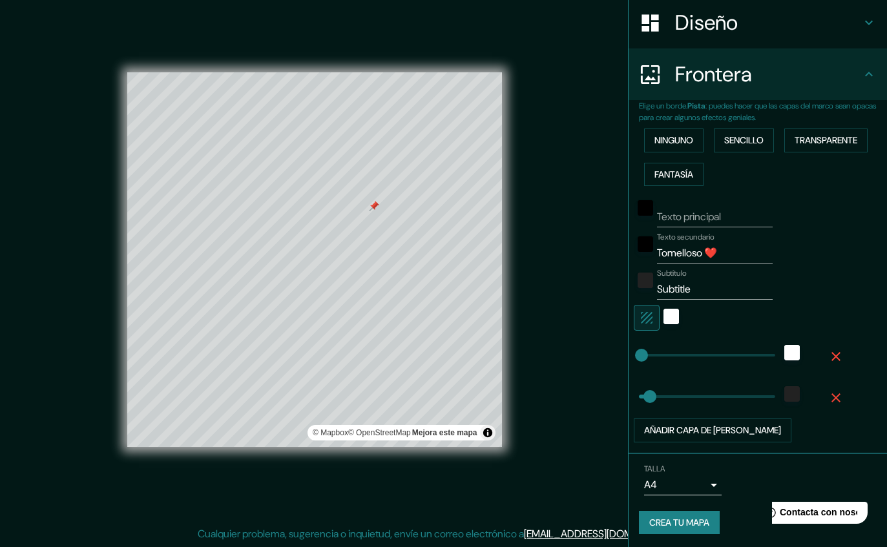
scroll to position [200, 0]
click at [705, 517] on button "CREA TU MAPA" at bounding box center [679, 524] width 81 height 24
click at [721, 478] on body "Mappin UBICACIÓN Tomelloso, provincia de [GEOGRAPHIC_DATA], [GEOGRAPHIC_DATA] P…" at bounding box center [443, 266] width 887 height 547
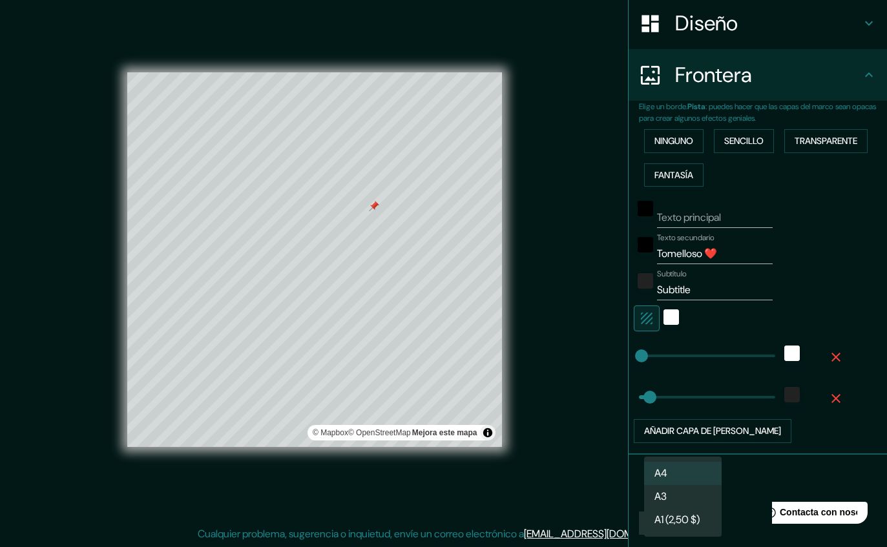
click at [699, 519] on li "A1 (2,50 $)" at bounding box center [683, 519] width 78 height 23
click at [706, 486] on body "Mappin UBICACIÓN Tomelloso, provincia de [GEOGRAPHIC_DATA], [GEOGRAPHIC_DATA] P…" at bounding box center [443, 266] width 887 height 547
click at [699, 493] on li "A3" at bounding box center [683, 496] width 78 height 23
click at [694, 525] on div "CREA TU MAPA" at bounding box center [758, 524] width 238 height 24
click at [713, 483] on body "Mappin UBICACIÓN Tomelloso, provincia de [GEOGRAPHIC_DATA], [GEOGRAPHIC_DATA] P…" at bounding box center [443, 266] width 887 height 547
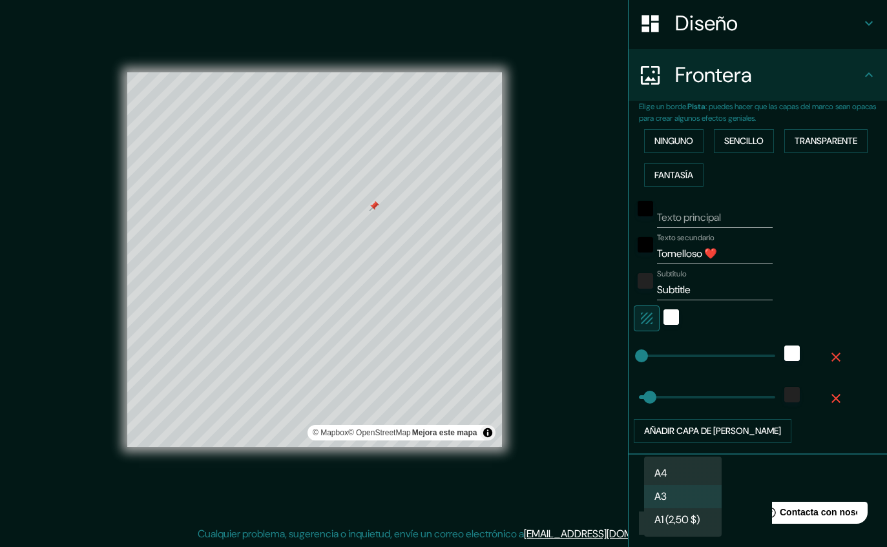
click at [701, 477] on li "A4" at bounding box center [683, 473] width 78 height 23
click at [701, 520] on div "CREA TU MAPA" at bounding box center [758, 524] width 238 height 24
click at [759, 468] on div "TALLA A4 single" at bounding box center [758, 480] width 238 height 41
click at [490, 425] on button "Alternar la atribución" at bounding box center [488, 433] width 16 height 16
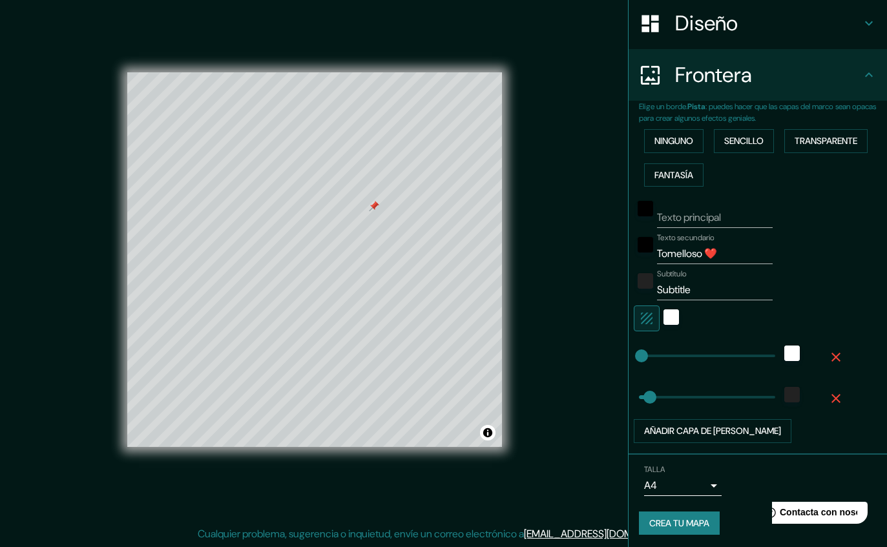
click at [736, 295] on input "Subtitle" at bounding box center [715, 290] width 116 height 21
click at [572, 373] on div "Mappin UBICACIÓN Tomelloso, provincia de [GEOGRAPHIC_DATA], [GEOGRAPHIC_DATA] P…" at bounding box center [443, 270] width 887 height 554
